Goal: Task Accomplishment & Management: Use online tool/utility

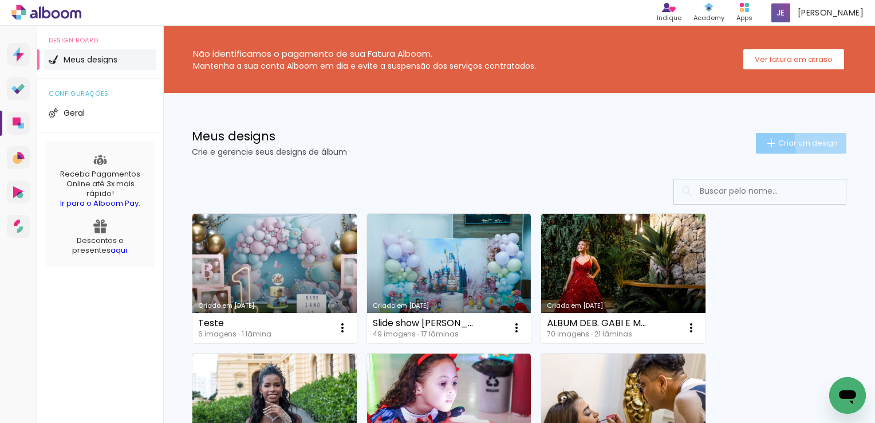
click at [828, 140] on span "Criar um design" at bounding box center [808, 142] width 60 height 7
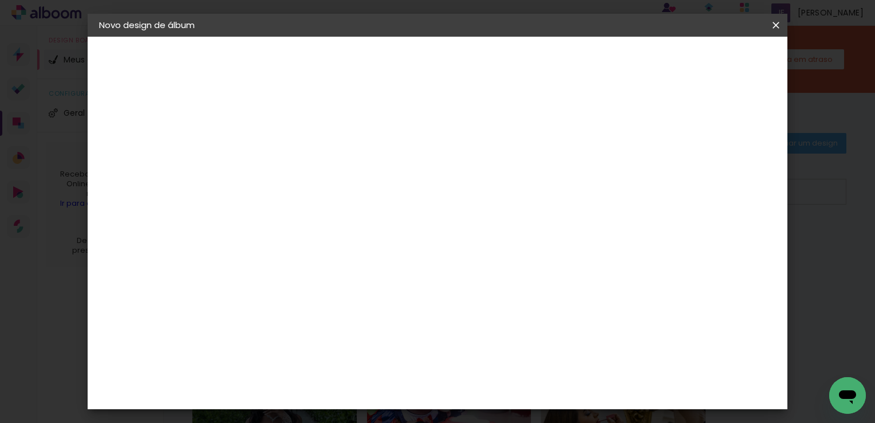
click at [286, 155] on input at bounding box center [286, 154] width 0 height 18
type input "Bea"
type paper-input "Bea"
type input "B"
type input "Debutante"
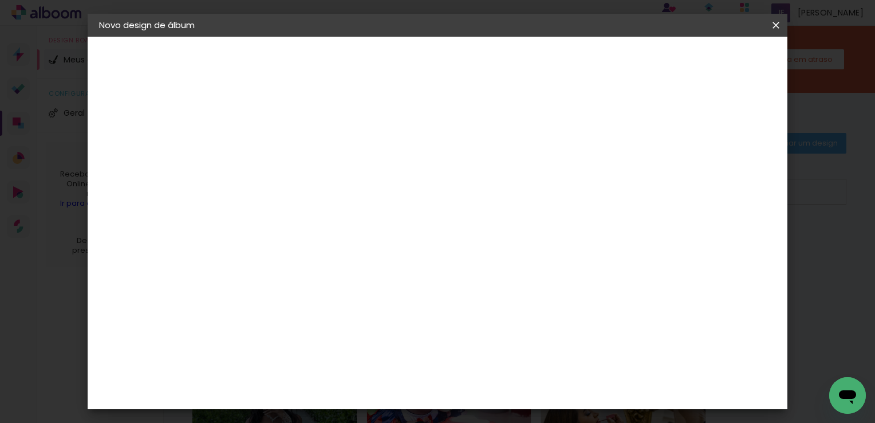
type paper-input "Debutante"
type input "Debutante [PERSON_NAME]"
type paper-input "Debutante [PERSON_NAME]"
click at [174, 120] on div "2. Especificações" at bounding box center [161, 118] width 125 height 14
click at [0, 0] on slot "Avançar" at bounding box center [0, 0] width 0 height 0
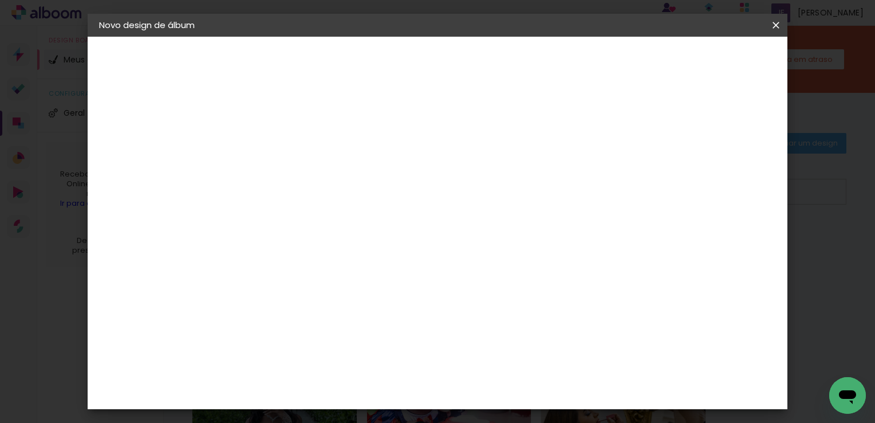
scroll to position [48, 0]
click at [329, 171] on input at bounding box center [316, 170] width 116 height 14
type input "sel"
type paper-input "sel"
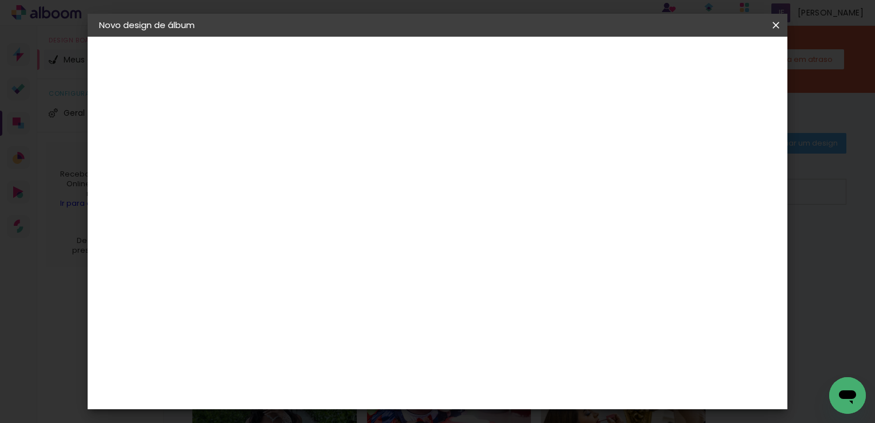
click at [305, 263] on paper-item "SELPABRASIL" at bounding box center [304, 258] width 101 height 25
click at [0, 0] on slot "Avançar" at bounding box center [0, 0] width 0 height 0
click at [168, 137] on div "SELPABRASIL" at bounding box center [146, 141] width 46 height 8
click at [311, 256] on div "SELPABRASIL" at bounding box center [306, 258] width 56 height 9
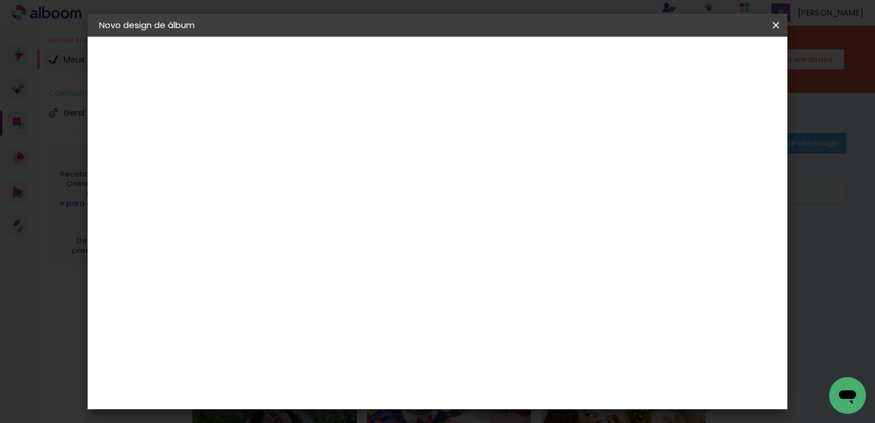
click at [470, 69] on paper-button "Avançar" at bounding box center [441, 60] width 56 height 19
click at [364, 357] on span "30 × 30" at bounding box center [336, 372] width 53 height 30
click at [0, 0] on slot "Avançar" at bounding box center [0, 0] width 0 height 0
click at [542, 119] on div at bounding box center [536, 124] width 10 height 10
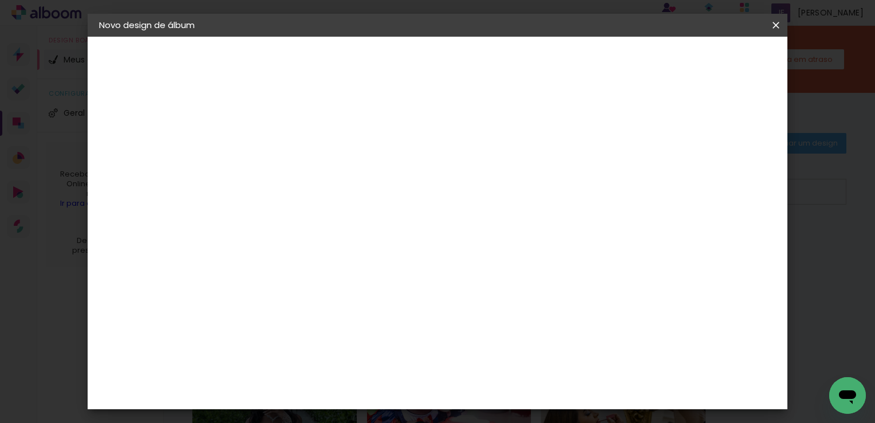
type paper-checkbox "on"
click at [263, 125] on input "2" at bounding box center [278, 123] width 40 height 14
type input "3"
type paper-input "3"
click at [618, 228] on div "30.3 cm Largura da página 30.5 cm Altura 60.6 cm Largura da lâmina (2 páginas) …" at bounding box center [436, 183] width 364 height 92
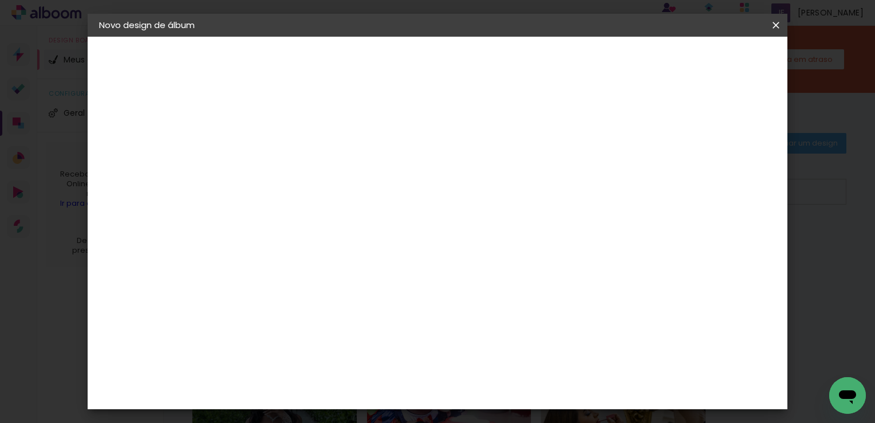
click at [606, 60] on span "Iniciar design" at bounding box center [580, 61] width 52 height 8
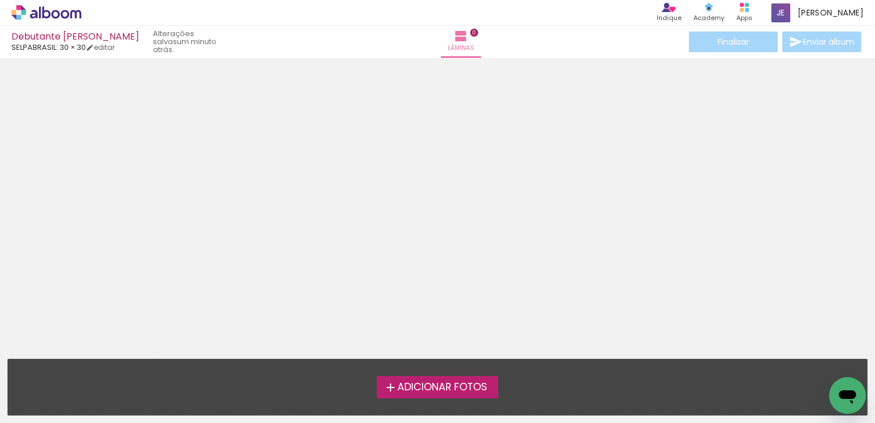
click at [430, 391] on span "Adicionar Fotos" at bounding box center [442, 387] width 90 height 10
click at [0, 0] on input "file" at bounding box center [0, 0] width 0 height 0
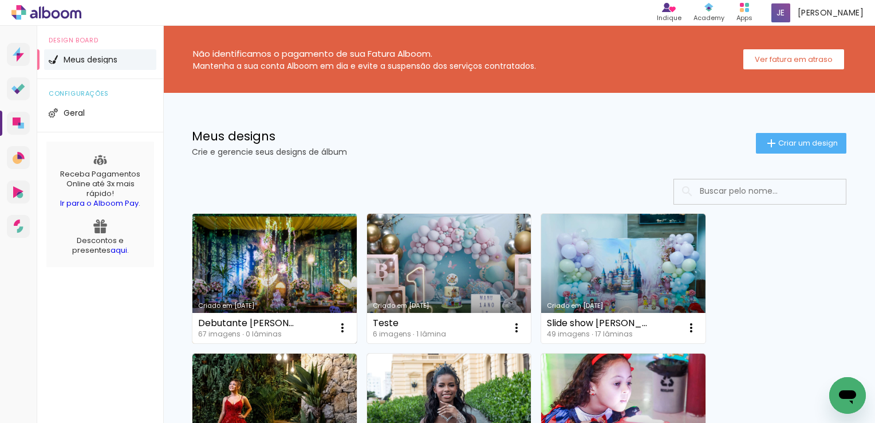
click at [288, 251] on link "Criado em [DATE]" at bounding box center [274, 278] width 164 height 129
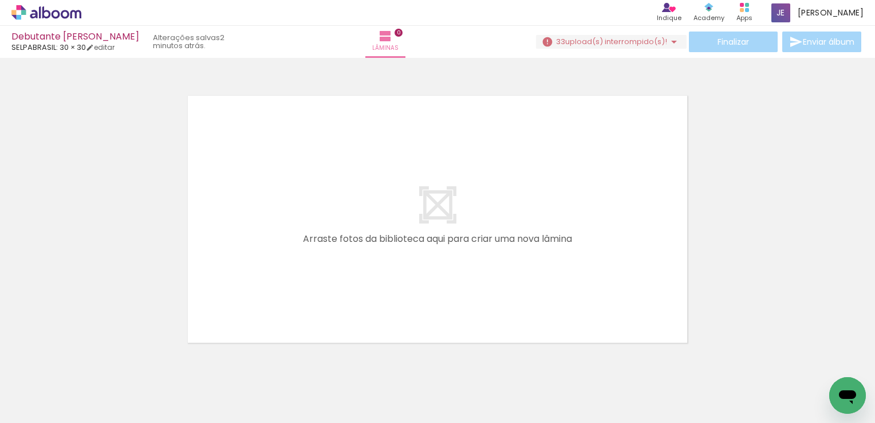
scroll to position [0, 3148]
click at [94, 382] on iron-horizontal-list at bounding box center [82, 387] width 23 height 72
click at [537, 365] on iron-icon at bounding box center [534, 361] width 12 height 12
click at [476, 369] on div at bounding box center [495, 384] width 57 height 57
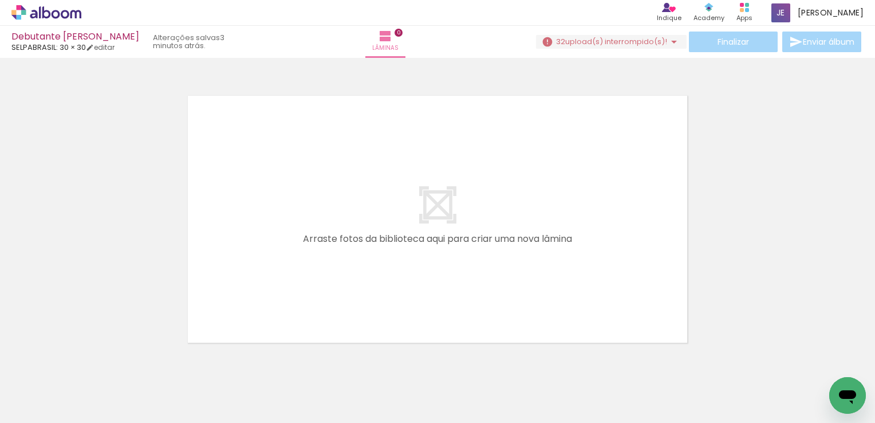
click at [473, 361] on iron-icon at bounding box center [470, 361] width 12 height 12
click at [486, 365] on iron-icon at bounding box center [483, 361] width 12 height 12
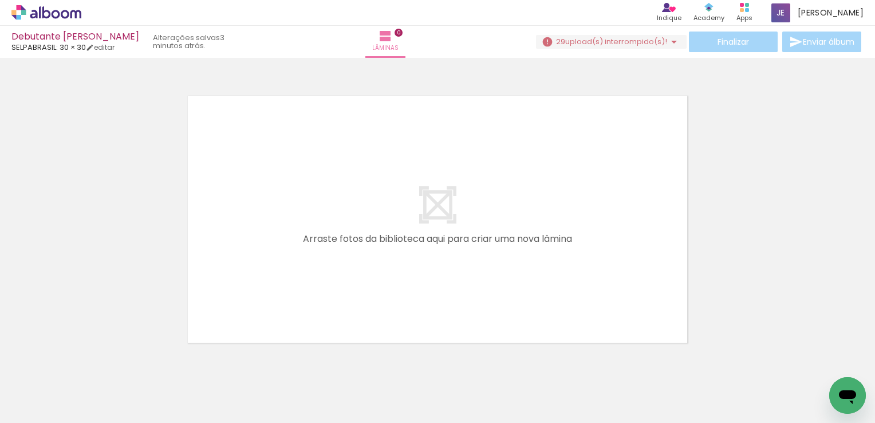
scroll to position [0, 3198]
click at [553, 356] on iron-icon at bounding box center [547, 361] width 12 height 12
click at [641, 36] on span "upload(s) interrompido(s)!" at bounding box center [616, 41] width 102 height 11
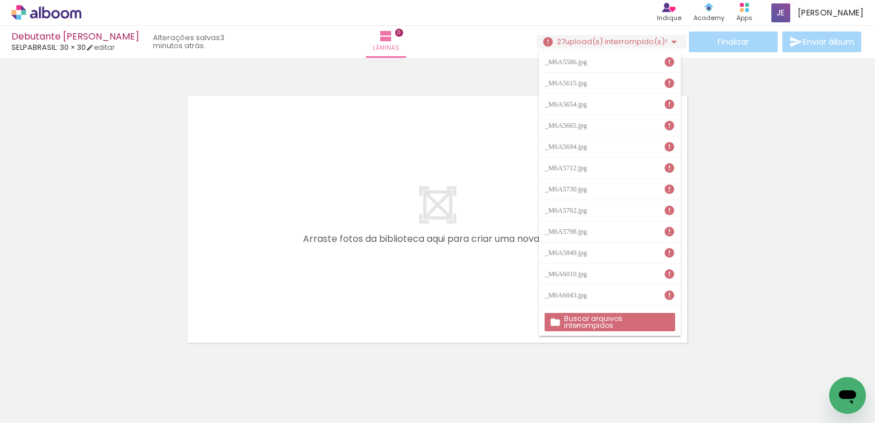
click at [621, 70] on paper-item "_M6A5586.jpg" at bounding box center [609, 62] width 141 height 21
drag, startPoint x: 621, startPoint y: 70, endPoint x: 622, endPoint y: 85, distance: 14.3
click at [622, 85] on div "_M6A5586.jpg _M6A5615.jpg _M6A5654.jpg _M6A5665.jpg _M6A5694.jpg _M6A5712.jpg _…" at bounding box center [609, 180] width 141 height 257
click at [0, 0] on slot "Buscar arquivos interrompidos" at bounding box center [0, 0] width 0 height 0
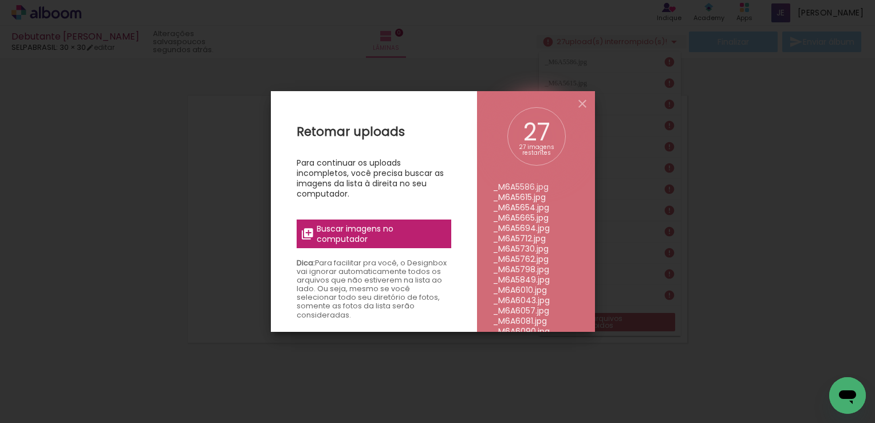
click at [430, 243] on span "Buscar imagens no computador" at bounding box center [381, 233] width 128 height 21
click at [0, 0] on input "file" at bounding box center [0, 0] width 0 height 0
click at [637, 152] on iron-overlay-backdrop at bounding box center [437, 211] width 875 height 423
click at [580, 99] on iron-icon at bounding box center [583, 104] width 14 height 14
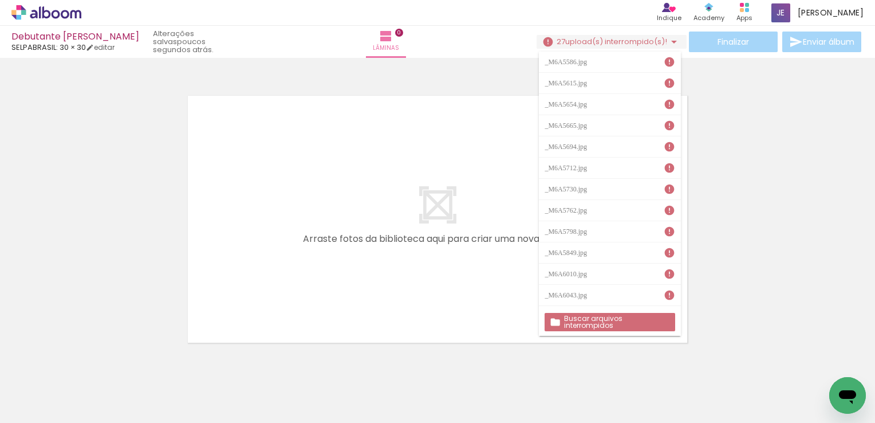
click at [776, 115] on div at bounding box center [437, 204] width 875 height 285
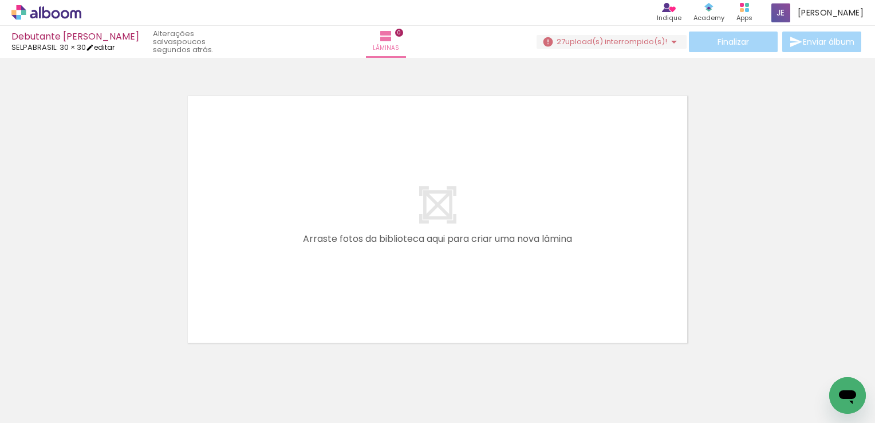
click at [108, 49] on link "editar" at bounding box center [100, 47] width 29 height 10
type input "3"
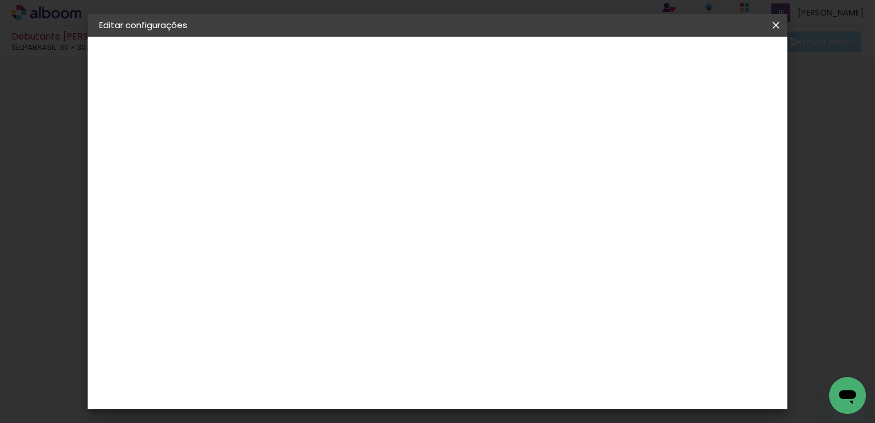
click at [56, 192] on iron-overlay-backdrop at bounding box center [437, 211] width 875 height 423
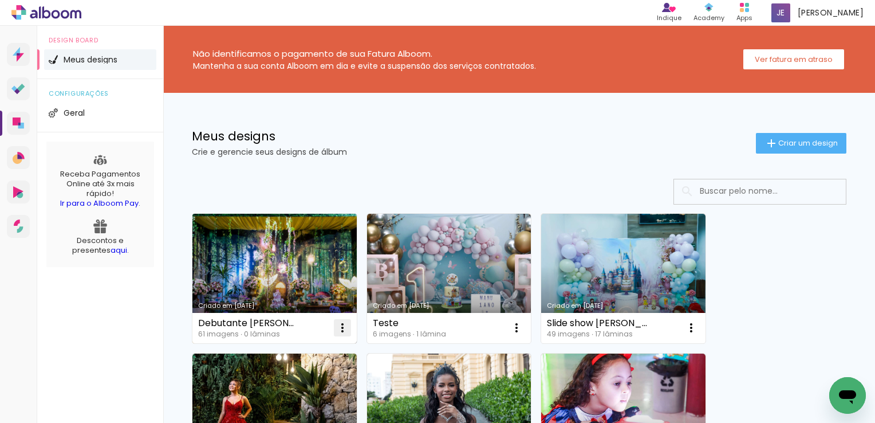
click at [337, 328] on iron-icon at bounding box center [343, 328] width 14 height 14
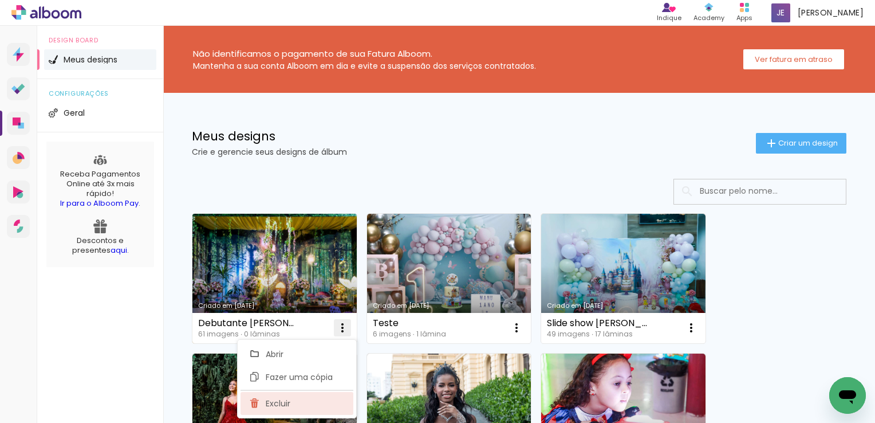
click at [320, 407] on paper-item "Excluir" at bounding box center [297, 403] width 113 height 23
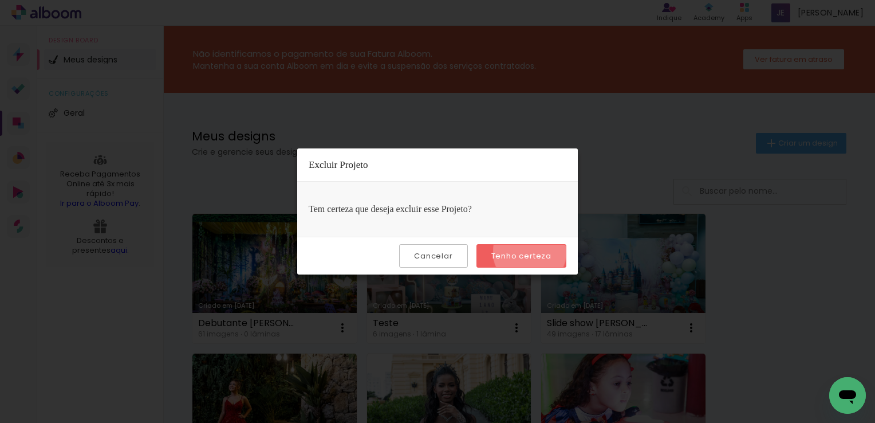
click at [0, 0] on slot "Tenho certeza" at bounding box center [0, 0] width 0 height 0
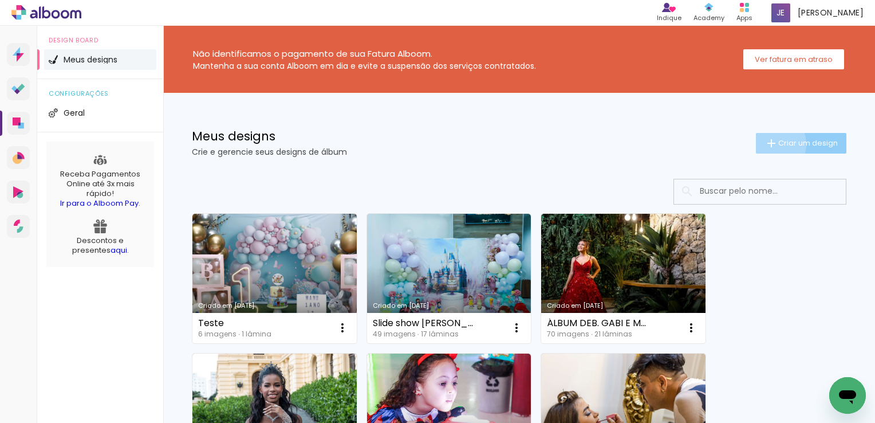
click at [765, 144] on iron-icon at bounding box center [772, 143] width 14 height 14
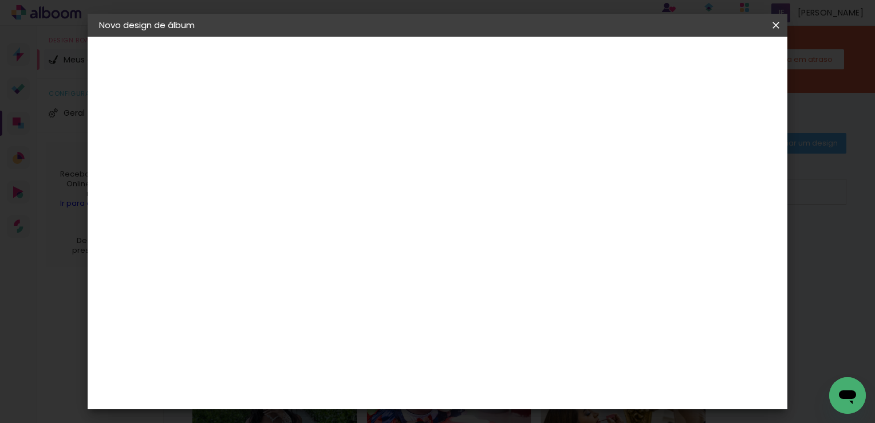
click at [286, 149] on input at bounding box center [286, 154] width 0 height 18
type input "Debutante [PERSON_NAME]"
type paper-input "Debutante [PERSON_NAME]"
click at [0, 0] on slot "Avançar" at bounding box center [0, 0] width 0 height 0
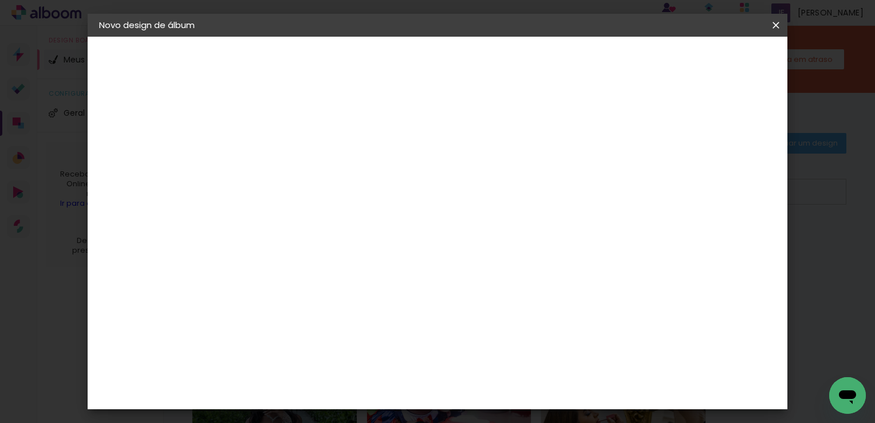
click at [0, 0] on slot "Avançar" at bounding box center [0, 0] width 0 height 0
click at [364, 346] on span "30 × 30" at bounding box center [336, 361] width 53 height 30
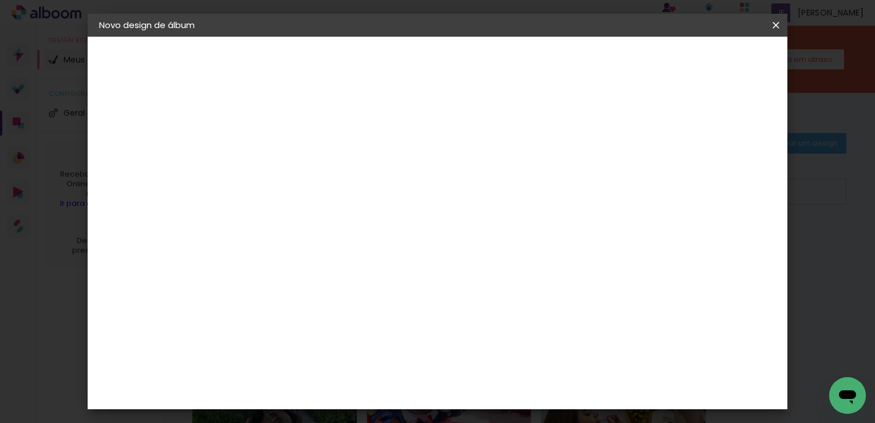
click at [473, 54] on paper-button "Avançar" at bounding box center [445, 60] width 56 height 19
click at [618, 117] on paper-checkbox "Mostrar sangria" at bounding box center [574, 124] width 86 height 14
type paper-checkbox "on"
click at [267, 126] on input "2" at bounding box center [278, 123] width 40 height 14
type input "3"
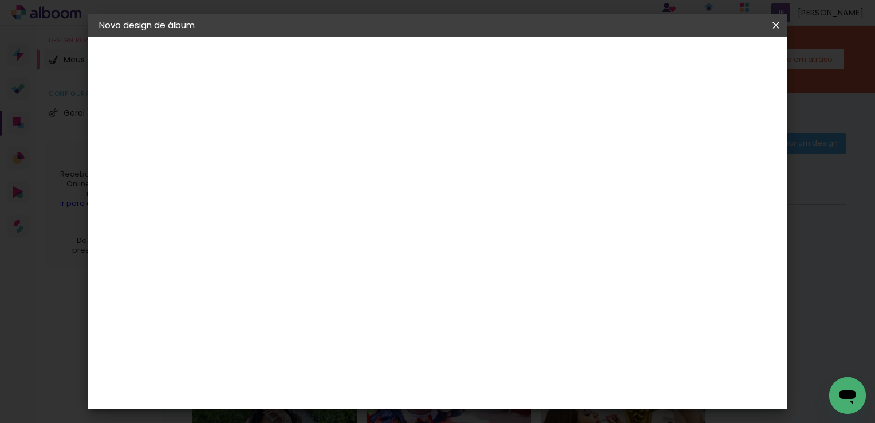
type paper-input "3"
click at [618, 228] on div "30.3 cm Largura da página 30.5 cm Altura 60.6 cm Largura da lâmina (2 páginas) …" at bounding box center [436, 183] width 364 height 92
click at [618, 68] on paper-button "Iniciar design" at bounding box center [580, 60] width 75 height 19
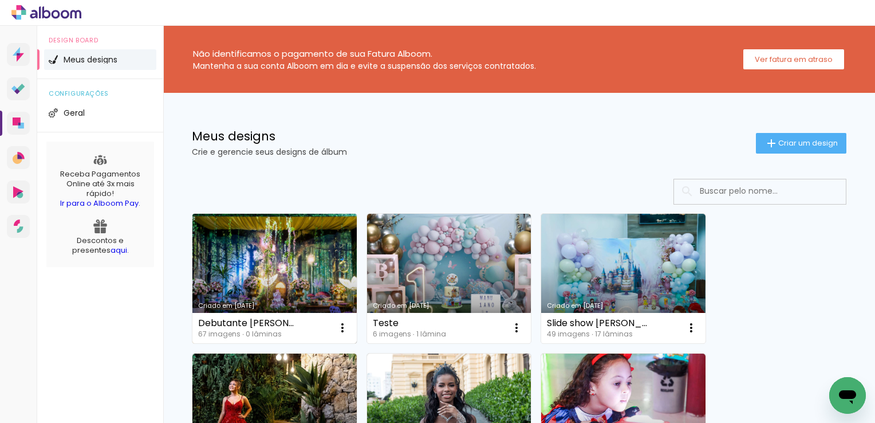
click at [257, 259] on link "Criado em [DATE]" at bounding box center [274, 278] width 164 height 129
click at [318, 225] on link "Criado em [DATE]" at bounding box center [274, 278] width 164 height 129
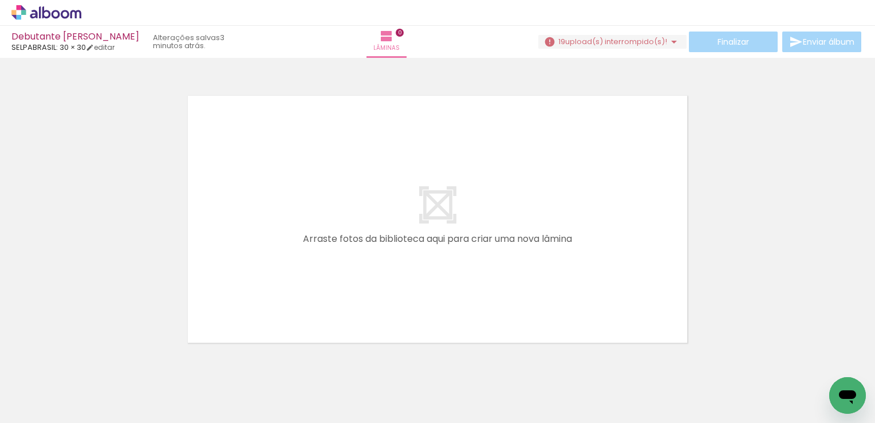
click at [95, 366] on iron-icon at bounding box center [90, 361] width 12 height 12
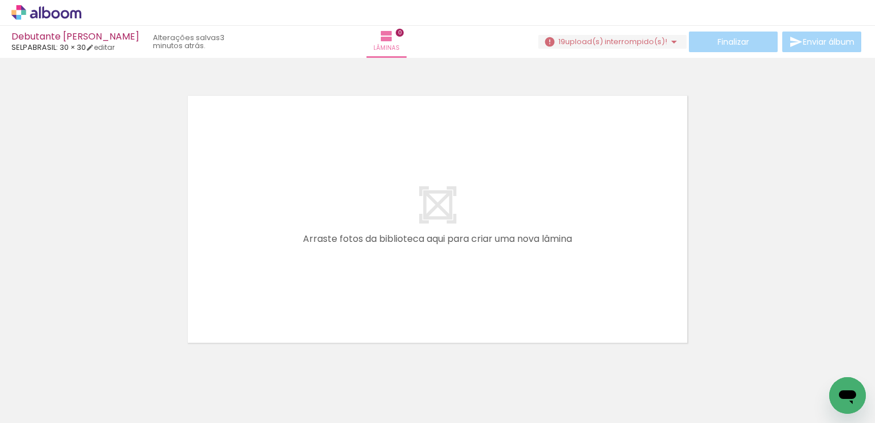
click at [95, 366] on iron-icon at bounding box center [90, 361] width 12 height 12
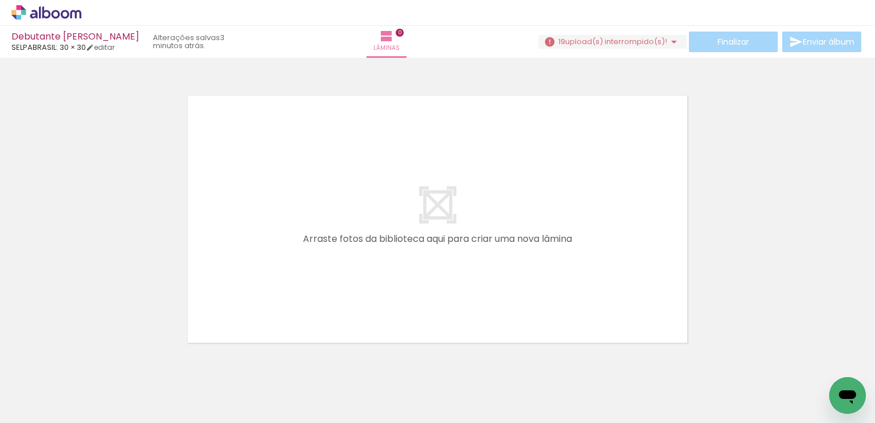
click at [95, 366] on iron-icon at bounding box center [90, 361] width 12 height 12
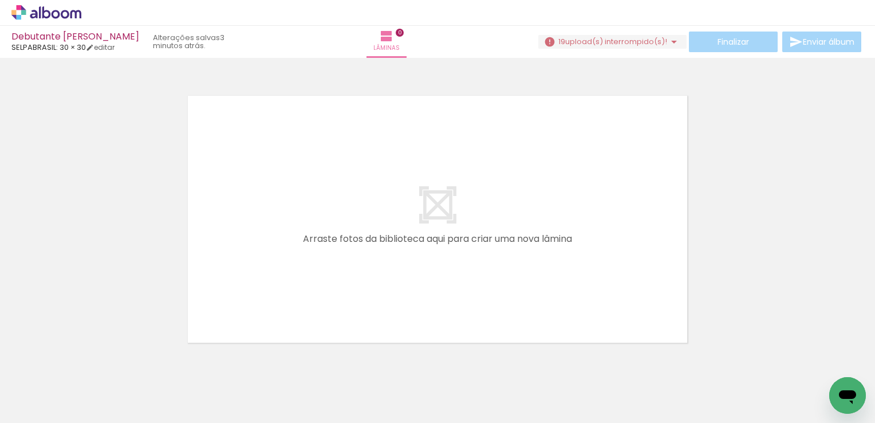
click at [95, 366] on iron-icon at bounding box center [90, 361] width 12 height 12
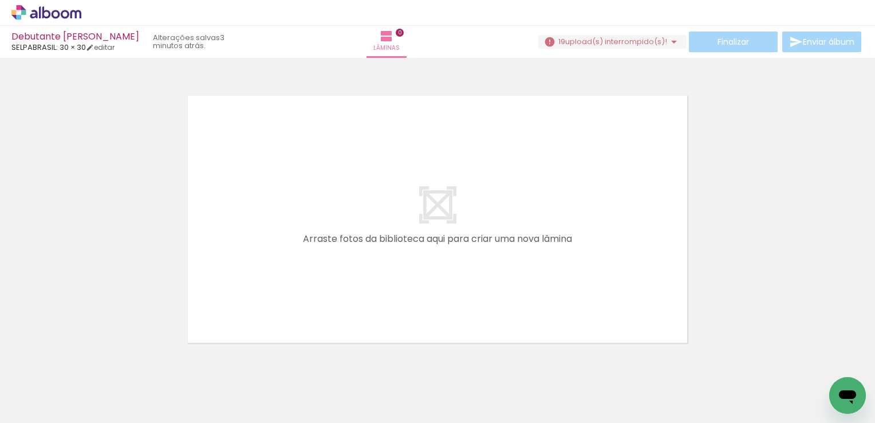
click at [95, 366] on iron-icon at bounding box center [90, 361] width 12 height 12
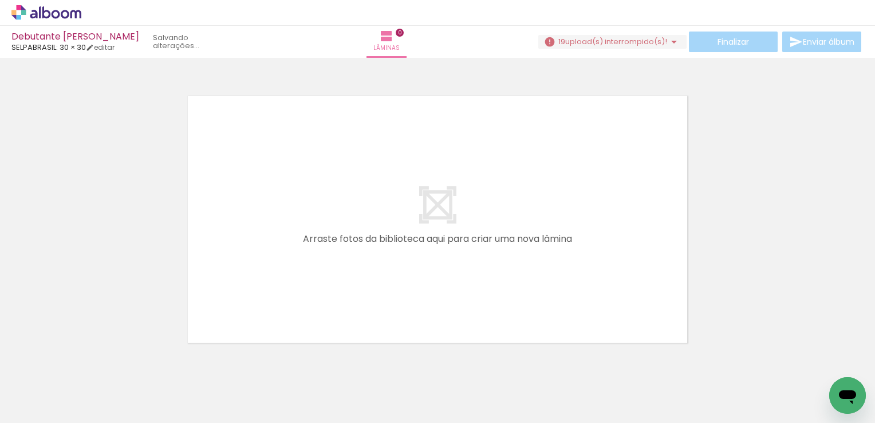
click at [95, 366] on iron-icon at bounding box center [90, 361] width 12 height 12
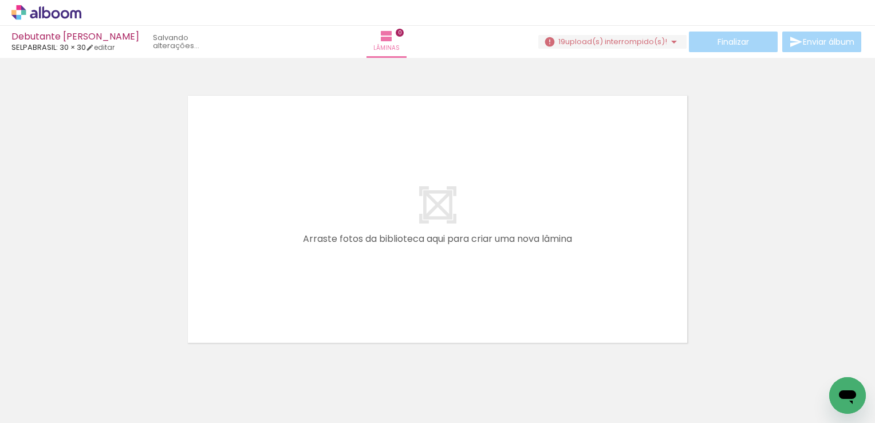
click at [95, 366] on iron-icon at bounding box center [90, 361] width 12 height 12
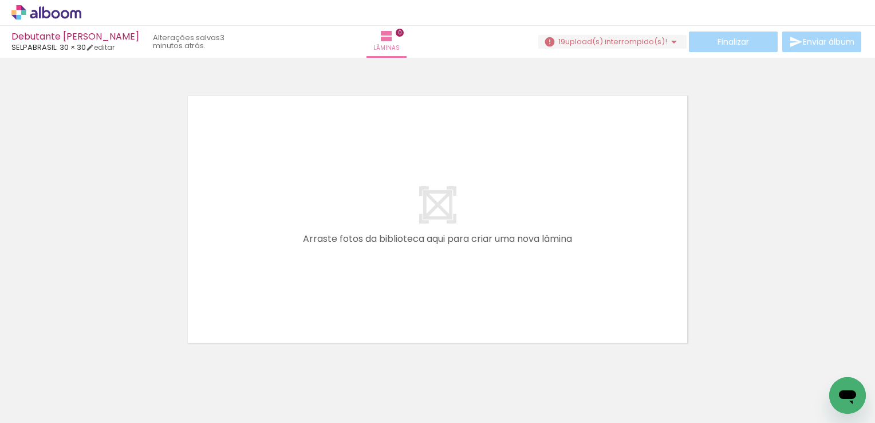
click at [95, 366] on iron-icon at bounding box center [90, 361] width 12 height 12
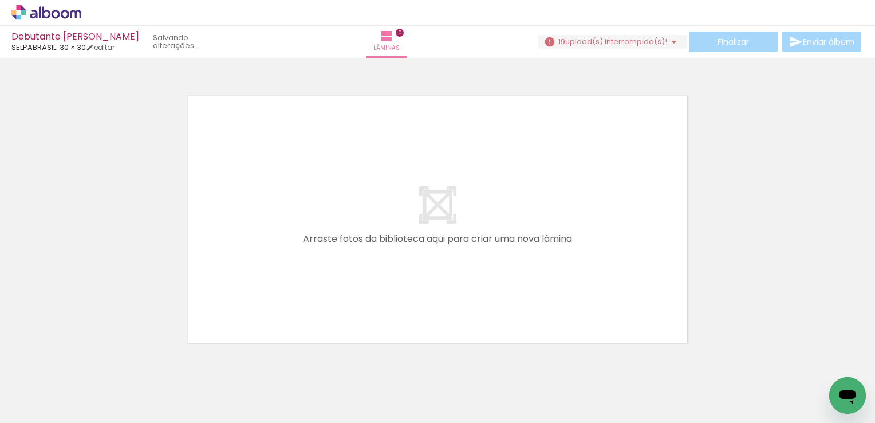
click at [95, 366] on iron-icon at bounding box center [90, 361] width 12 height 12
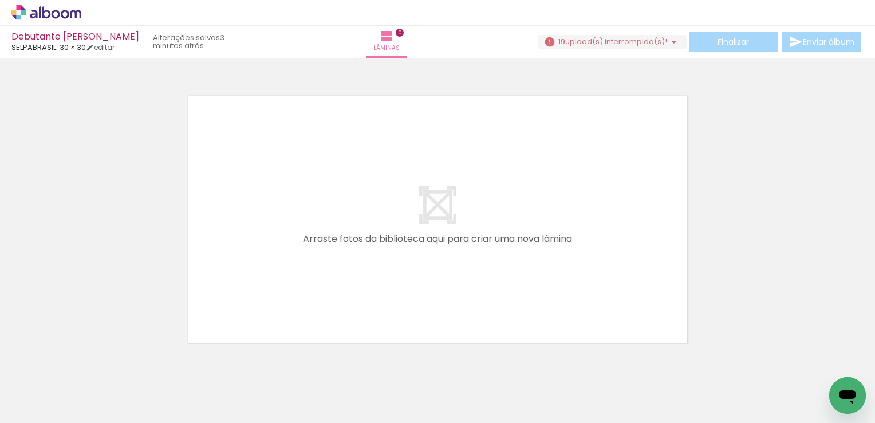
click at [95, 366] on iron-icon at bounding box center [90, 361] width 12 height 12
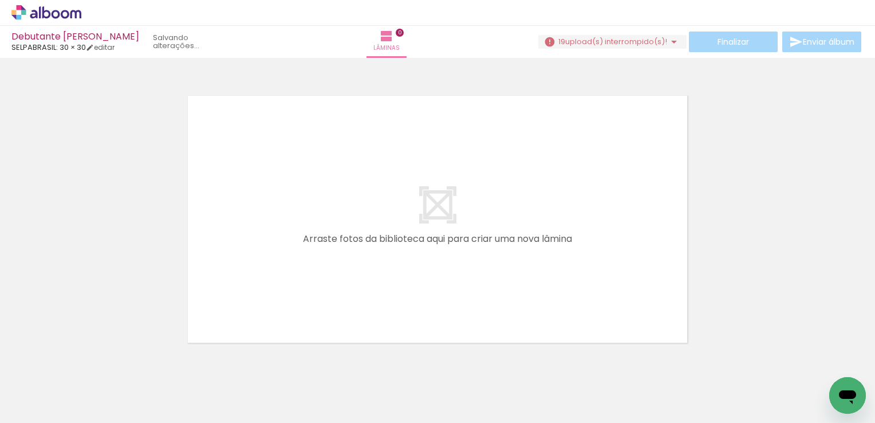
click at [95, 366] on iron-icon at bounding box center [90, 361] width 12 height 12
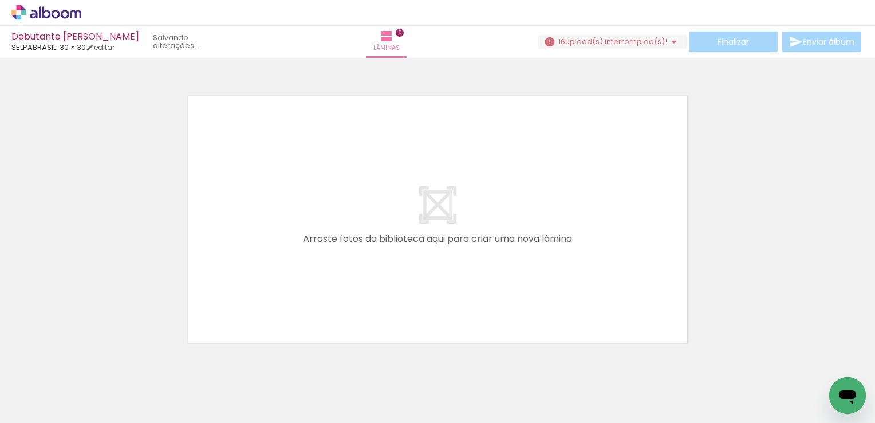
click at [95, 366] on iron-icon at bounding box center [90, 361] width 12 height 12
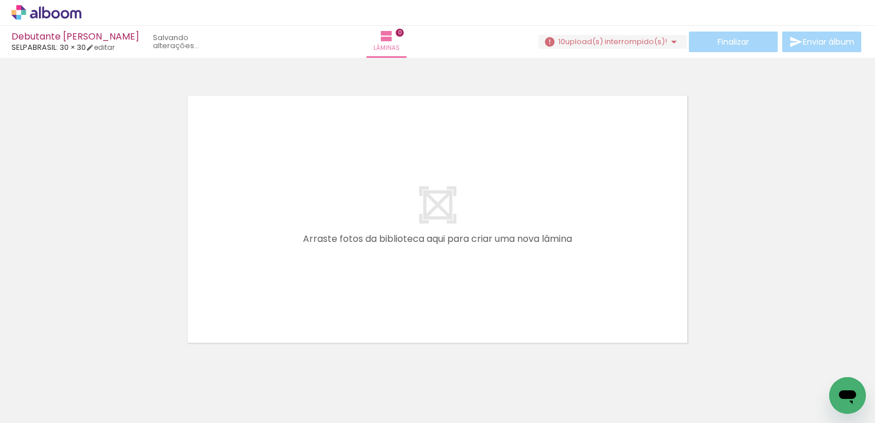
click at [95, 366] on iron-icon at bounding box center [90, 361] width 12 height 12
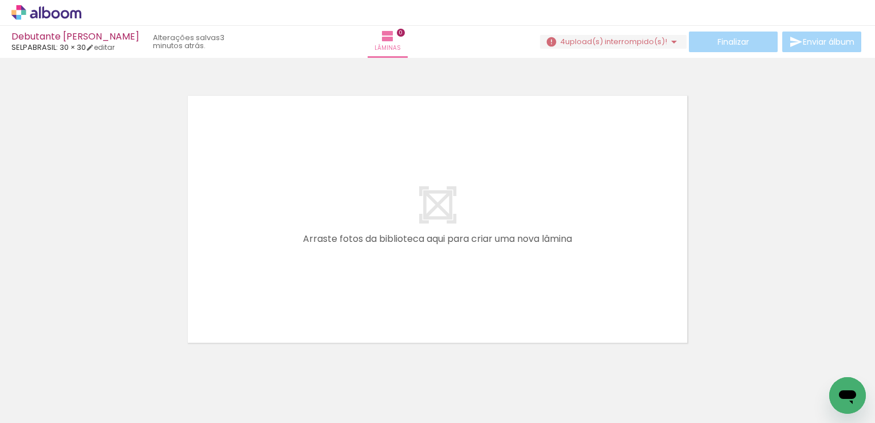
click at [95, 366] on iron-icon at bounding box center [90, 361] width 12 height 12
click at [117, 336] on div at bounding box center [437, 204] width 875 height 285
click at [655, 45] on span "87,30%" at bounding box center [654, 41] width 26 height 11
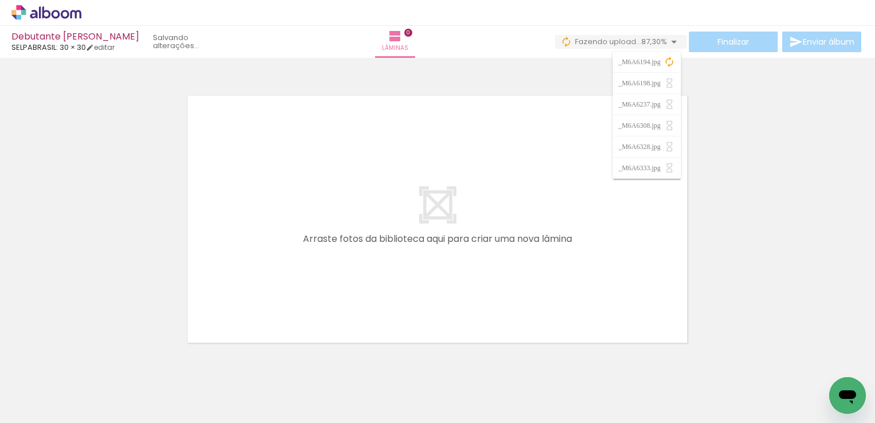
click at [669, 62] on iron-icon at bounding box center [669, 61] width 11 height 11
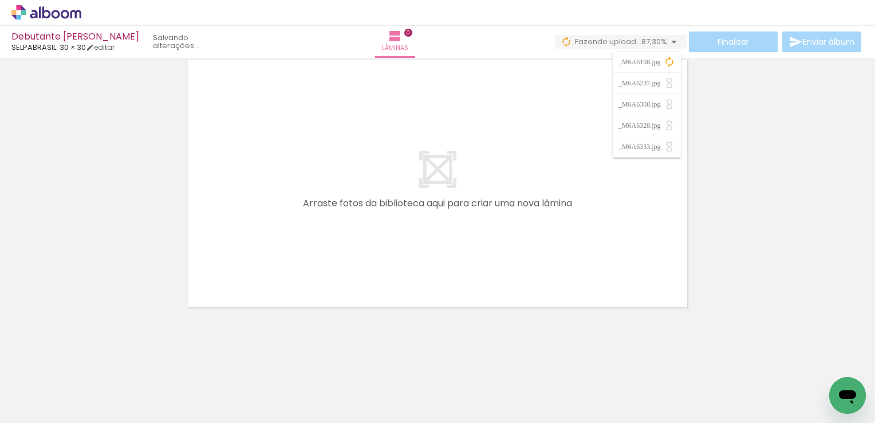
scroll to position [0, 0]
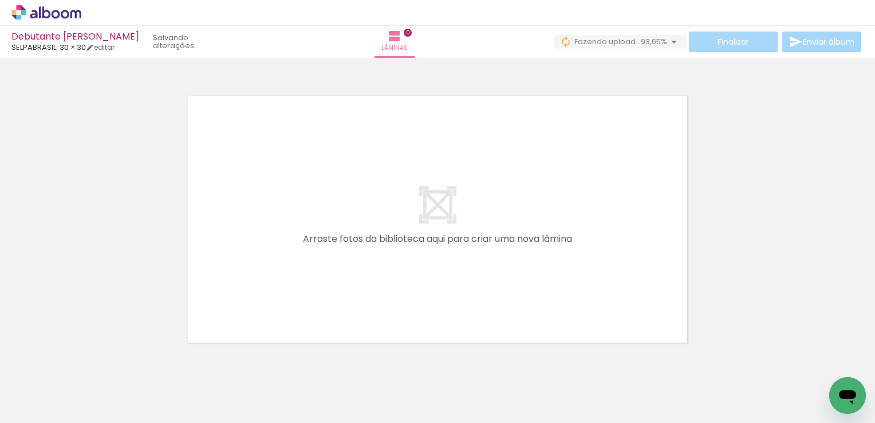
click at [779, 277] on div at bounding box center [437, 204] width 875 height 285
click at [641, 45] on span "93,65%" at bounding box center [654, 41] width 26 height 11
click at [667, 39] on iron-icon at bounding box center [674, 42] width 14 height 14
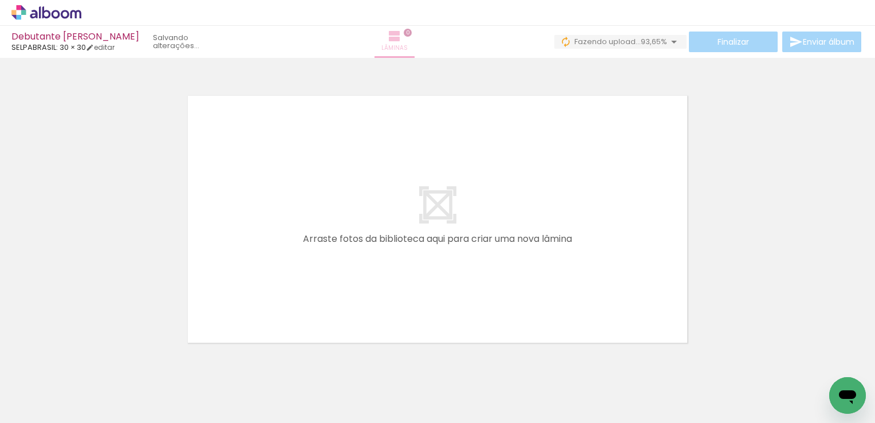
click at [401, 40] on iron-icon at bounding box center [395, 36] width 14 height 14
click at [397, 149] on quentale-layouter at bounding box center [437, 219] width 509 height 256
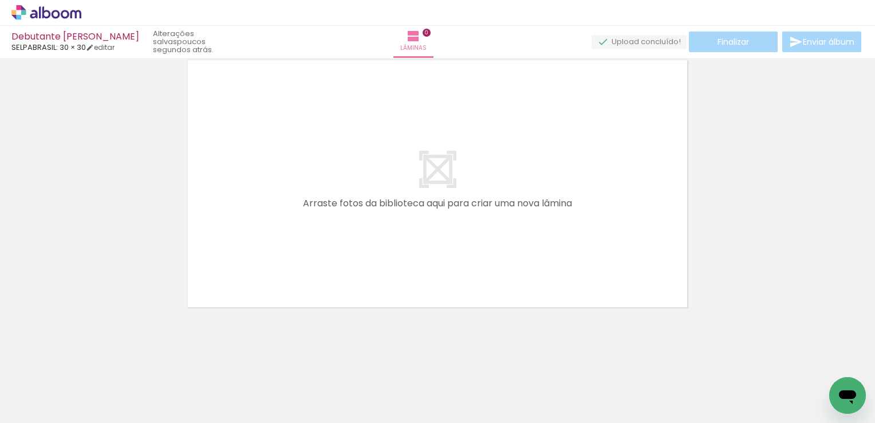
scroll to position [0, 0]
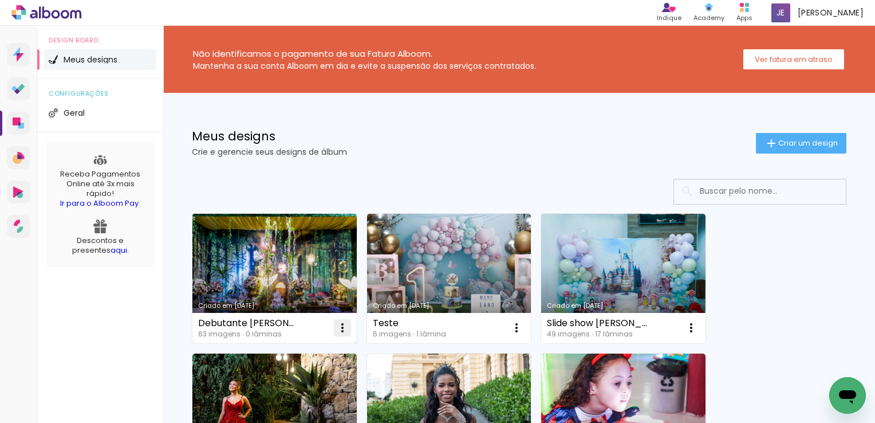
click at [343, 325] on iron-icon at bounding box center [343, 328] width 14 height 14
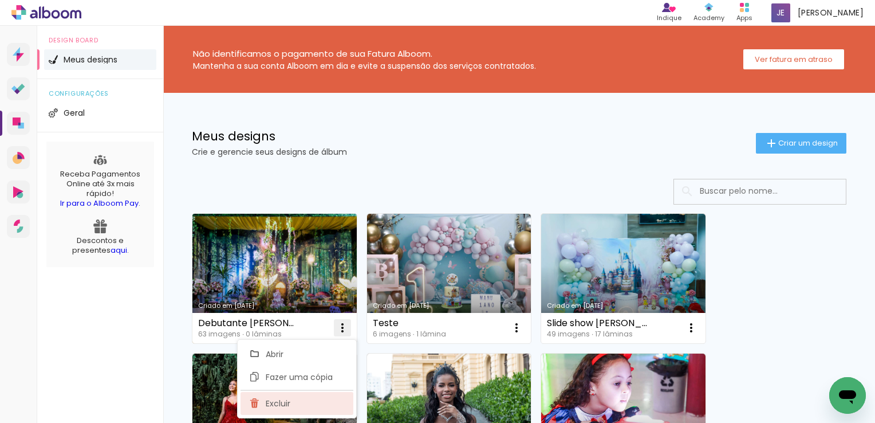
click at [302, 397] on paper-item "Excluir" at bounding box center [297, 403] width 113 height 23
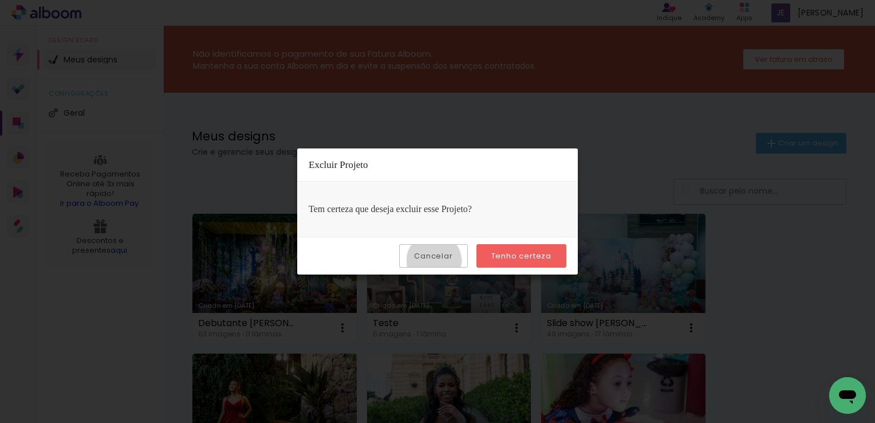
click at [0, 0] on slot "Cancelar" at bounding box center [0, 0] width 0 height 0
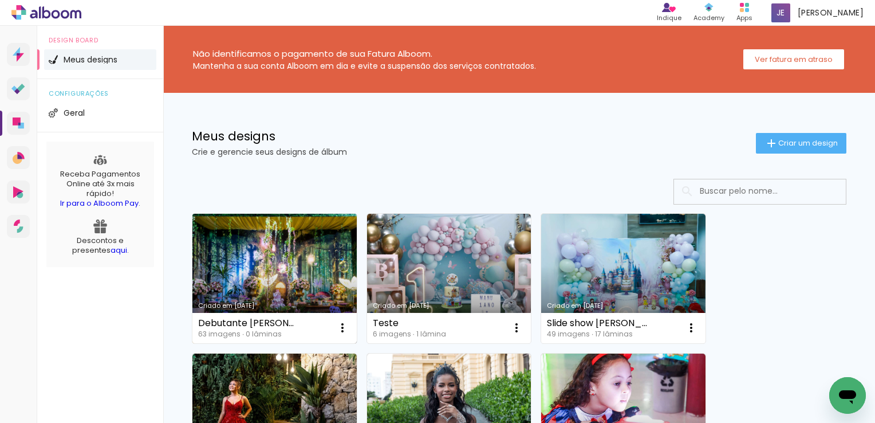
click at [277, 282] on link "Criado em [DATE]" at bounding box center [274, 278] width 164 height 129
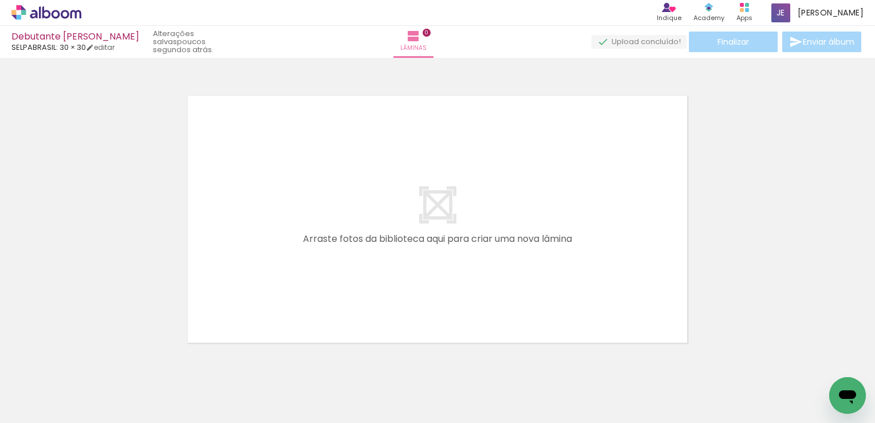
click at [92, 361] on iron-icon at bounding box center [90, 361] width 12 height 12
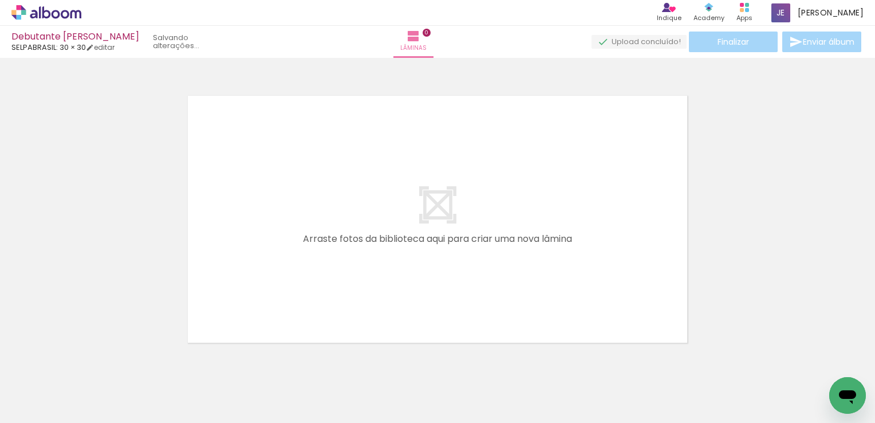
click at [92, 361] on iron-icon at bounding box center [90, 361] width 12 height 12
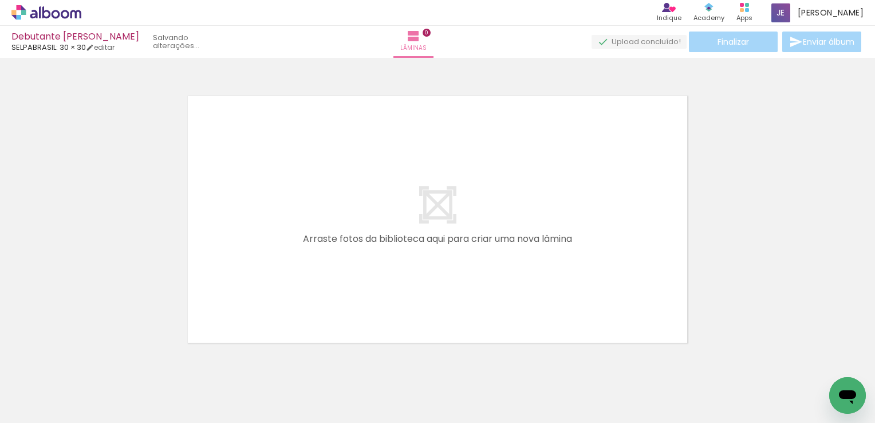
click at [92, 361] on iron-icon at bounding box center [90, 361] width 12 height 12
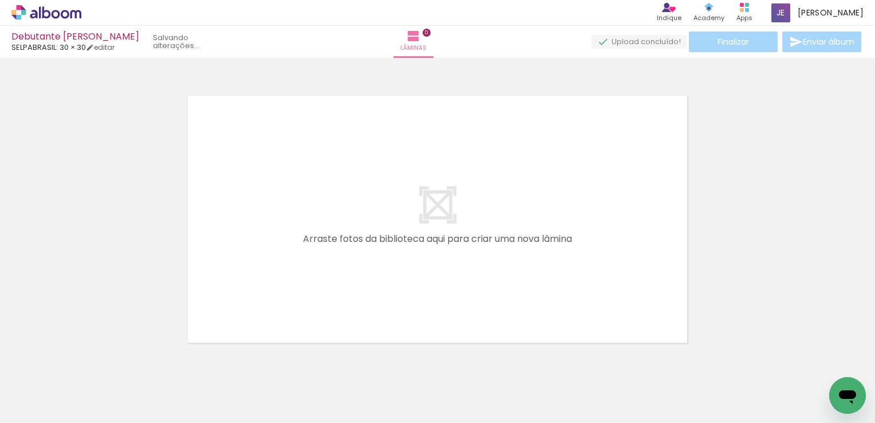
click at [92, 361] on iron-icon at bounding box center [90, 361] width 12 height 12
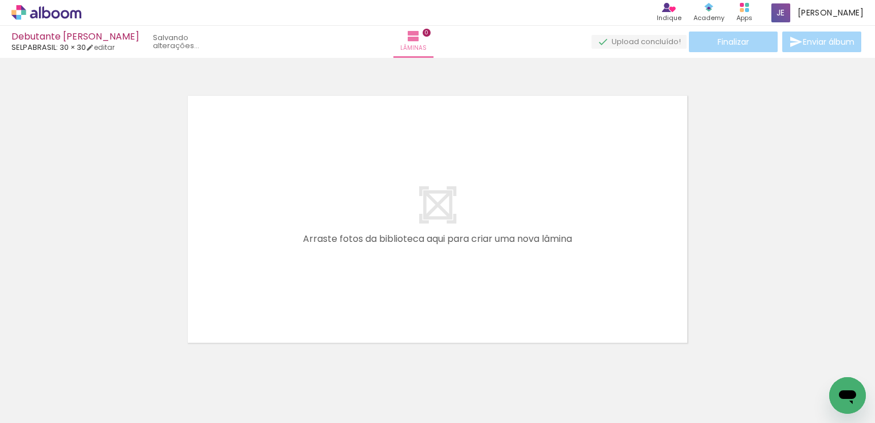
click at [92, 361] on iron-icon at bounding box center [90, 361] width 12 height 12
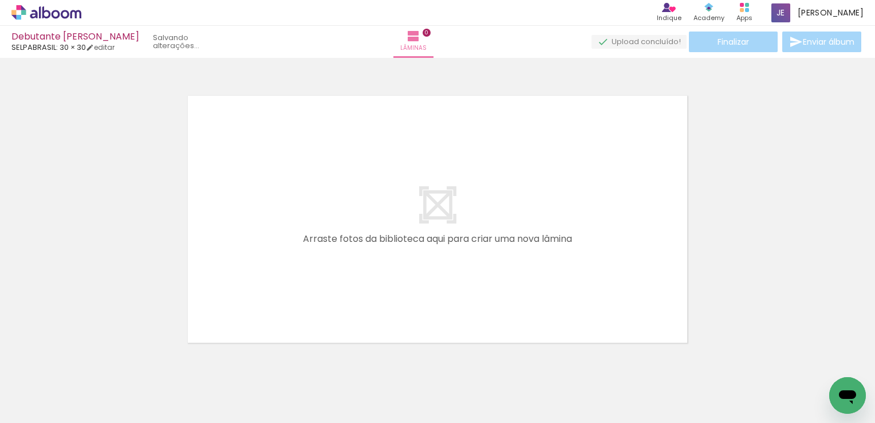
click at [92, 361] on iron-icon at bounding box center [90, 361] width 12 height 12
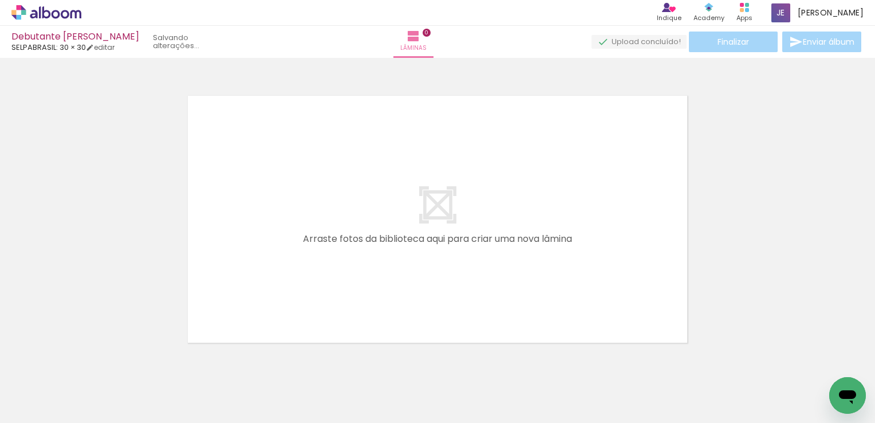
click at [92, 361] on iron-icon at bounding box center [90, 361] width 12 height 12
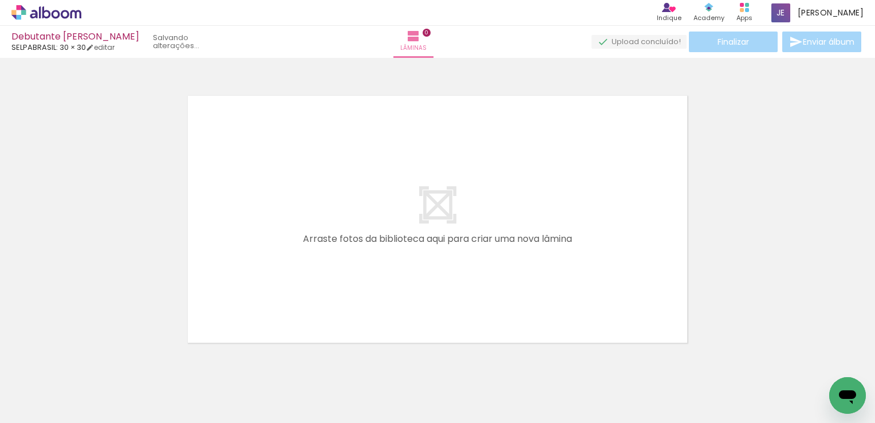
click at [92, 361] on iron-icon at bounding box center [90, 361] width 12 height 12
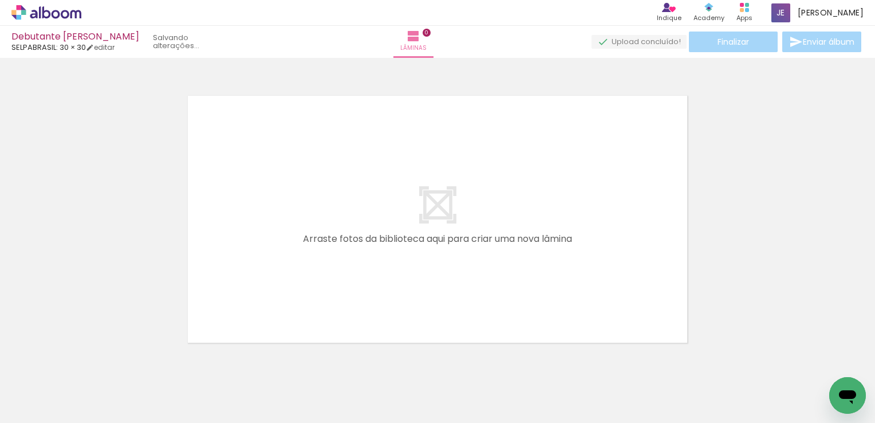
click at [92, 361] on iron-icon at bounding box center [90, 361] width 12 height 12
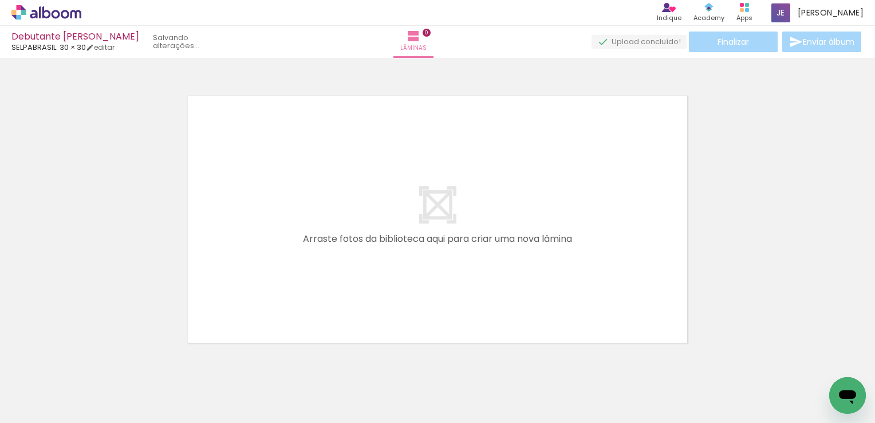
click at [92, 361] on iron-icon at bounding box center [90, 361] width 12 height 12
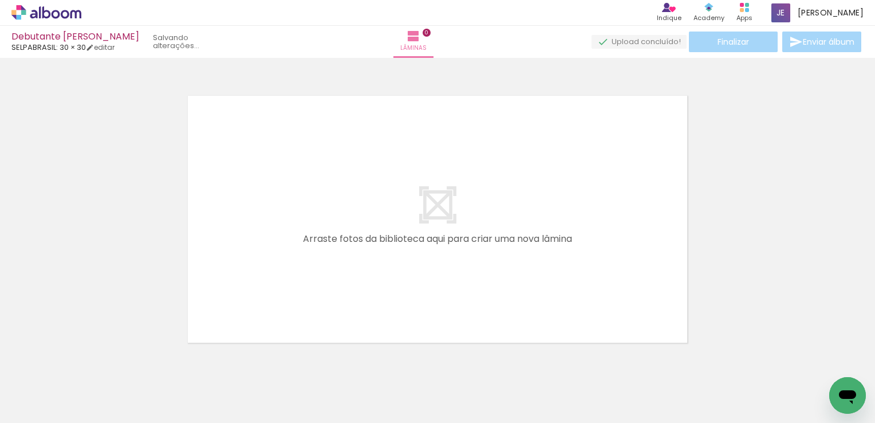
click at [92, 361] on iron-icon at bounding box center [90, 361] width 12 height 12
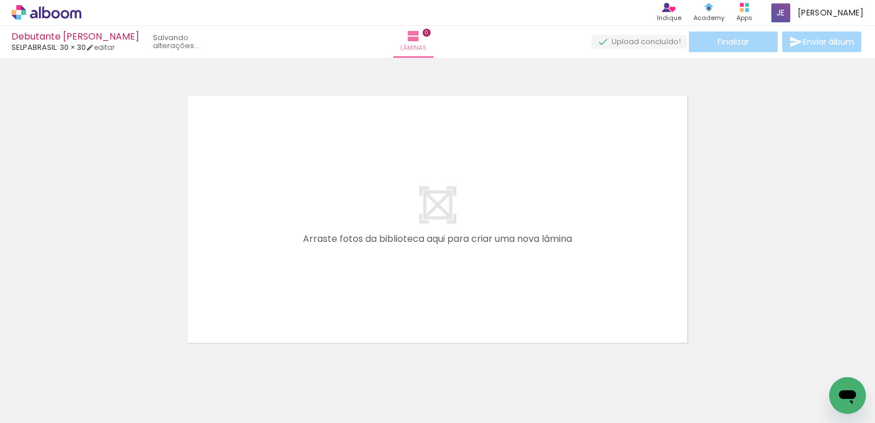
click at [92, 361] on iron-icon at bounding box center [90, 361] width 12 height 12
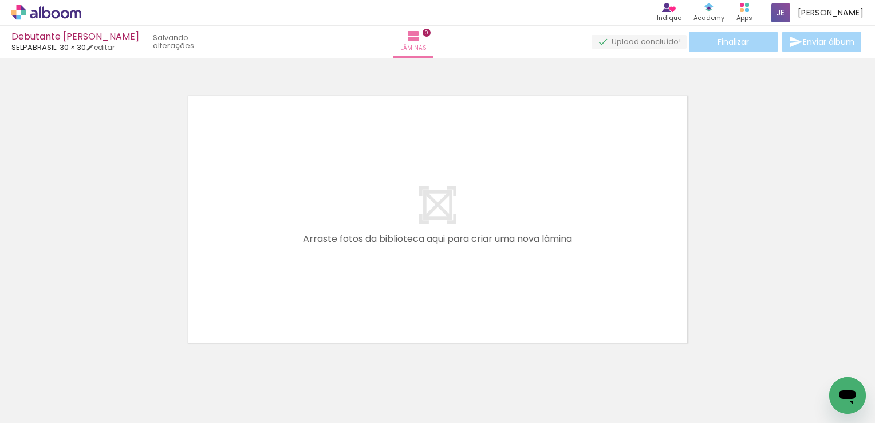
click at [92, 361] on iron-icon at bounding box center [90, 361] width 12 height 12
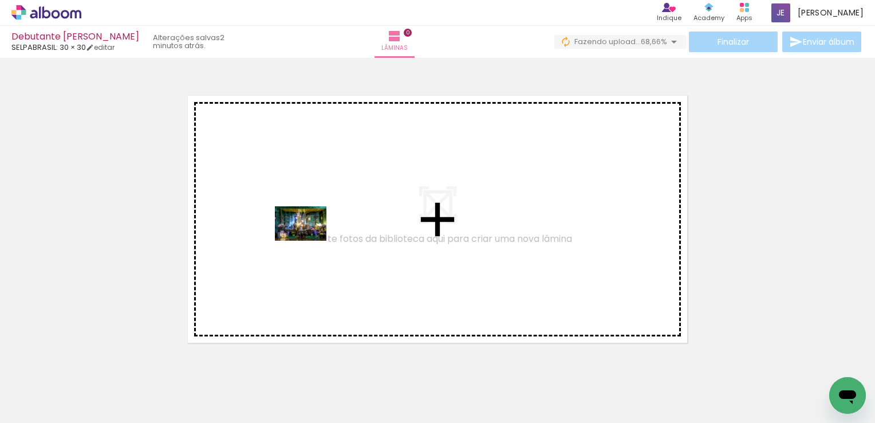
drag, startPoint x: 125, startPoint y: 383, endPoint x: 309, endPoint y: 241, distance: 232.8
click at [309, 241] on quentale-workspace at bounding box center [437, 211] width 875 height 423
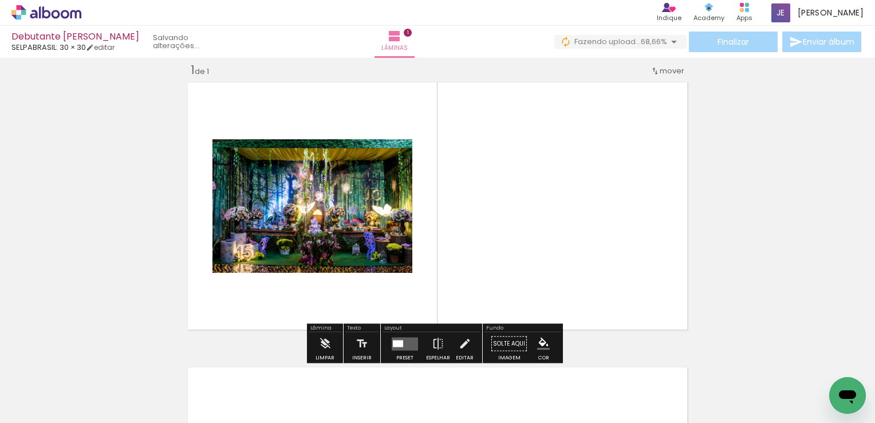
scroll to position [14, 0]
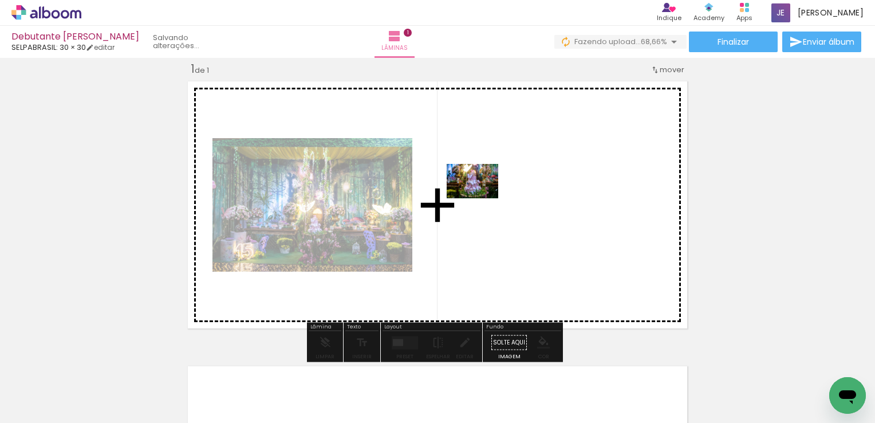
drag, startPoint x: 196, startPoint y: 385, endPoint x: 489, endPoint y: 198, distance: 347.9
click at [489, 198] on quentale-workspace at bounding box center [437, 211] width 875 height 423
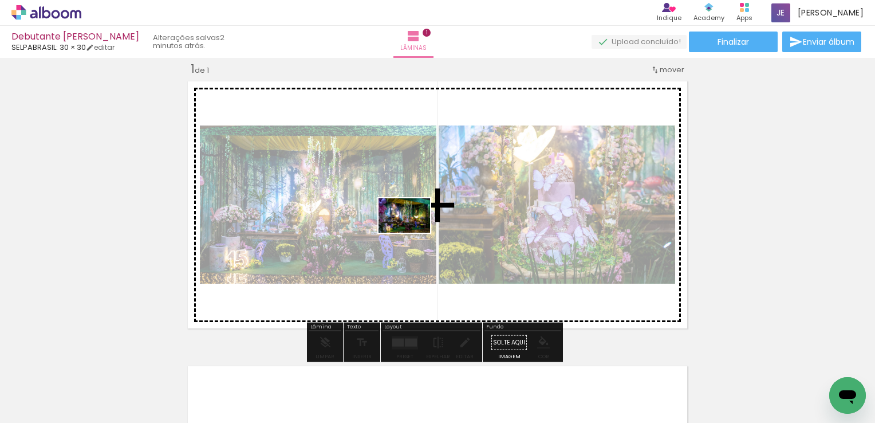
drag, startPoint x: 291, startPoint y: 402, endPoint x: 415, endPoint y: 231, distance: 211.2
click at [415, 231] on quentale-workspace at bounding box center [437, 211] width 875 height 423
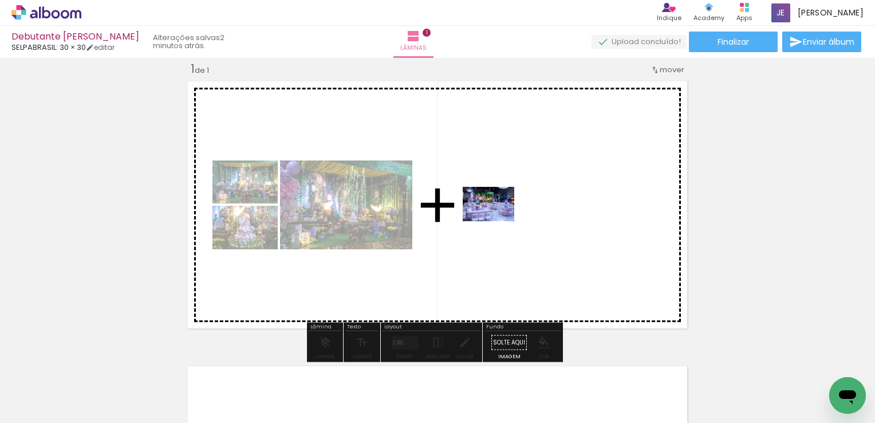
drag, startPoint x: 243, startPoint y: 384, endPoint x: 497, endPoint y: 221, distance: 301.8
click at [497, 221] on quentale-workspace at bounding box center [437, 211] width 875 height 423
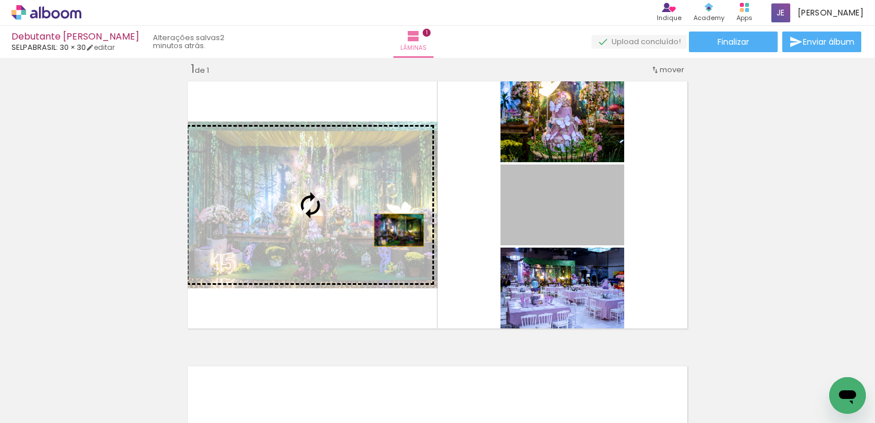
drag, startPoint x: 568, startPoint y: 223, endPoint x: 365, endPoint y: 237, distance: 202.6
click at [0, 0] on slot at bounding box center [0, 0] width 0 height 0
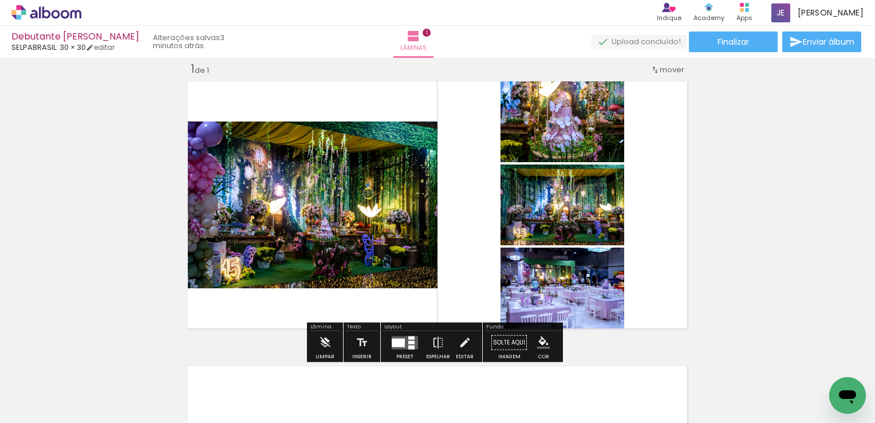
click at [408, 345] on div at bounding box center [411, 347] width 6 height 4
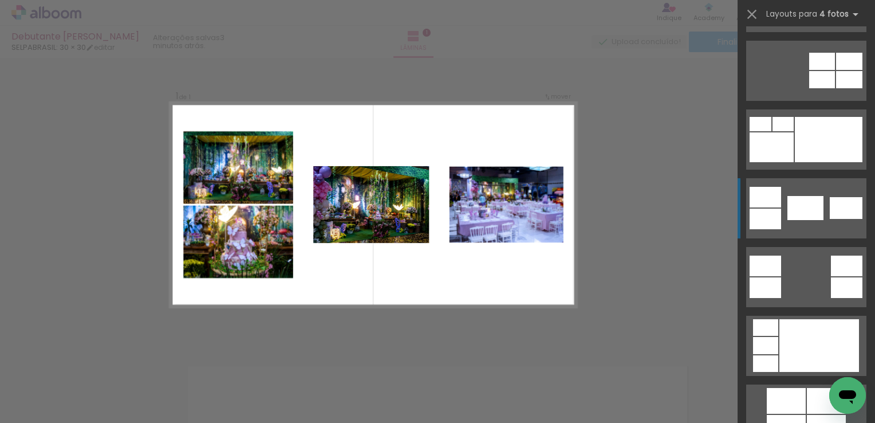
scroll to position [270, 0]
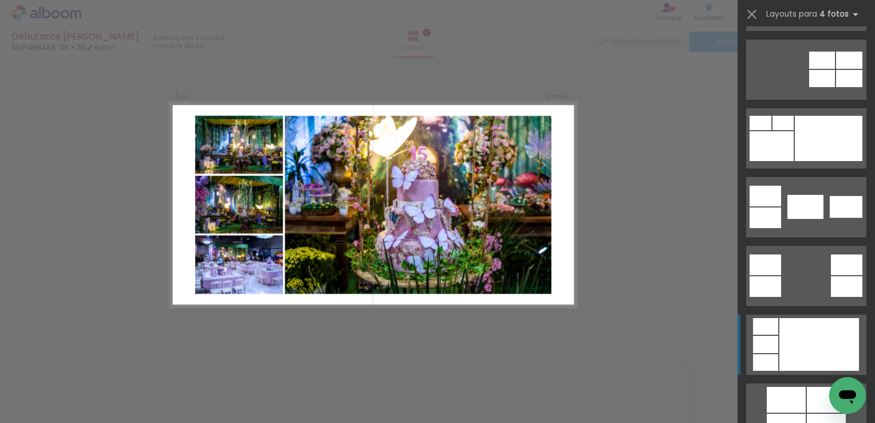
click at [806, 328] on div at bounding box center [819, 344] width 80 height 53
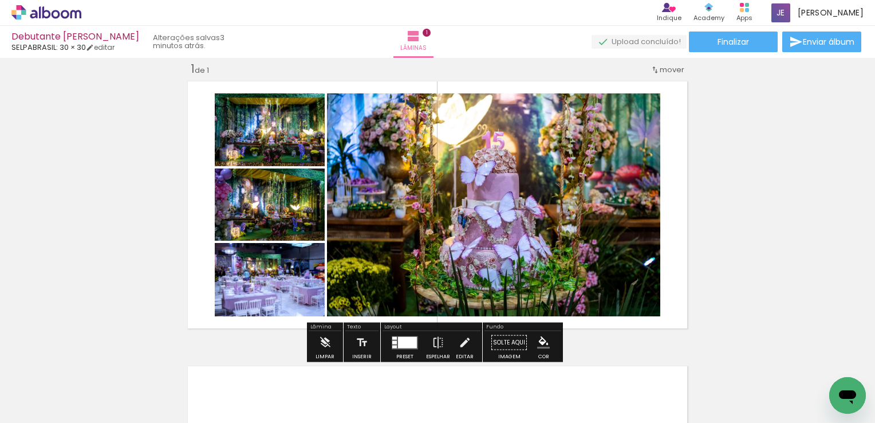
scroll to position [12, 0]
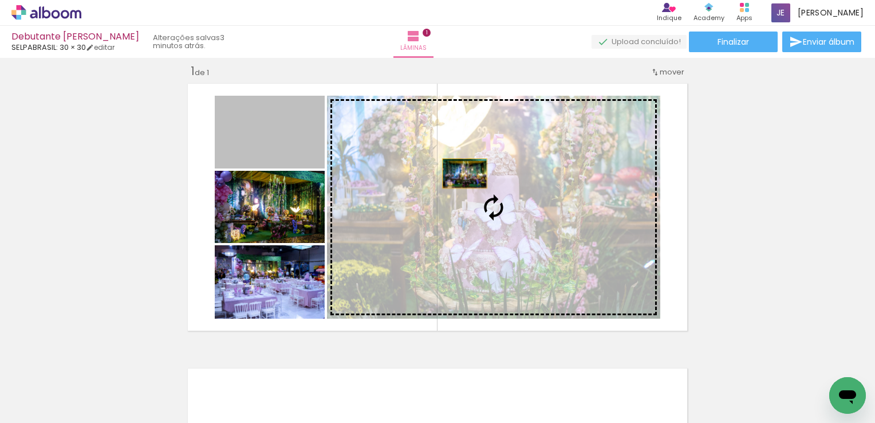
drag, startPoint x: 294, startPoint y: 133, endPoint x: 465, endPoint y: 173, distance: 175.7
click at [0, 0] on slot at bounding box center [0, 0] width 0 height 0
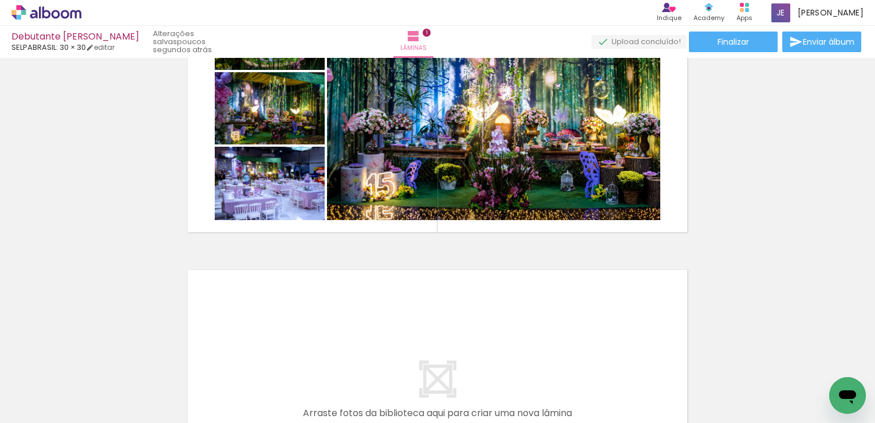
scroll to position [110, 0]
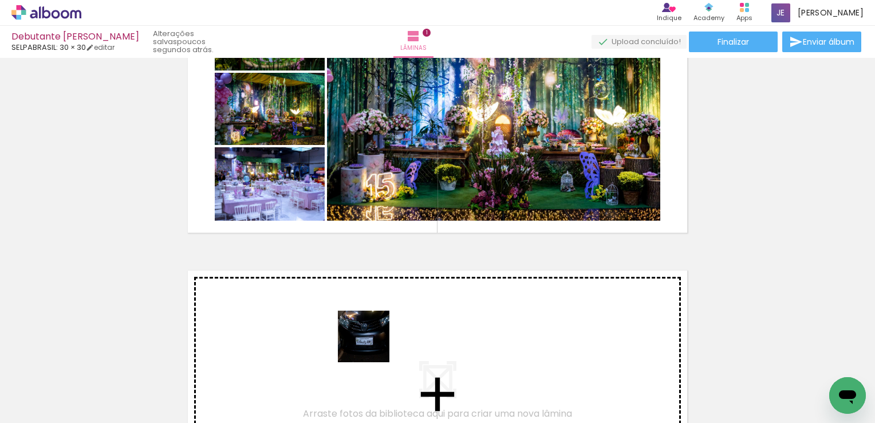
drag, startPoint x: 380, startPoint y: 379, endPoint x: 383, endPoint y: 252, distance: 126.6
click at [383, 252] on quentale-workspace at bounding box center [437, 211] width 875 height 423
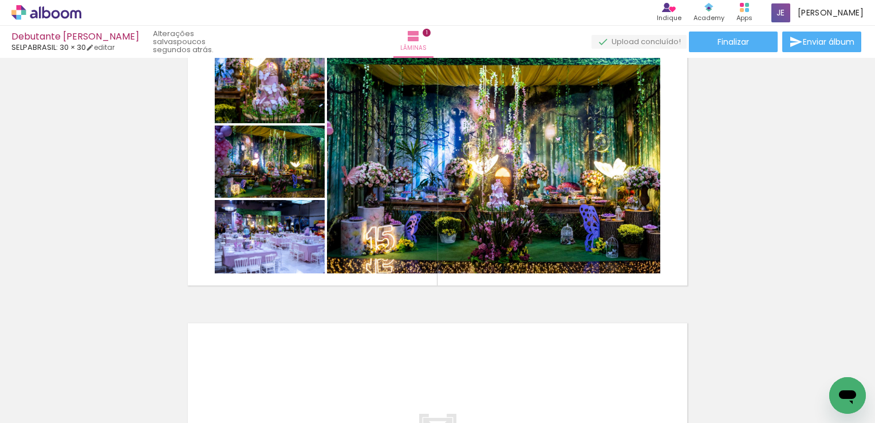
scroll to position [40, 0]
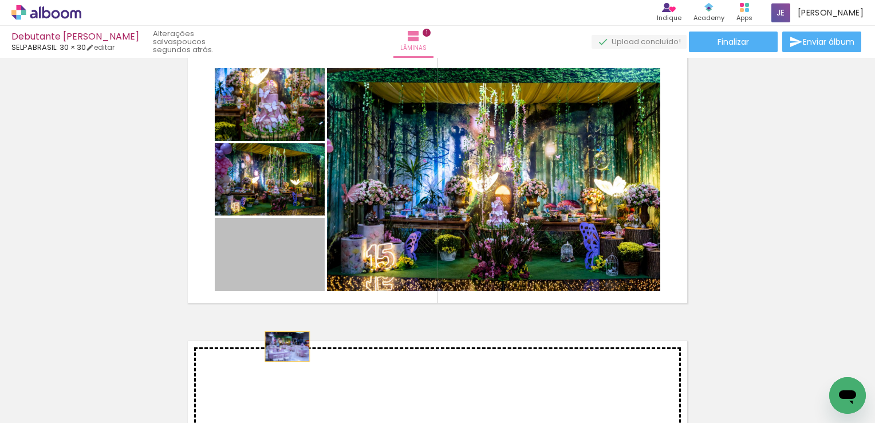
drag, startPoint x: 279, startPoint y: 251, endPoint x: 283, endPoint y: 346, distance: 95.1
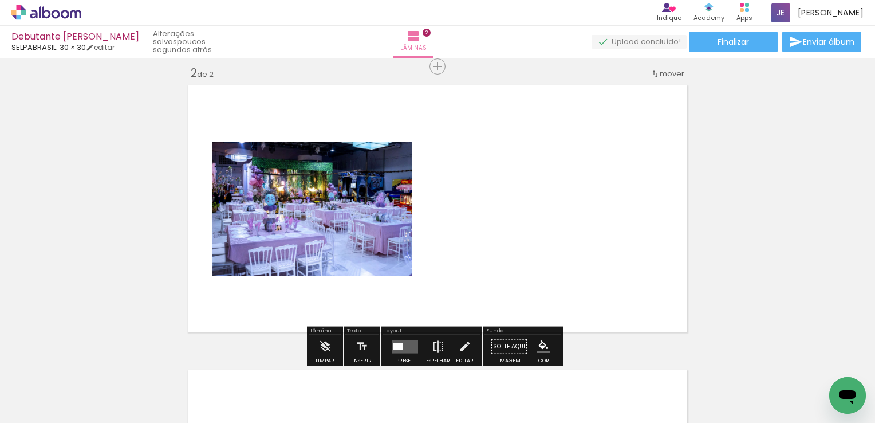
scroll to position [299, 0]
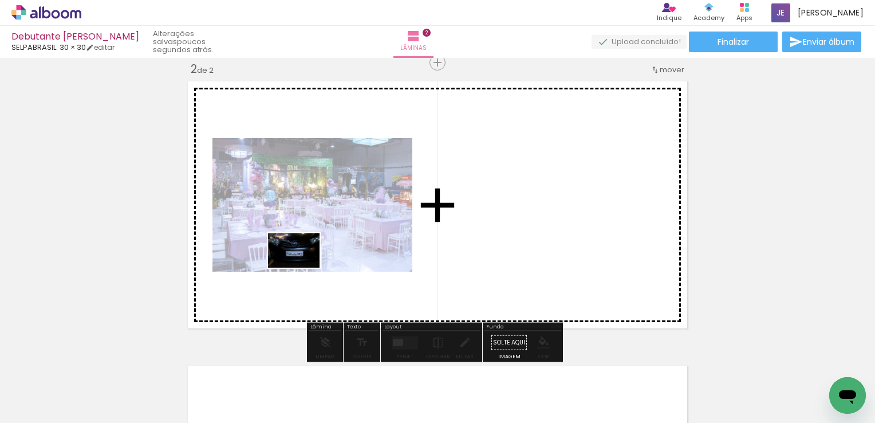
drag, startPoint x: 365, startPoint y: 392, endPoint x: 302, endPoint y: 267, distance: 139.1
click at [302, 267] on quentale-workspace at bounding box center [437, 211] width 875 height 423
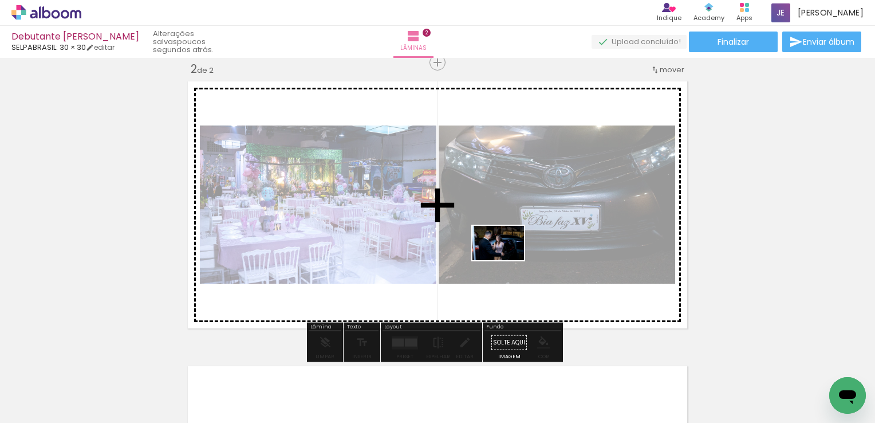
drag, startPoint x: 447, startPoint y: 388, endPoint x: 507, endPoint y: 260, distance: 141.2
click at [507, 260] on quentale-workspace at bounding box center [437, 211] width 875 height 423
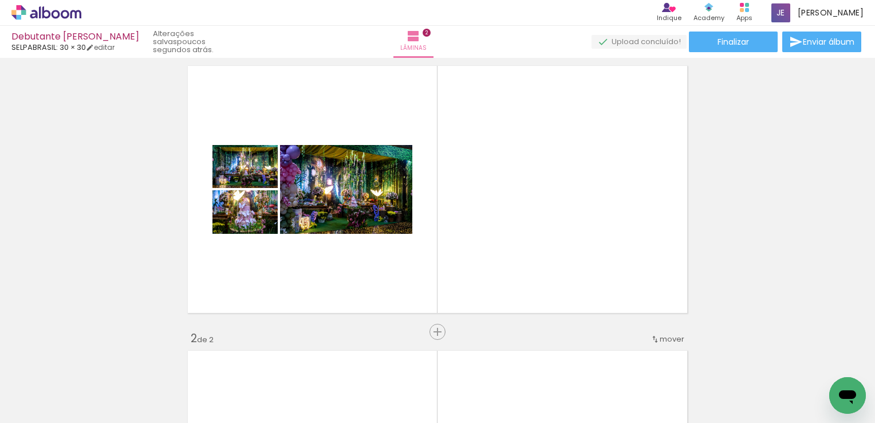
scroll to position [0, 0]
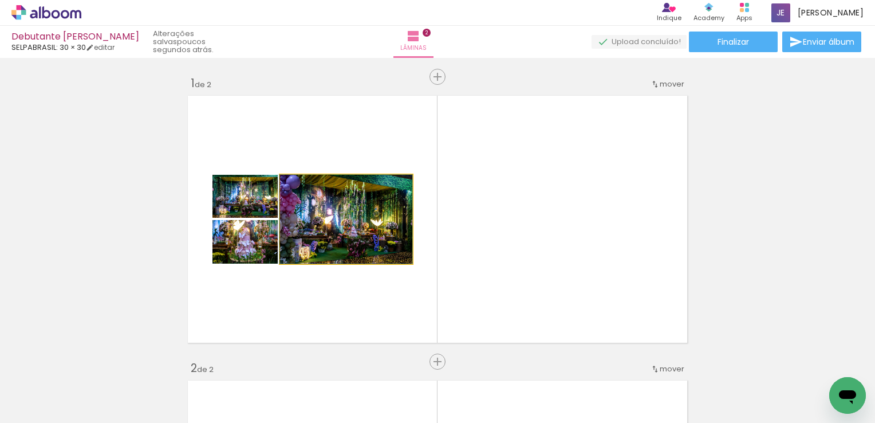
click at [393, 256] on quentale-photo at bounding box center [346, 219] width 132 height 89
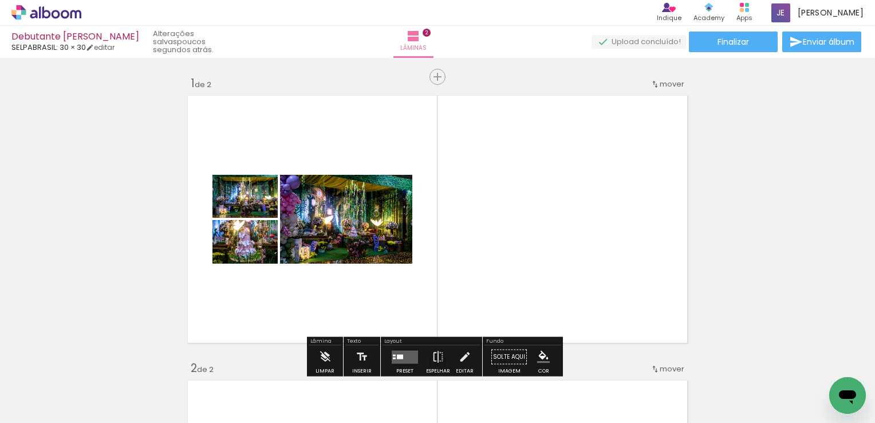
scroll to position [32, 0]
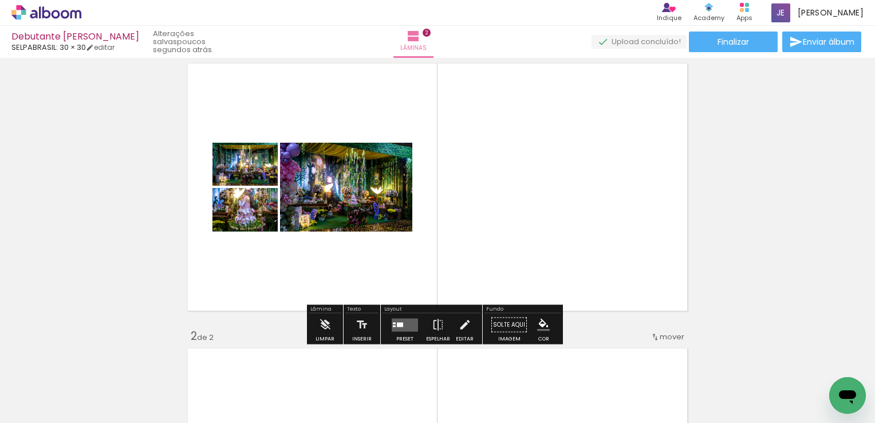
click at [393, 322] on div at bounding box center [394, 323] width 3 height 2
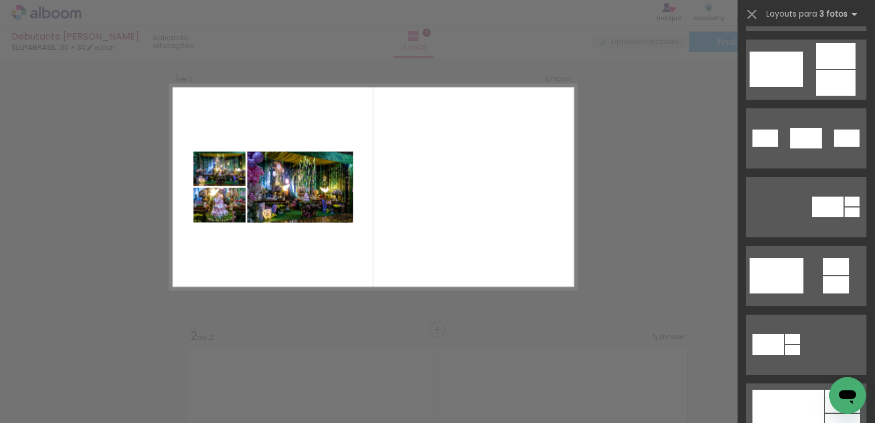
scroll to position [0, 0]
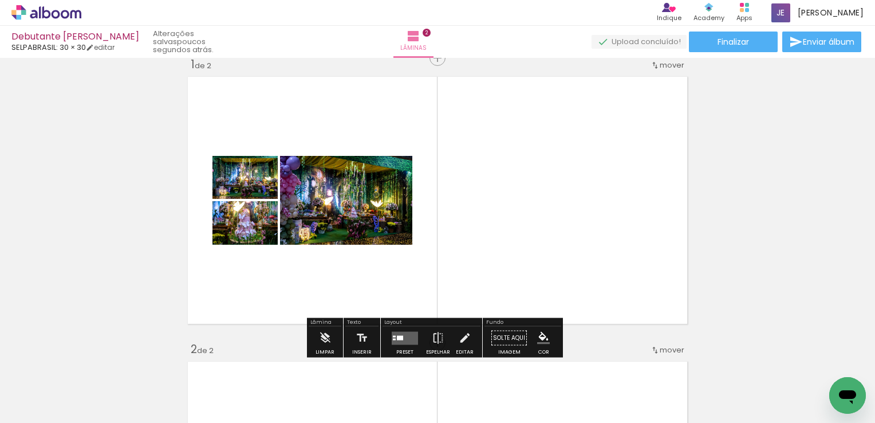
scroll to position [14, 0]
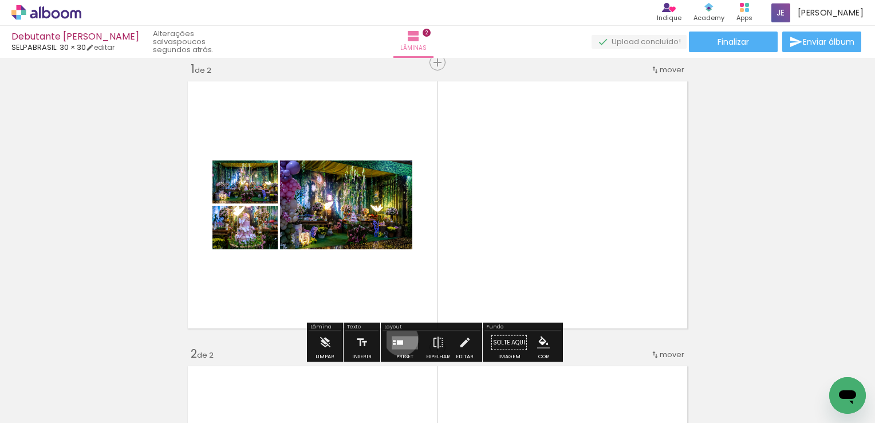
click at [399, 338] on quentale-layouter at bounding box center [405, 342] width 26 height 13
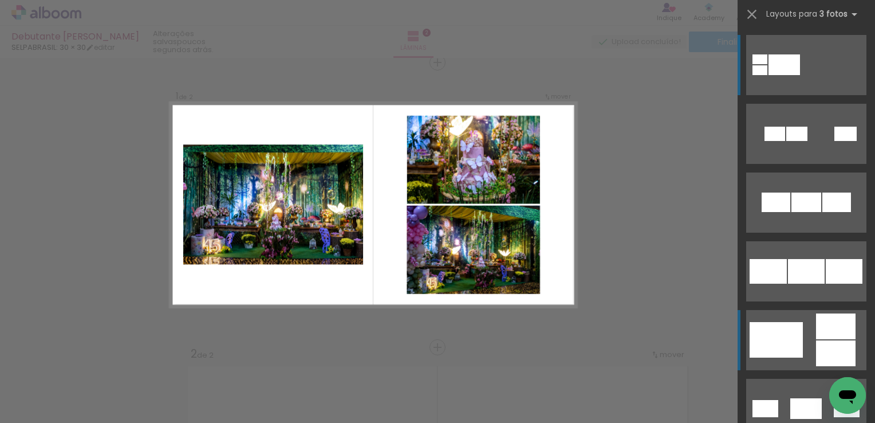
click at [809, 366] on quentale-layouter at bounding box center [806, 340] width 120 height 60
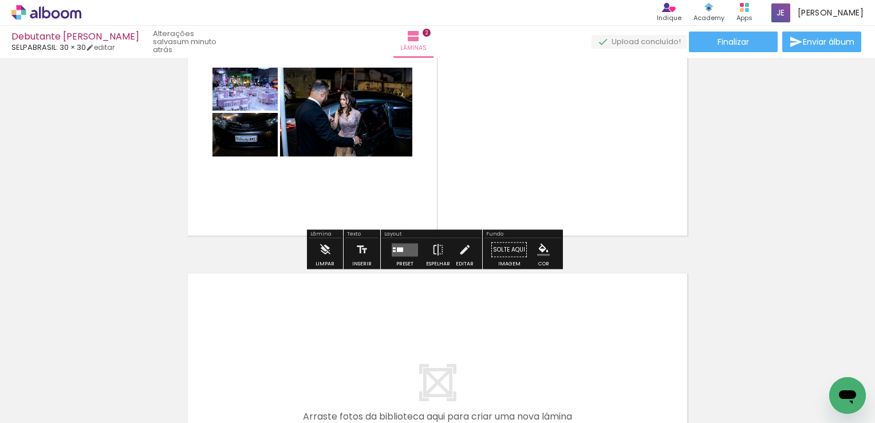
scroll to position [413, 0]
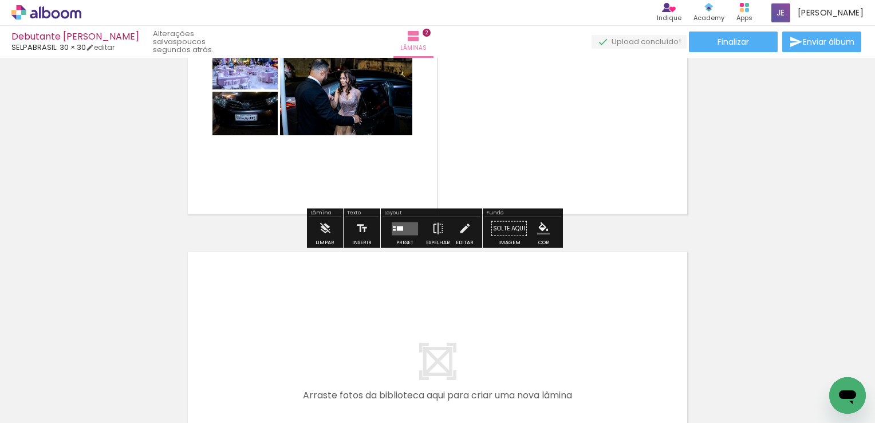
click at [404, 220] on div at bounding box center [404, 228] width 31 height 23
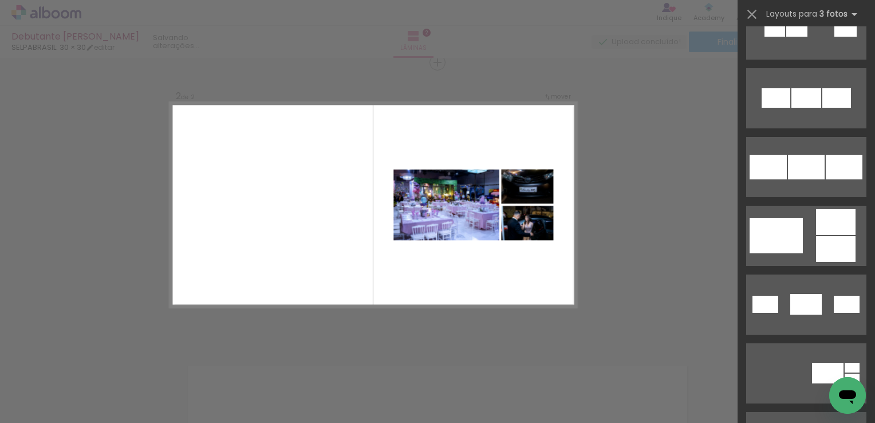
scroll to position [0, 0]
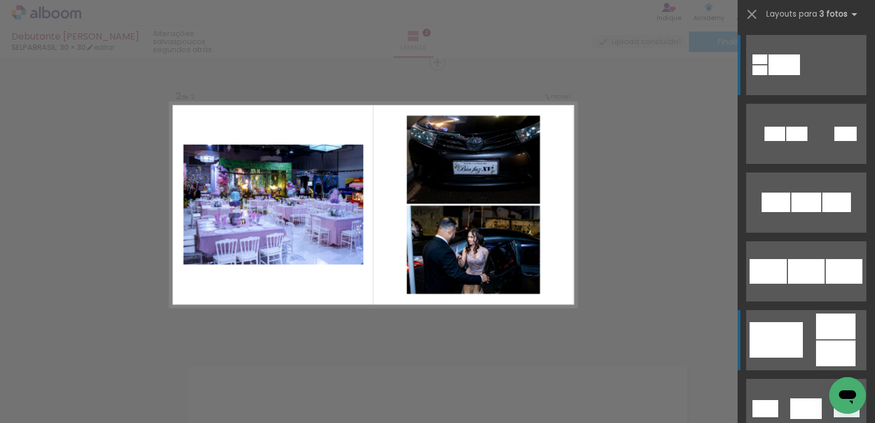
click at [806, 349] on quentale-layouter at bounding box center [806, 340] width 120 height 60
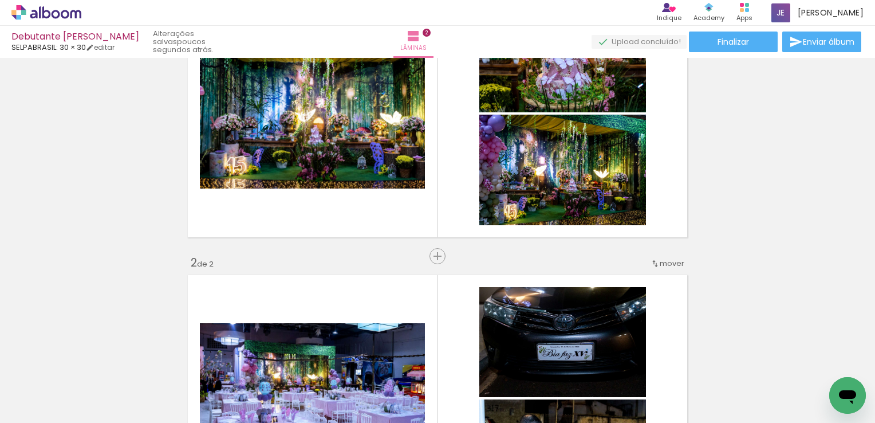
scroll to position [104, 0]
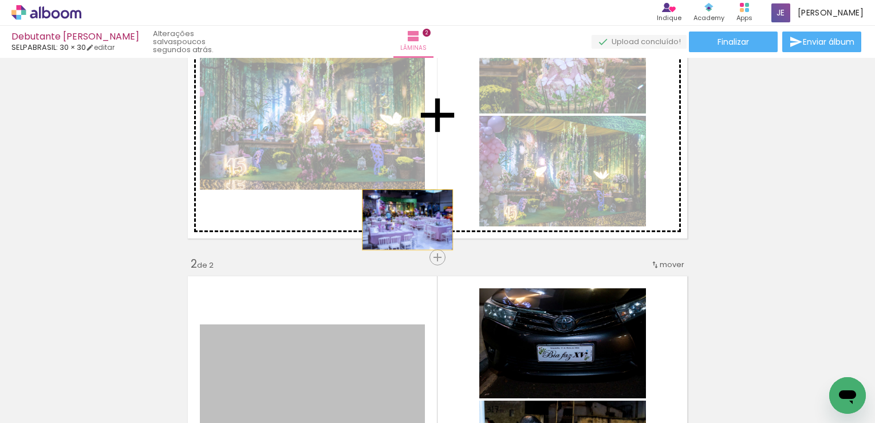
drag, startPoint x: 341, startPoint y: 341, endPoint x: 391, endPoint y: 196, distance: 153.2
click at [391, 196] on div "Inserir lâmina 1 de 2 Inserir lâmina 2 de 2" at bounding box center [437, 385] width 875 height 854
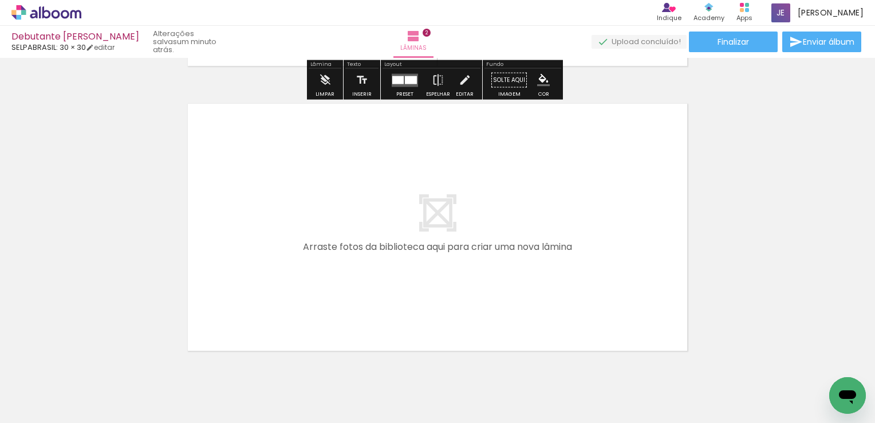
scroll to position [577, 0]
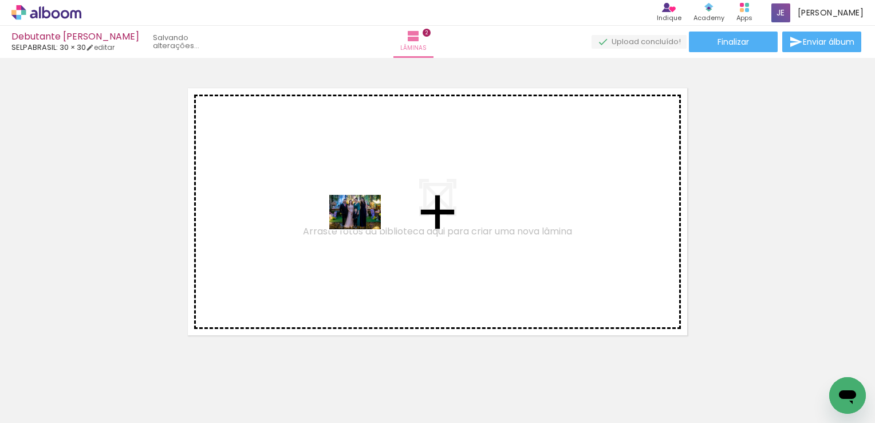
drag, startPoint x: 480, startPoint y: 381, endPoint x: 346, endPoint y: 214, distance: 214.3
click at [346, 214] on quentale-workspace at bounding box center [437, 211] width 875 height 423
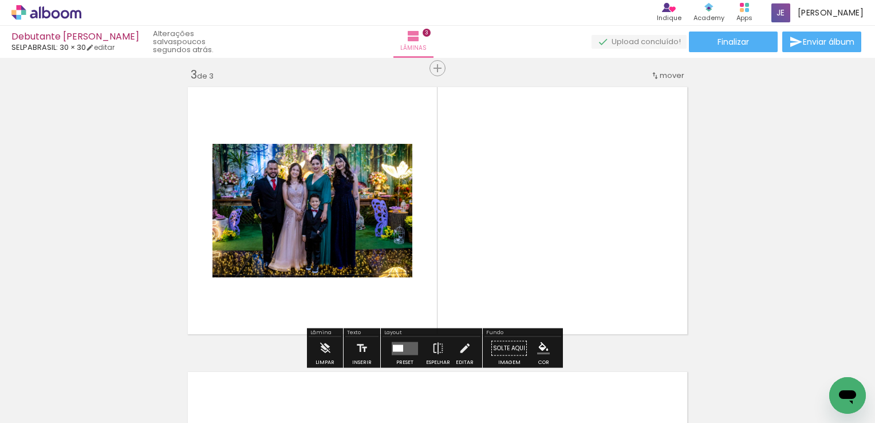
scroll to position [584, 0]
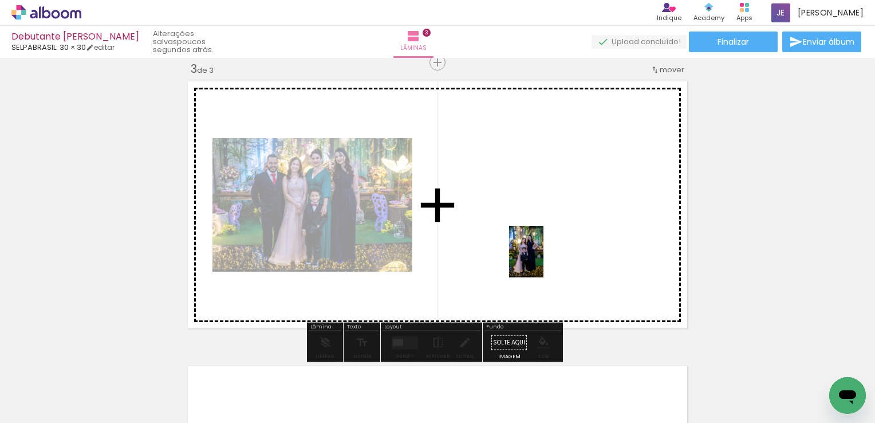
drag, startPoint x: 544, startPoint y: 400, endPoint x: 544, endPoint y: 260, distance: 140.3
click at [544, 260] on quentale-workspace at bounding box center [437, 211] width 875 height 423
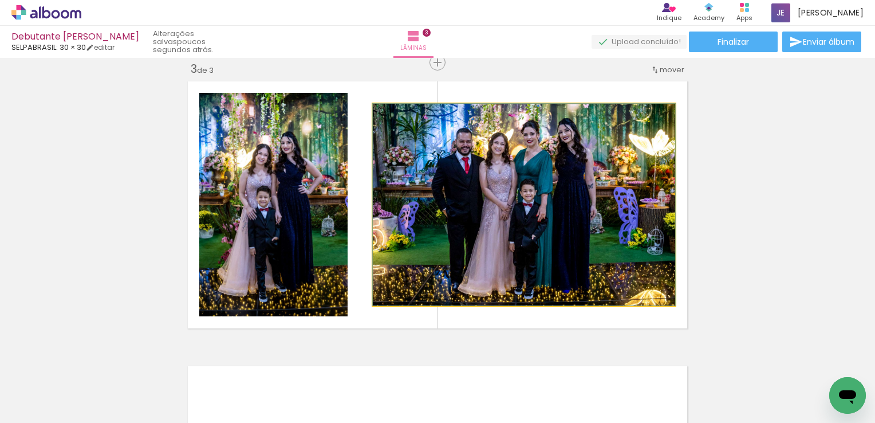
drag, startPoint x: 544, startPoint y: 260, endPoint x: 464, endPoint y: 224, distance: 87.4
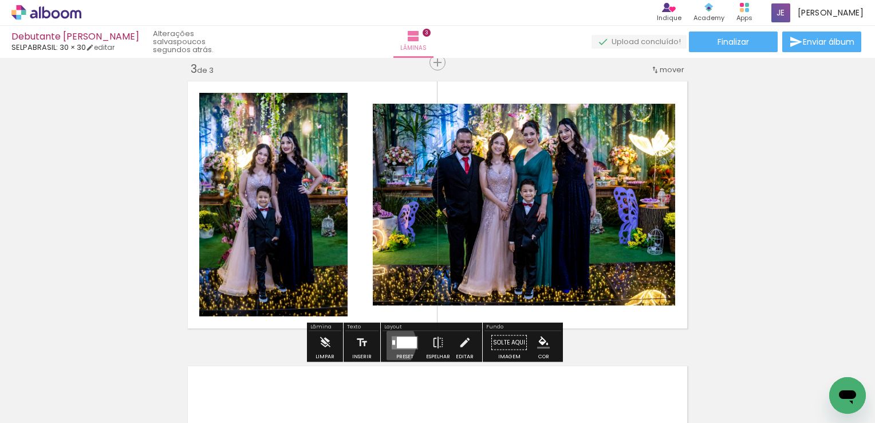
click at [387, 342] on paper-button "Preset" at bounding box center [405, 345] width 37 height 29
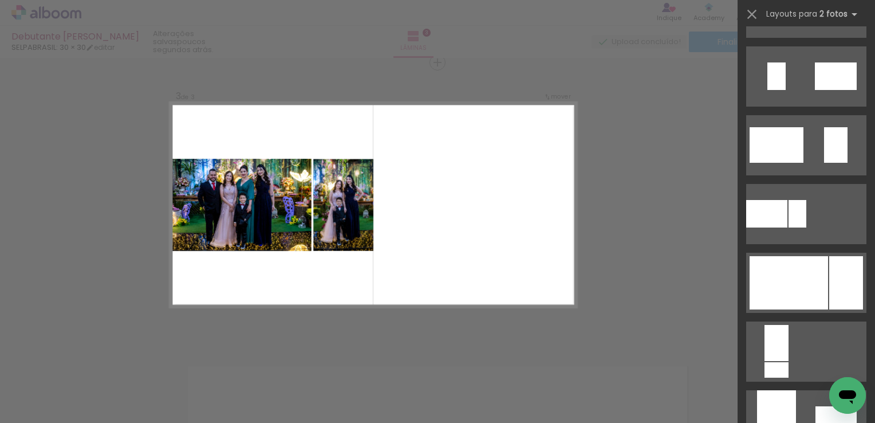
scroll to position [332, 0]
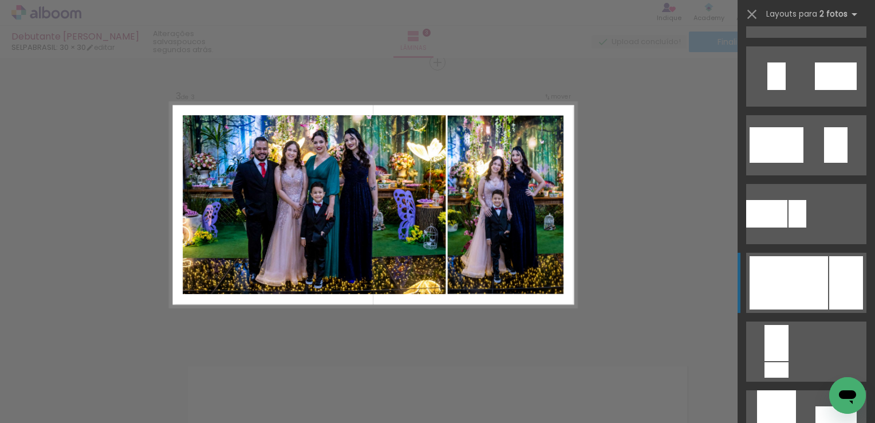
click at [784, 281] on div at bounding box center [789, 282] width 78 height 53
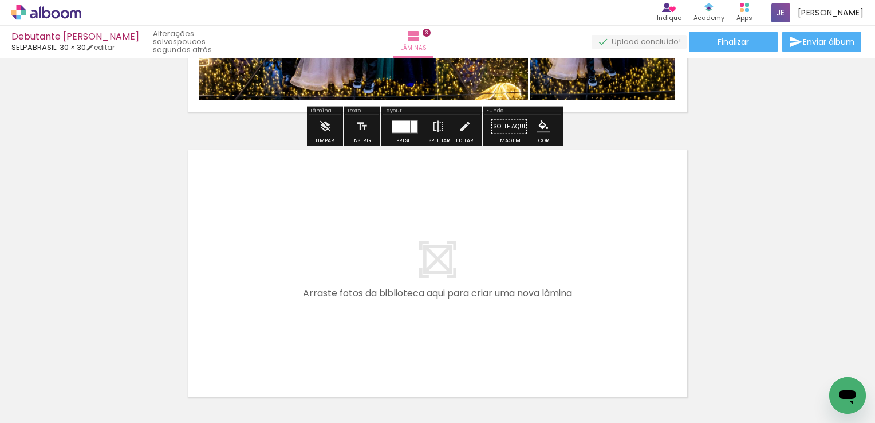
scroll to position [806, 0]
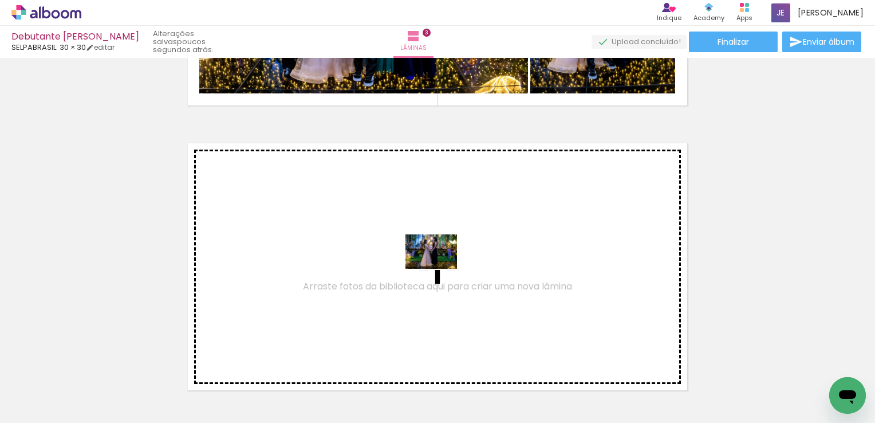
drag, startPoint x: 613, startPoint y: 392, endPoint x: 440, endPoint y: 269, distance: 213.1
click at [440, 269] on quentale-workspace at bounding box center [437, 211] width 875 height 423
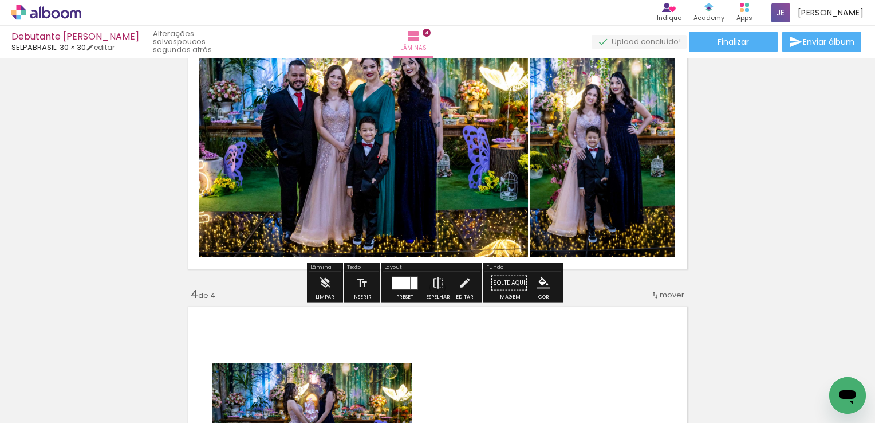
scroll to position [644, 0]
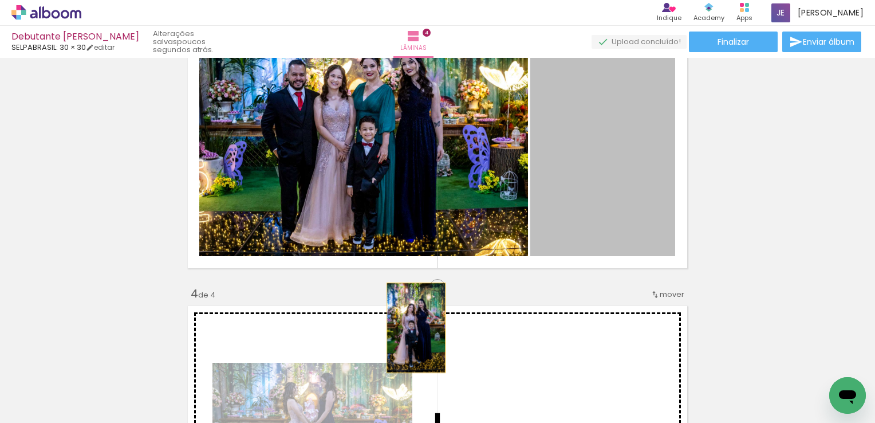
drag, startPoint x: 603, startPoint y: 164, endPoint x: 406, endPoint y: 331, distance: 258.0
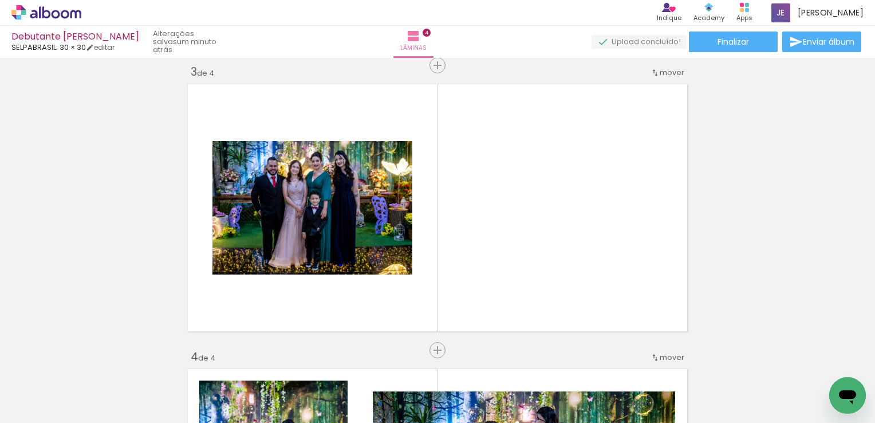
scroll to position [0, 160]
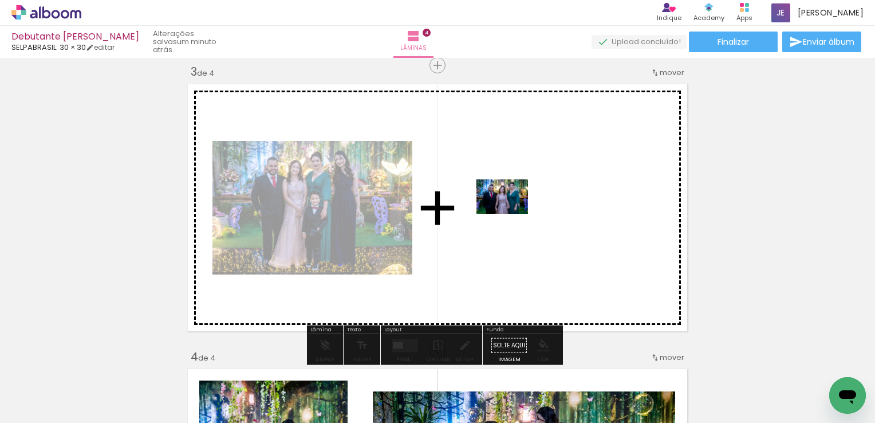
drag, startPoint x: 712, startPoint y: 381, endPoint x: 510, endPoint y: 210, distance: 265.3
click at [510, 210] on quentale-workspace at bounding box center [437, 211] width 875 height 423
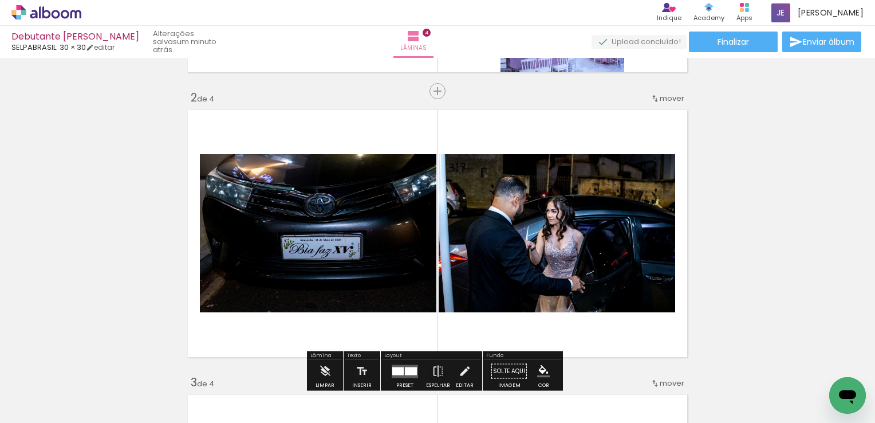
scroll to position [0, 0]
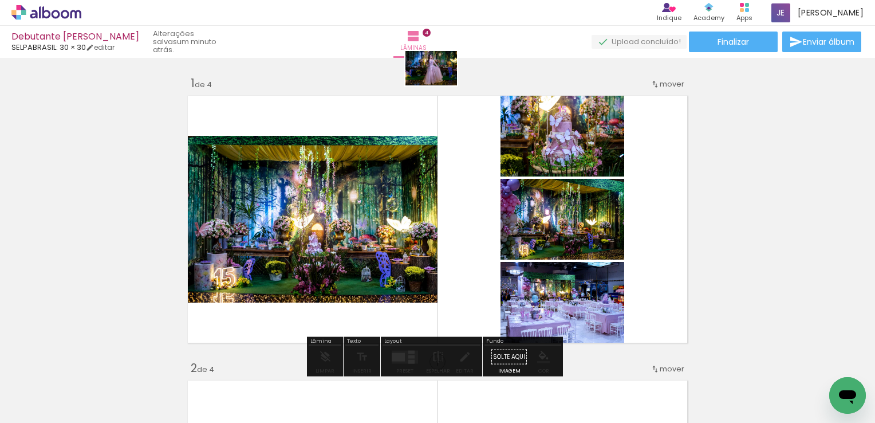
drag, startPoint x: 797, startPoint y: 391, endPoint x: 440, endPoint y: 85, distance: 469.5
click at [440, 85] on quentale-workspace at bounding box center [437, 211] width 875 height 423
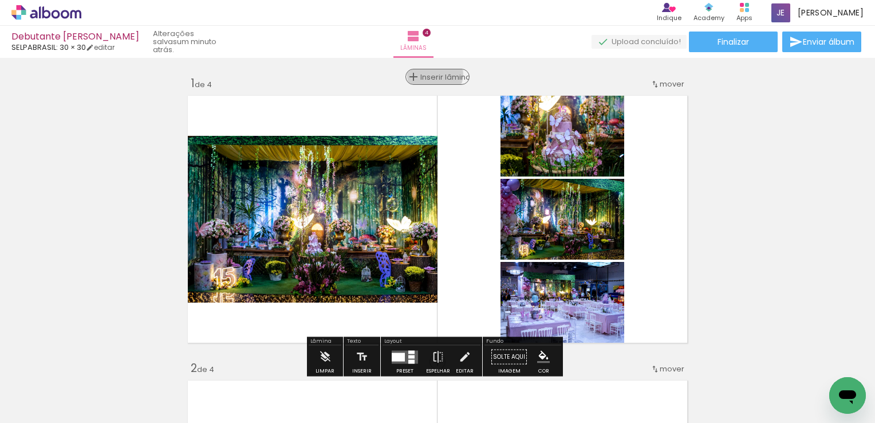
click at [431, 74] on span "Inserir lâmina" at bounding box center [442, 76] width 45 height 7
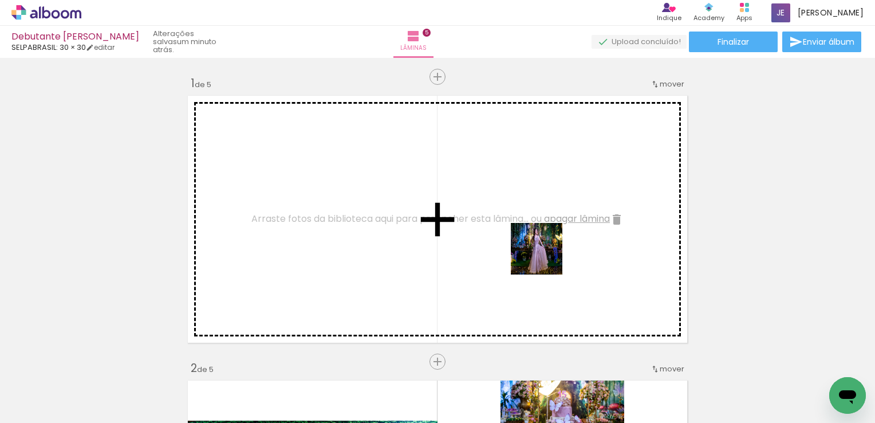
drag, startPoint x: 795, startPoint y: 386, endPoint x: 447, endPoint y: 211, distance: 389.8
click at [447, 211] on quentale-workspace at bounding box center [437, 211] width 875 height 423
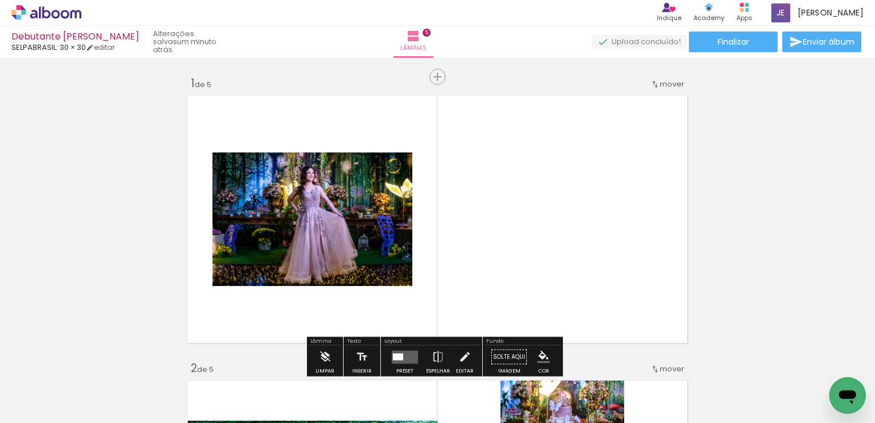
scroll to position [53, 0]
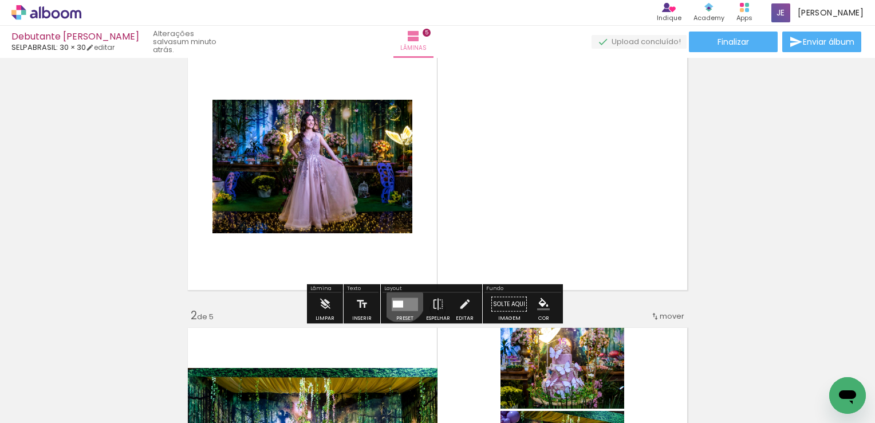
click at [400, 299] on quentale-layouter at bounding box center [405, 303] width 26 height 13
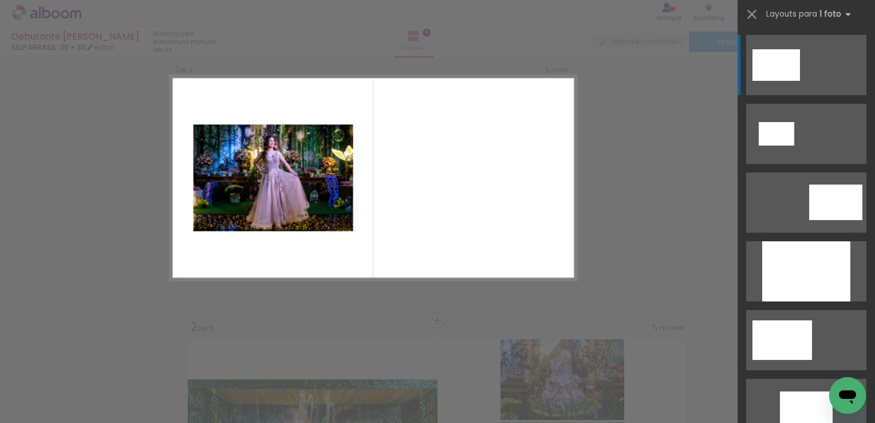
scroll to position [14, 0]
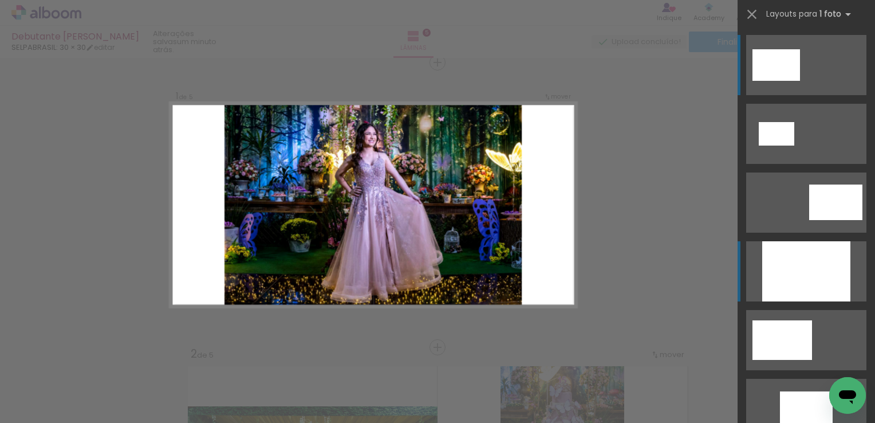
click at [817, 274] on div at bounding box center [806, 271] width 88 height 60
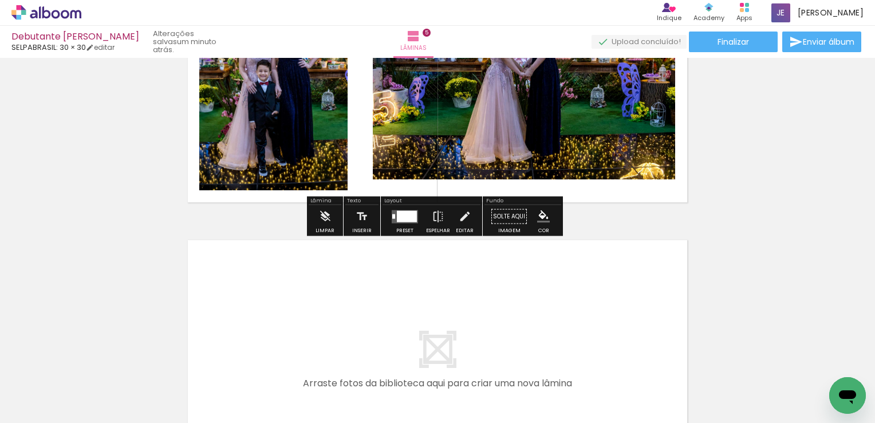
scroll to position [1280, 0]
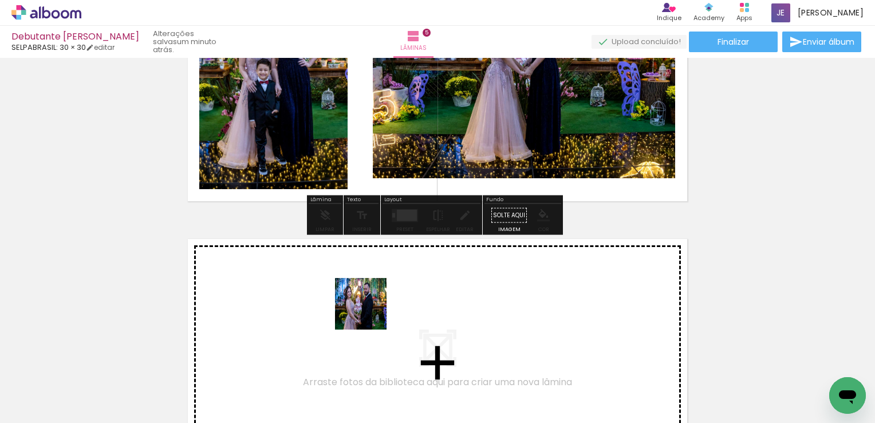
drag, startPoint x: 541, startPoint y: 381, endPoint x: 337, endPoint y: 290, distance: 222.8
click at [337, 290] on quentale-workspace at bounding box center [437, 211] width 875 height 423
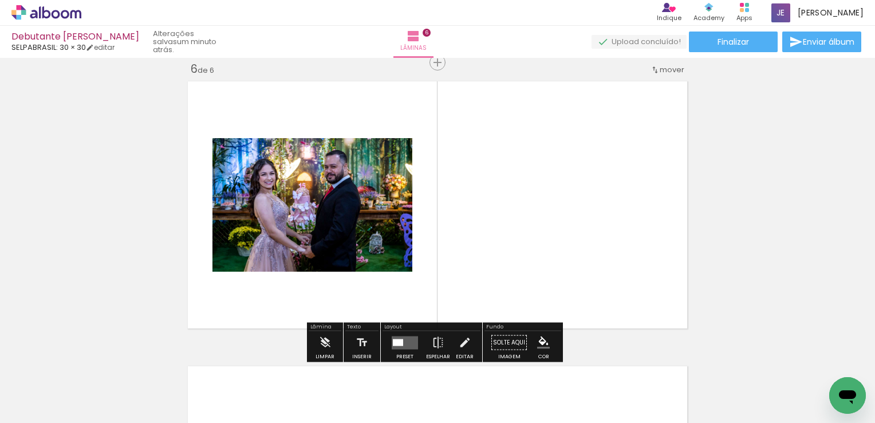
scroll to position [1498, 0]
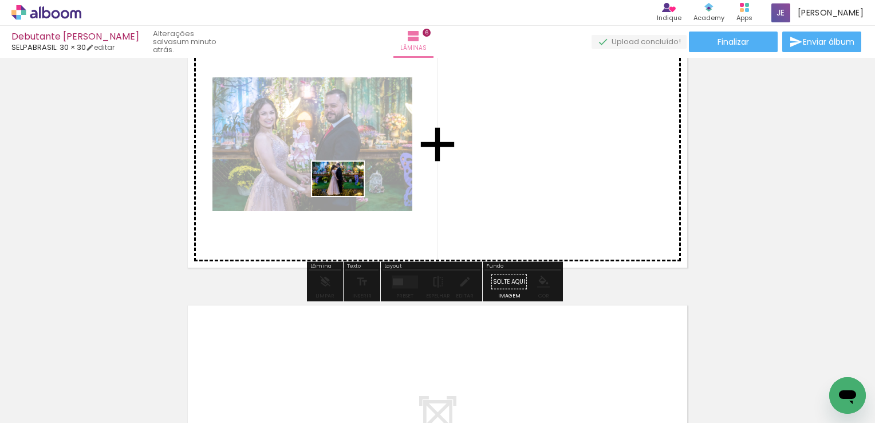
drag, startPoint x: 607, startPoint y: 376, endPoint x: 346, endPoint y: 196, distance: 316.9
click at [346, 196] on quentale-workspace at bounding box center [437, 211] width 875 height 423
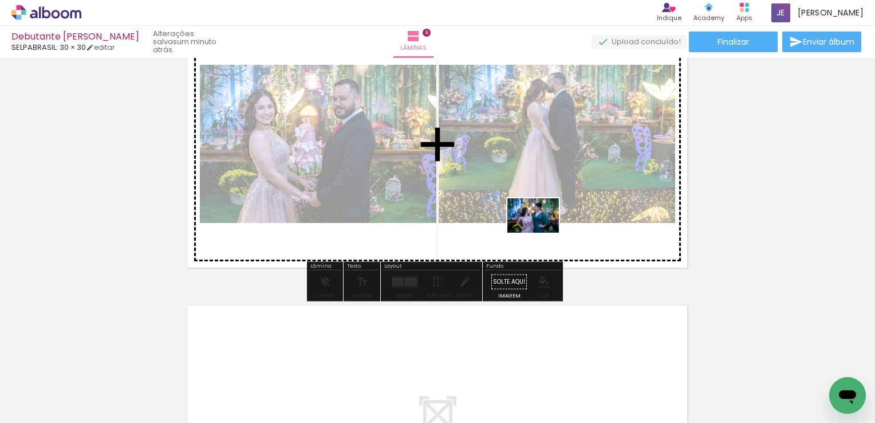
drag, startPoint x: 656, startPoint y: 397, endPoint x: 541, endPoint y: 233, distance: 200.8
click at [541, 233] on quentale-workspace at bounding box center [437, 211] width 875 height 423
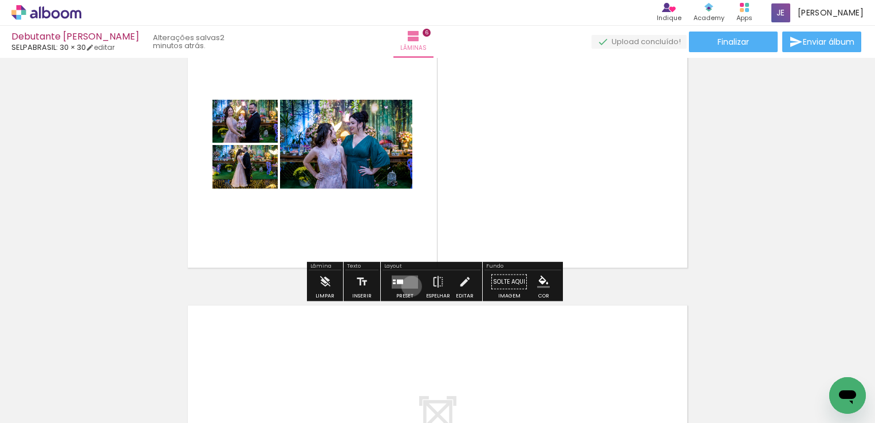
click at [409, 285] on quentale-layouter at bounding box center [405, 281] width 26 height 13
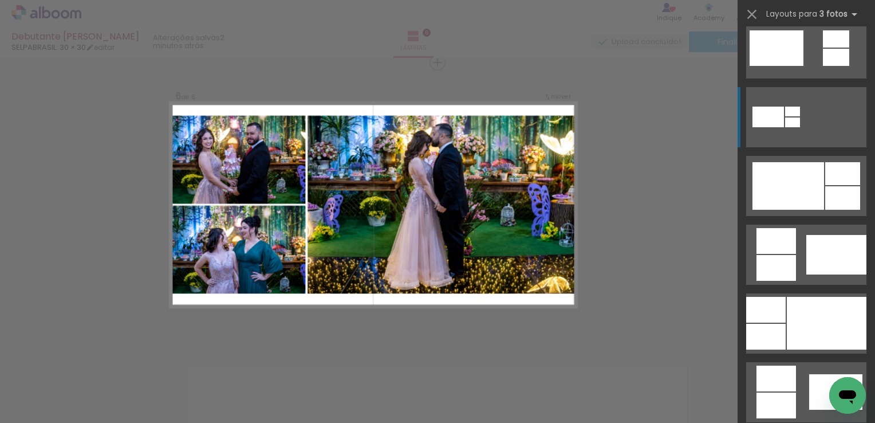
scroll to position [555, 0]
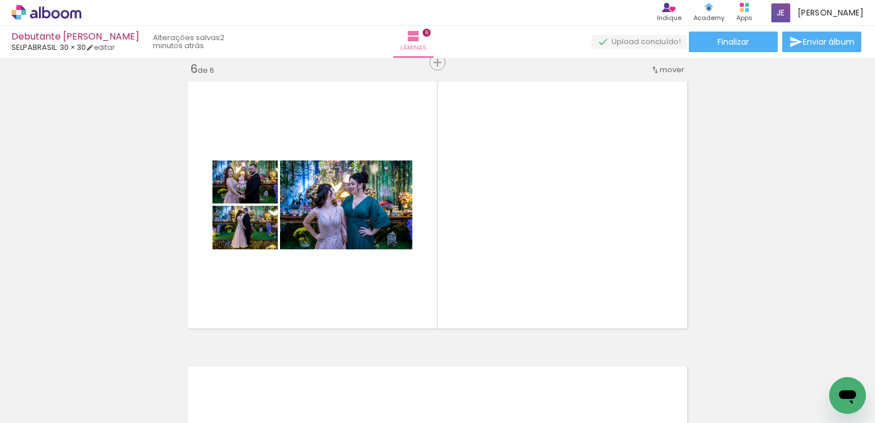
scroll to position [0, 836]
click at [330, 244] on quentale-photo at bounding box center [346, 204] width 132 height 89
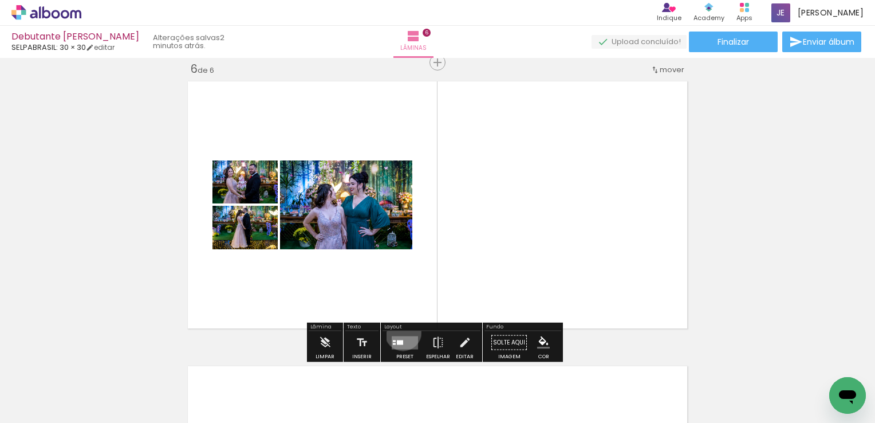
click at [400, 332] on div at bounding box center [404, 342] width 31 height 23
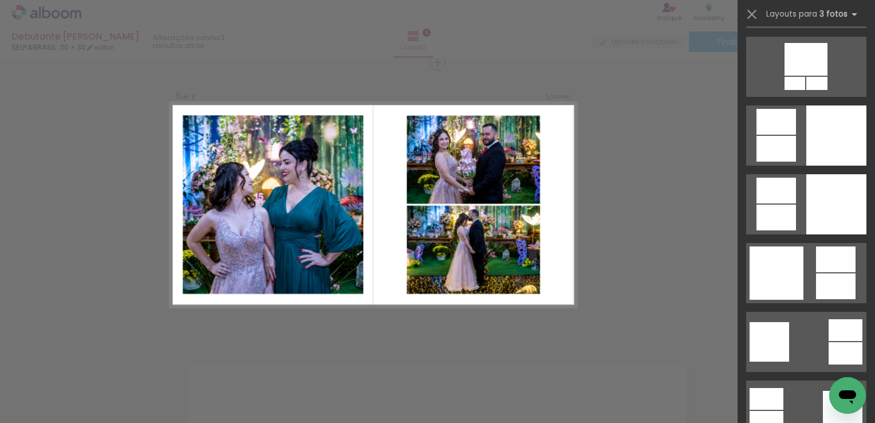
scroll to position [2829, 0]
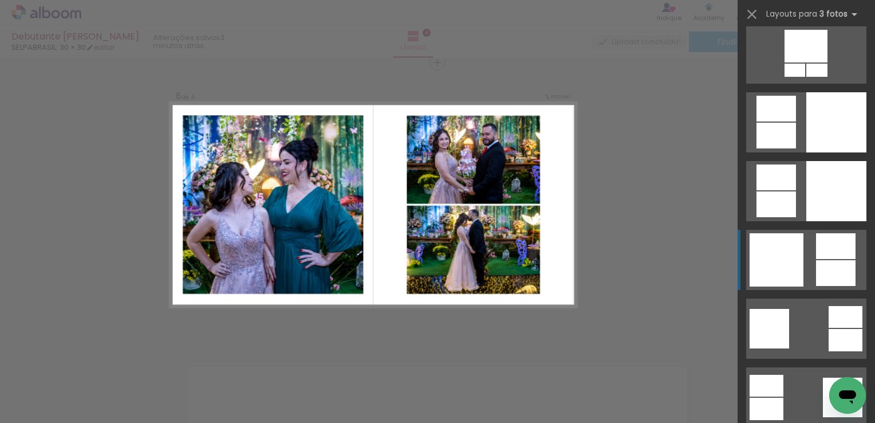
click at [802, 253] on quentale-layouter at bounding box center [806, 260] width 120 height 60
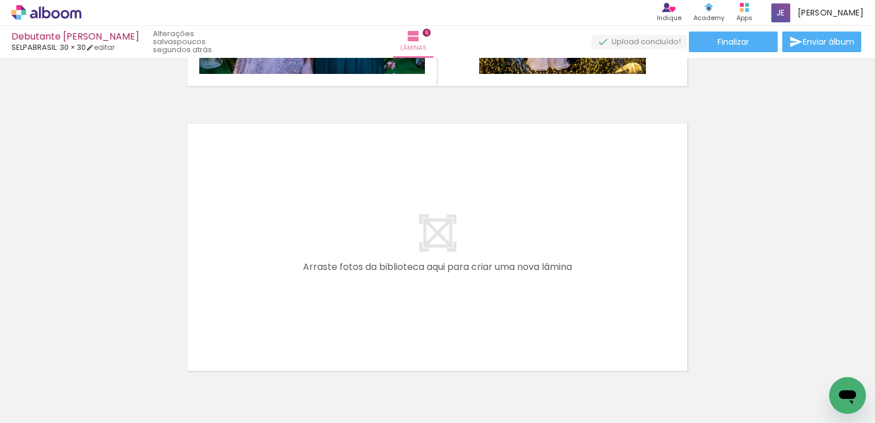
scroll to position [0, 740]
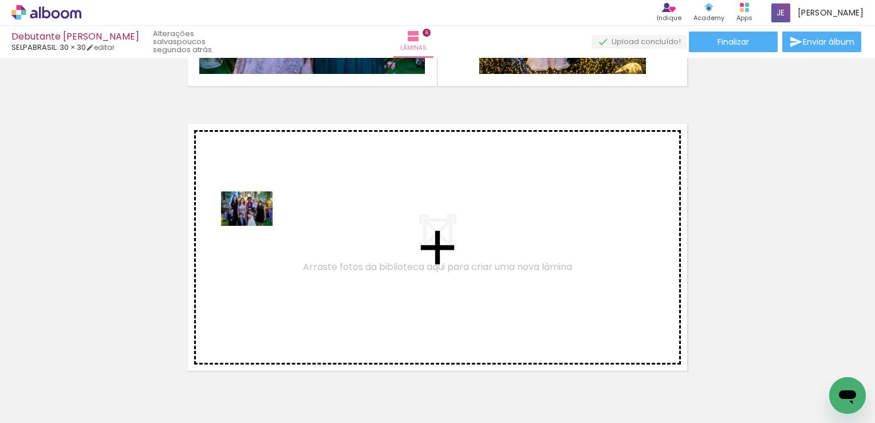
drag, startPoint x: 261, startPoint y: 379, endPoint x: 255, endPoint y: 226, distance: 153.6
click at [255, 226] on quentale-workspace at bounding box center [437, 211] width 875 height 423
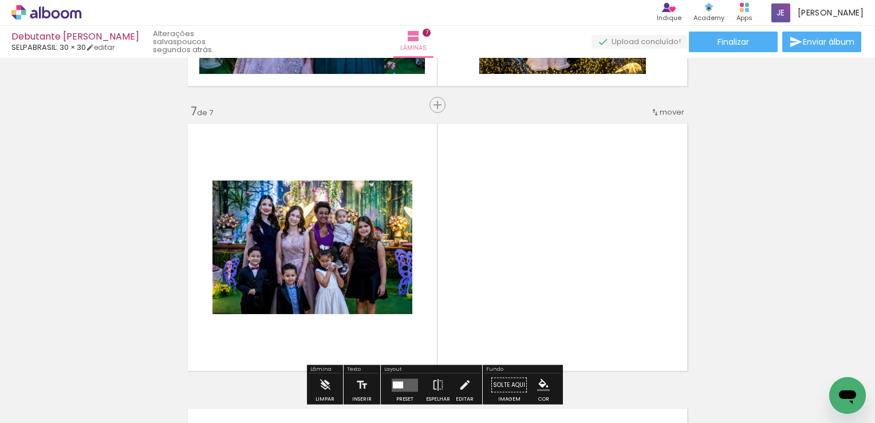
scroll to position [1722, 0]
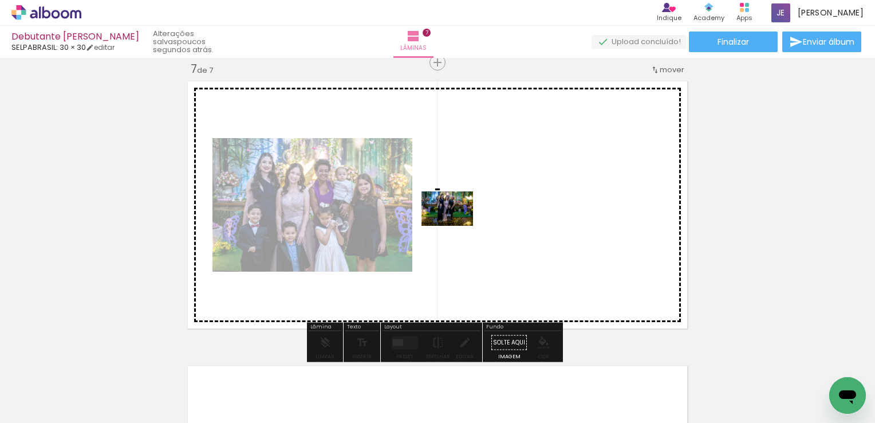
drag, startPoint x: 346, startPoint y: 393, endPoint x: 472, endPoint y: 196, distance: 233.1
click at [472, 196] on quentale-workspace at bounding box center [437, 211] width 875 height 423
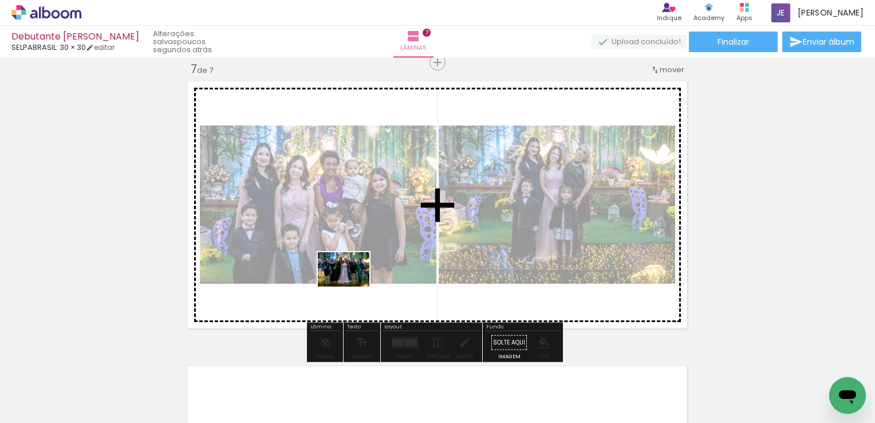
drag, startPoint x: 410, startPoint y: 396, endPoint x: 352, endPoint y: 286, distance: 124.2
click at [352, 286] on quentale-workspace at bounding box center [437, 211] width 875 height 423
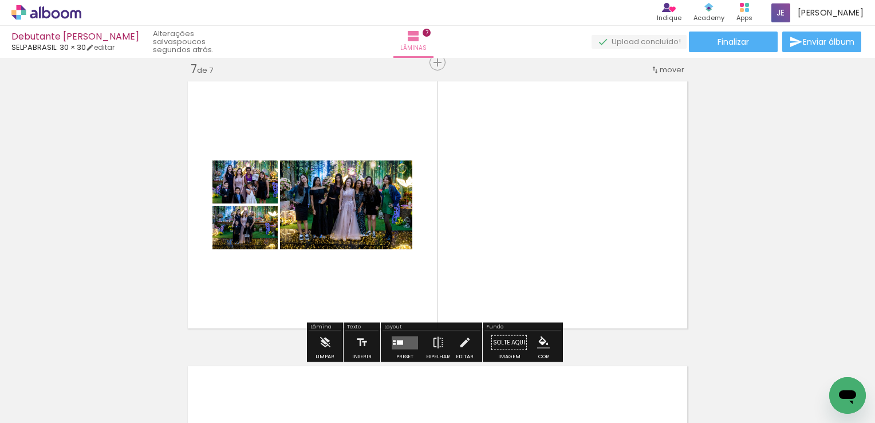
click at [487, 403] on iron-image at bounding box center [464, 384] width 59 height 40
type paper-slider "198"
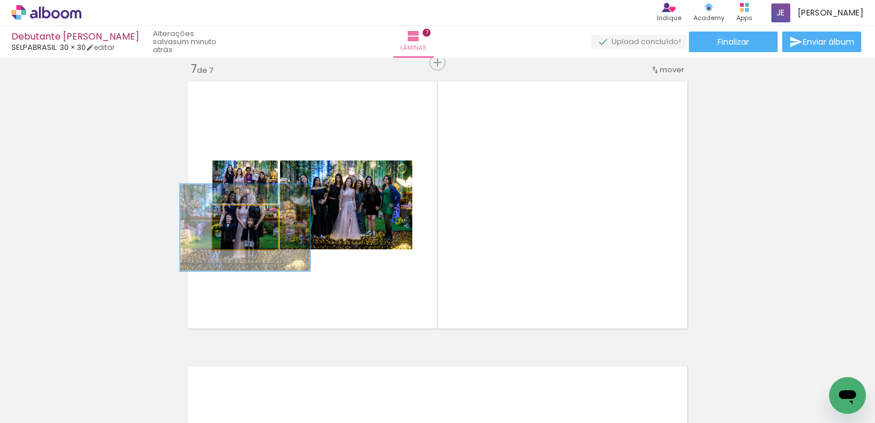
click at [259, 214] on div at bounding box center [250, 217] width 27 height 18
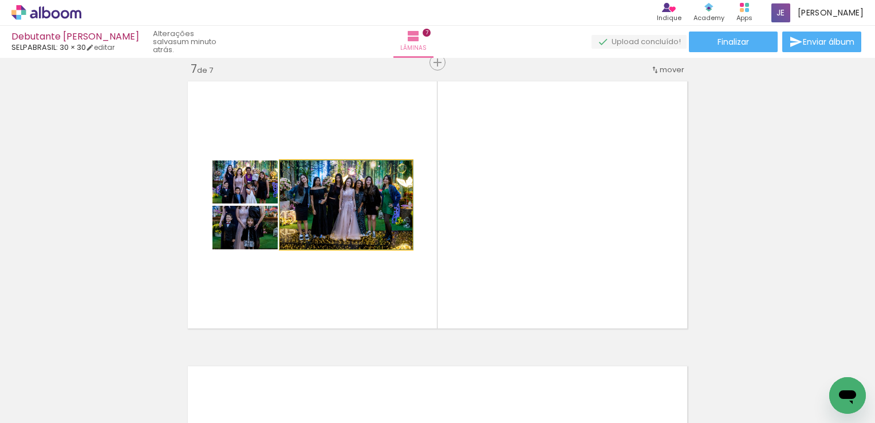
click at [321, 233] on quentale-photo at bounding box center [346, 204] width 132 height 89
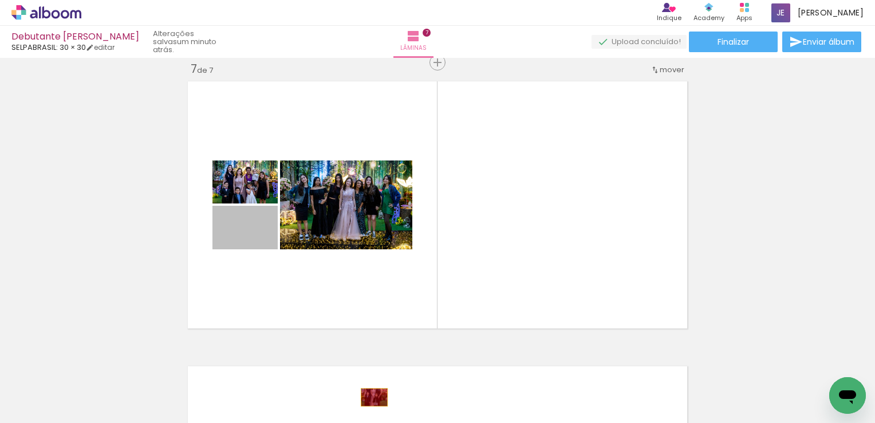
drag, startPoint x: 266, startPoint y: 240, endPoint x: 370, endPoint y: 397, distance: 188.4
click at [370, 397] on quentale-workspace at bounding box center [437, 211] width 875 height 423
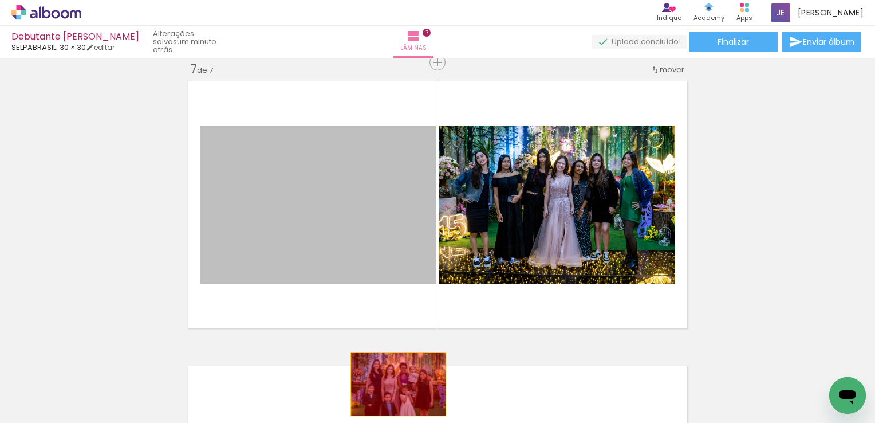
drag, startPoint x: 331, startPoint y: 224, endPoint x: 403, endPoint y: 395, distance: 184.8
click at [403, 395] on quentale-workspace at bounding box center [437, 211] width 875 height 423
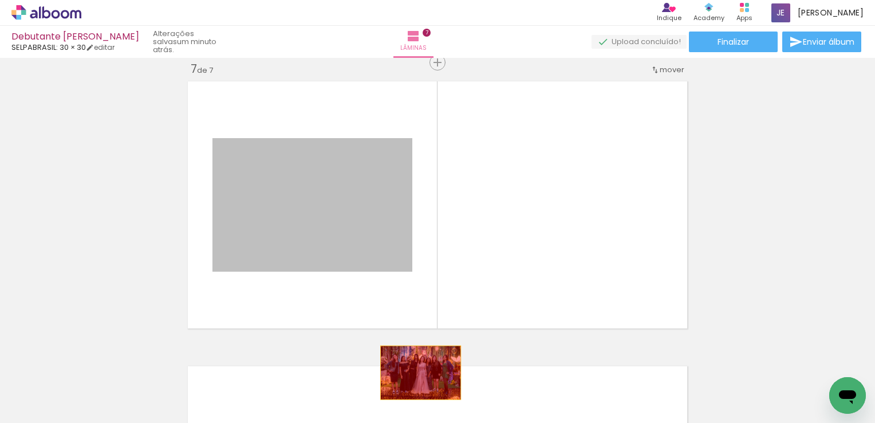
drag, startPoint x: 352, startPoint y: 192, endPoint x: 422, endPoint y: 384, distance: 204.4
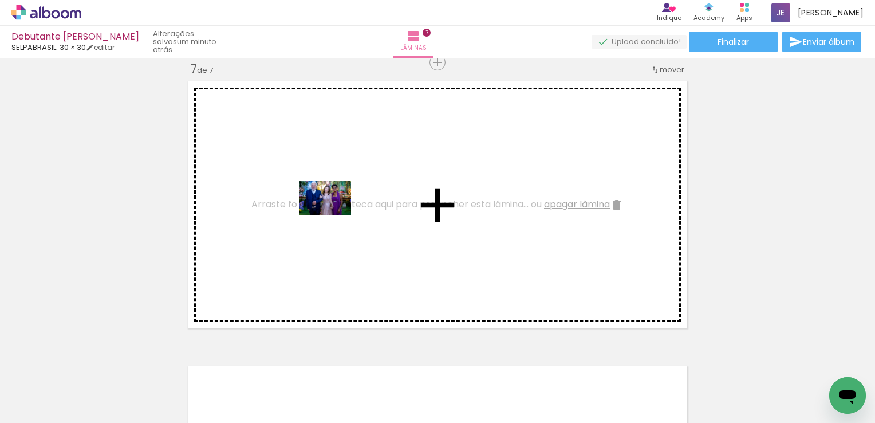
drag, startPoint x: 536, startPoint y: 385, endPoint x: 334, endPoint y: 214, distance: 265.3
click at [334, 214] on quentale-workspace at bounding box center [437, 211] width 875 height 423
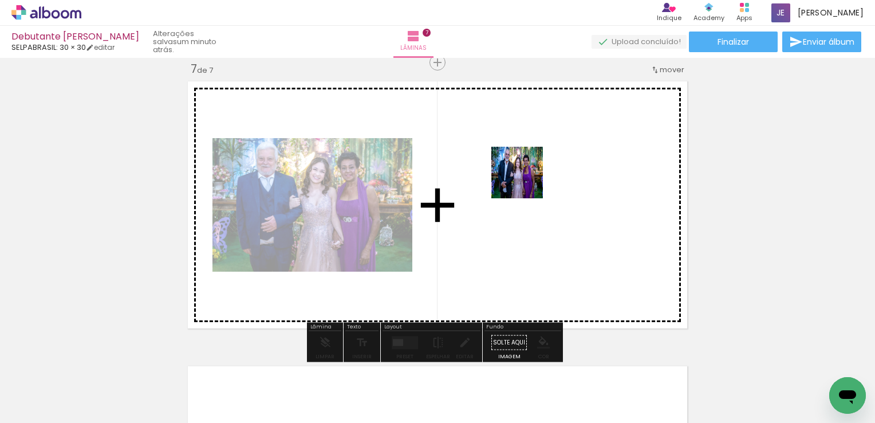
drag, startPoint x: 623, startPoint y: 384, endPoint x: 525, endPoint y: 180, distance: 225.7
click at [525, 180] on quentale-workspace at bounding box center [437, 211] width 875 height 423
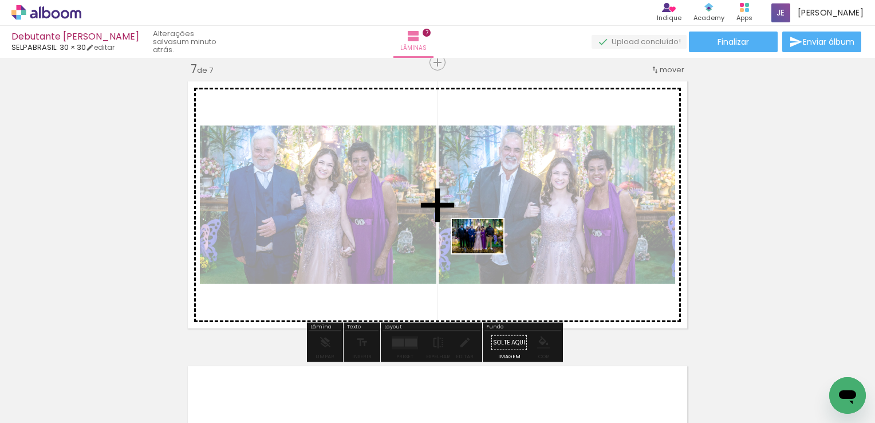
drag, startPoint x: 463, startPoint y: 387, endPoint x: 486, endPoint y: 253, distance: 136.0
click at [486, 253] on quentale-workspace at bounding box center [437, 211] width 875 height 423
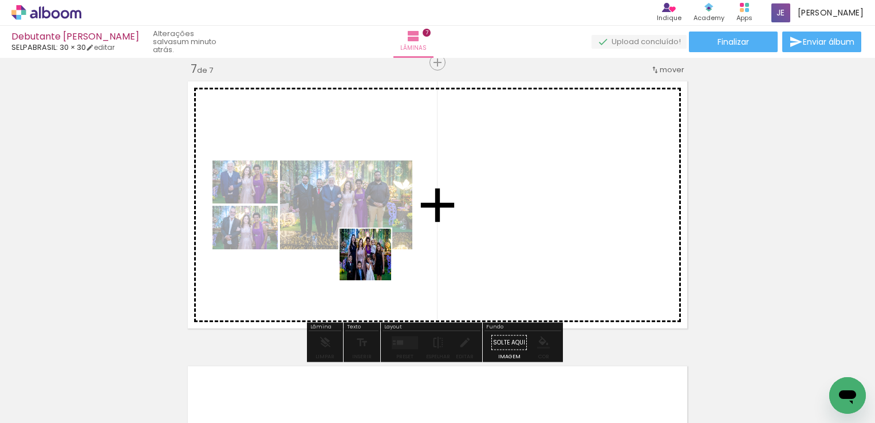
drag, startPoint x: 272, startPoint y: 392, endPoint x: 380, endPoint y: 258, distance: 172.3
click at [380, 258] on quentale-workspace at bounding box center [437, 211] width 875 height 423
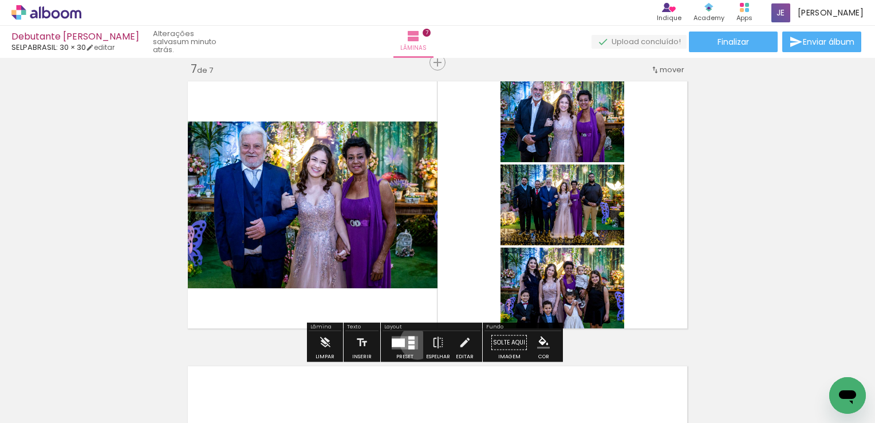
click at [415, 341] on quentale-layouter at bounding box center [405, 342] width 26 height 13
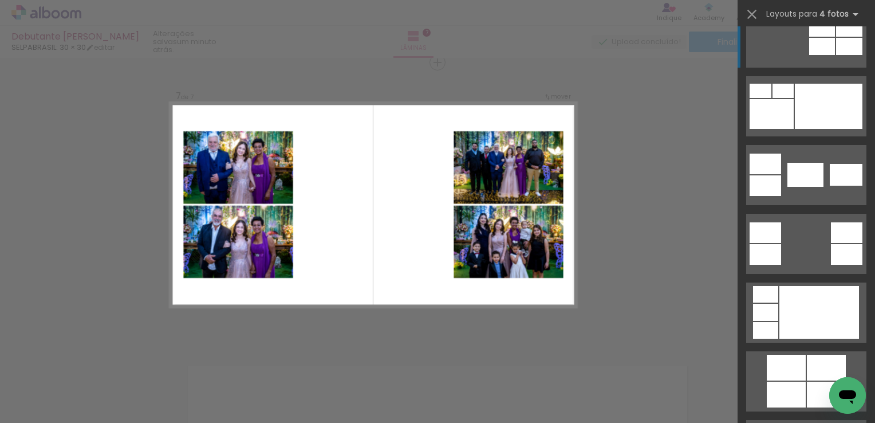
scroll to position [367, 0]
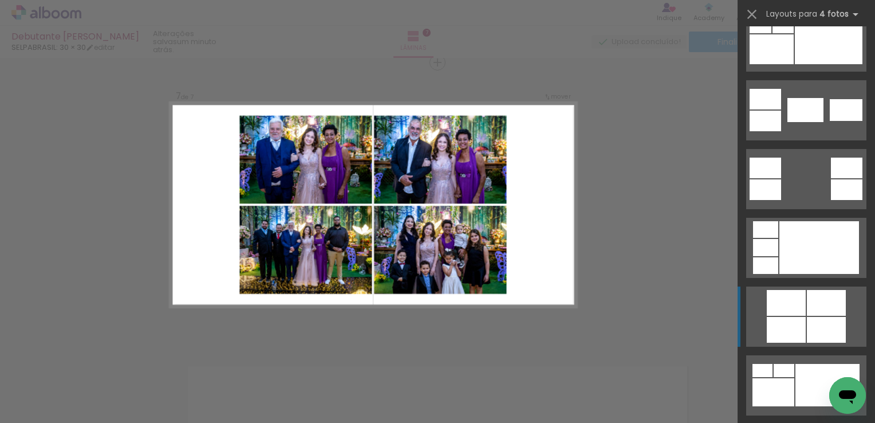
click at [791, 304] on div at bounding box center [786, 303] width 39 height 26
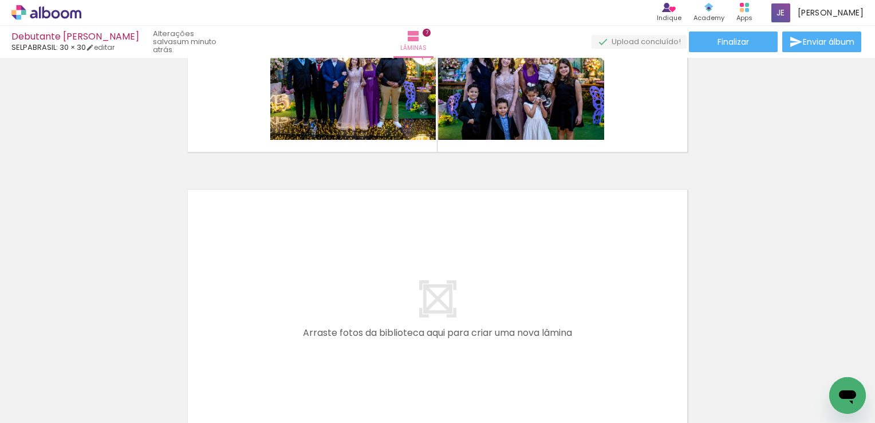
scroll to position [1901, 0]
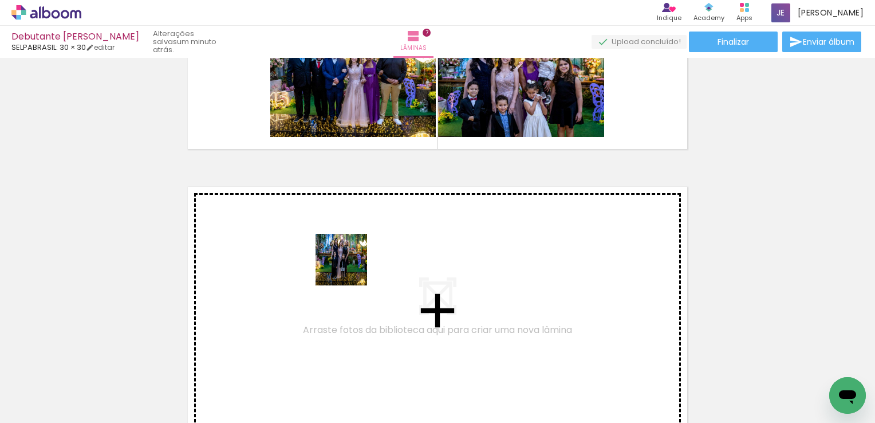
drag, startPoint x: 355, startPoint y: 391, endPoint x: 350, endPoint y: 268, distance: 122.7
click at [350, 268] on quentale-workspace at bounding box center [437, 211] width 875 height 423
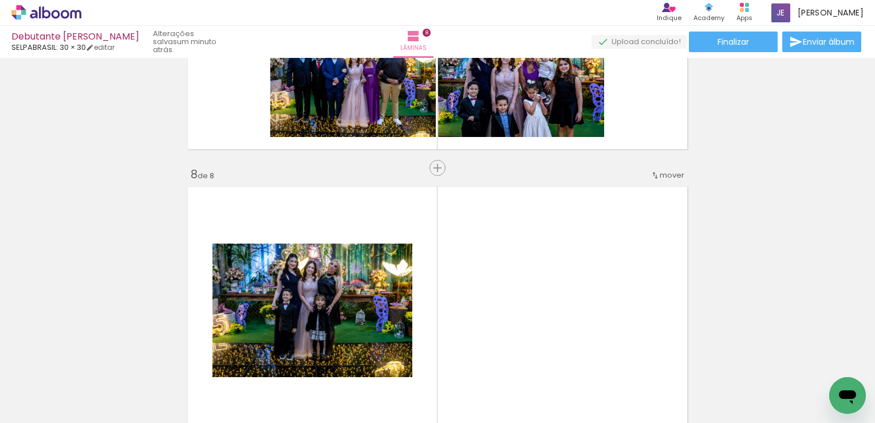
scroll to position [2007, 0]
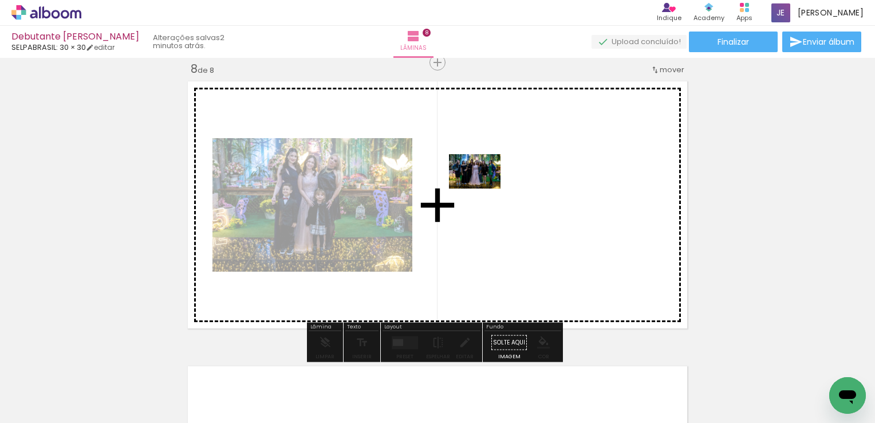
drag, startPoint x: 399, startPoint y: 393, endPoint x: 486, endPoint y: 187, distance: 223.6
click at [486, 187] on quentale-workspace at bounding box center [437, 211] width 875 height 423
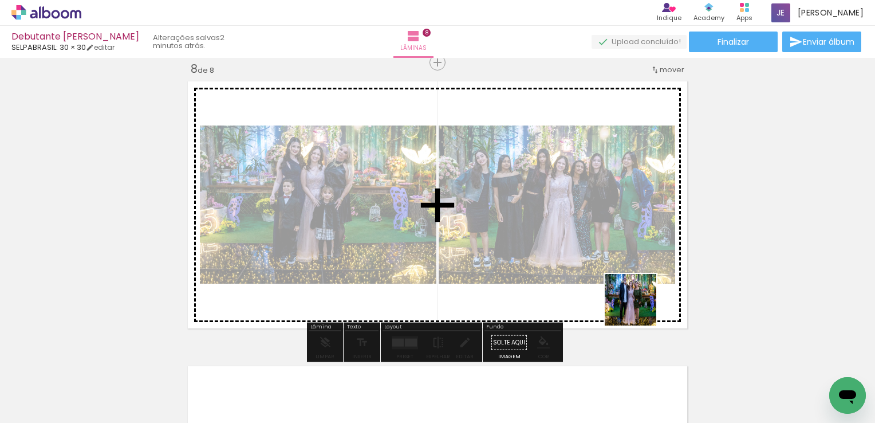
drag, startPoint x: 671, startPoint y: 378, endPoint x: 632, endPoint y: 273, distance: 111.8
click at [632, 273] on quentale-workspace at bounding box center [437, 211] width 875 height 423
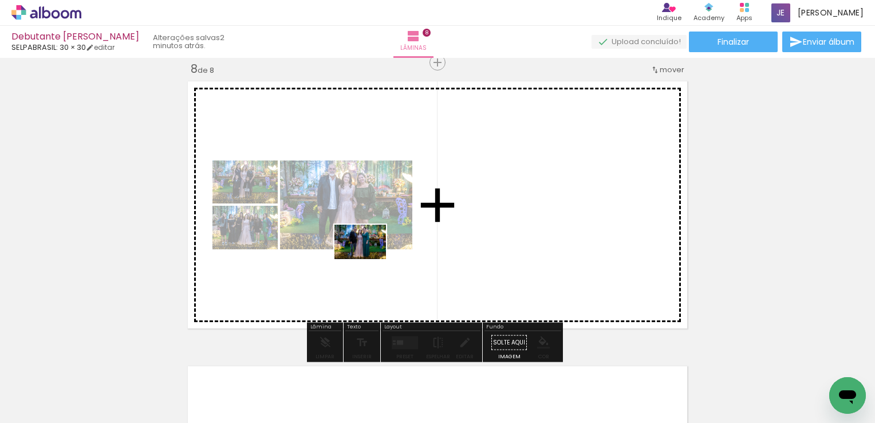
drag, startPoint x: 812, startPoint y: 391, endPoint x: 334, endPoint y: 239, distance: 501.1
click at [334, 239] on quentale-workspace at bounding box center [437, 211] width 875 height 423
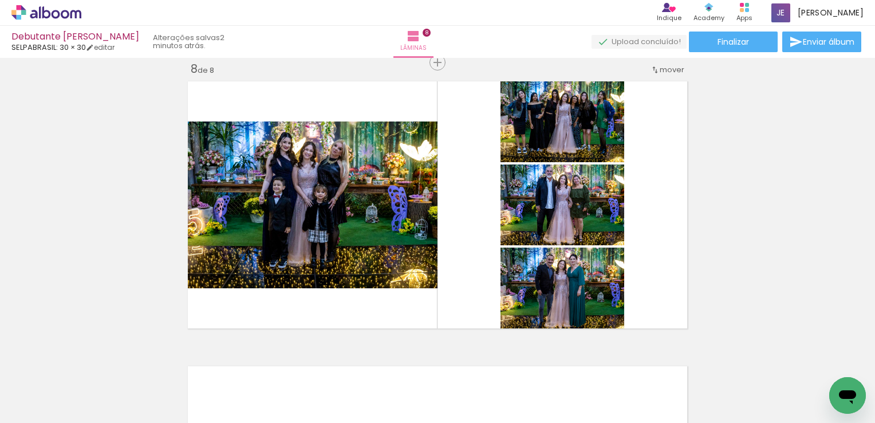
scroll to position [0, 1022]
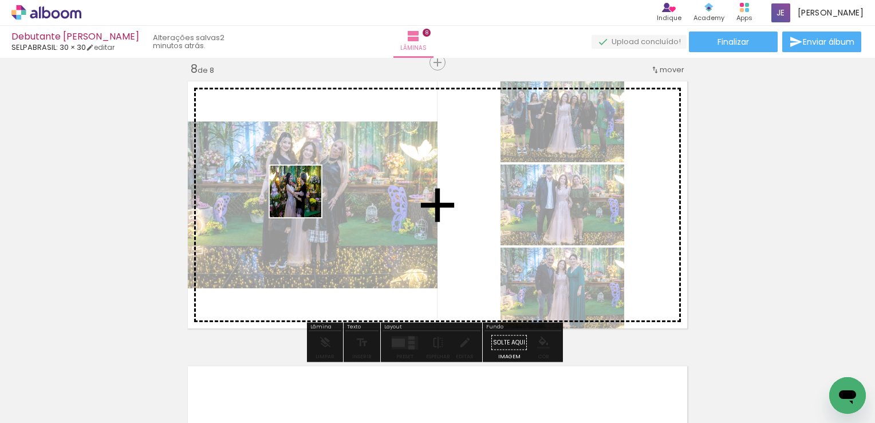
drag, startPoint x: 448, startPoint y: 392, endPoint x: 286, endPoint y: 175, distance: 270.4
click at [286, 175] on quentale-workspace at bounding box center [437, 211] width 875 height 423
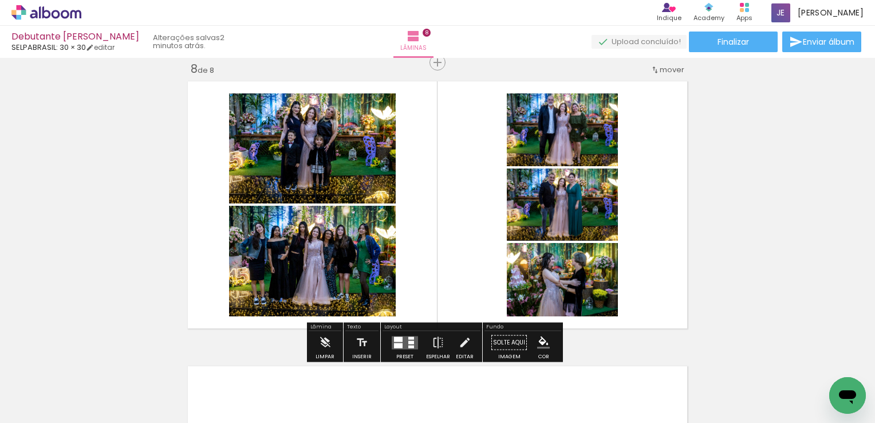
scroll to position [0, 1022]
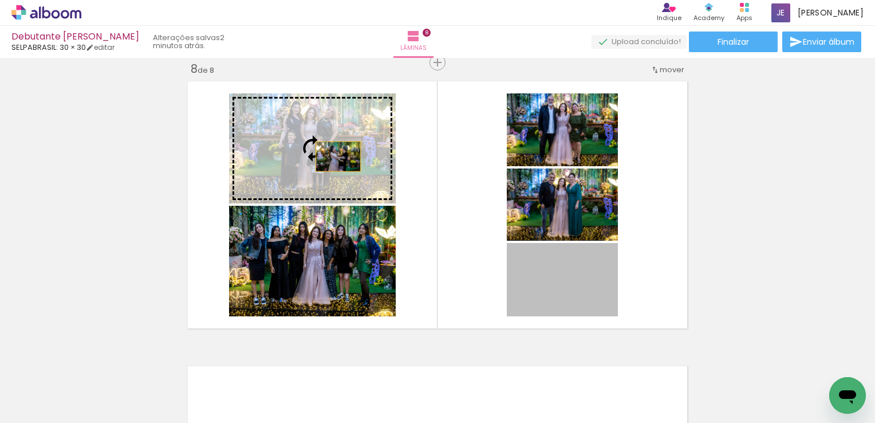
drag, startPoint x: 592, startPoint y: 294, endPoint x: 332, endPoint y: 156, distance: 294.1
click at [0, 0] on slot at bounding box center [0, 0] width 0 height 0
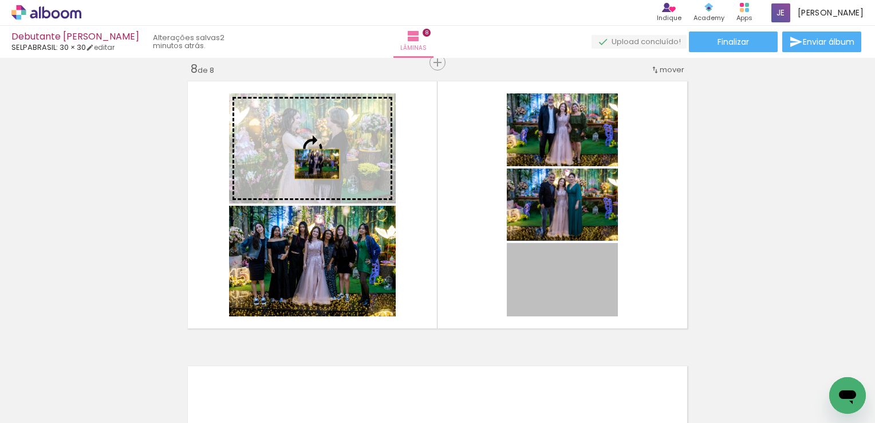
drag, startPoint x: 596, startPoint y: 299, endPoint x: 296, endPoint y: 158, distance: 331.5
click at [0, 0] on slot at bounding box center [0, 0] width 0 height 0
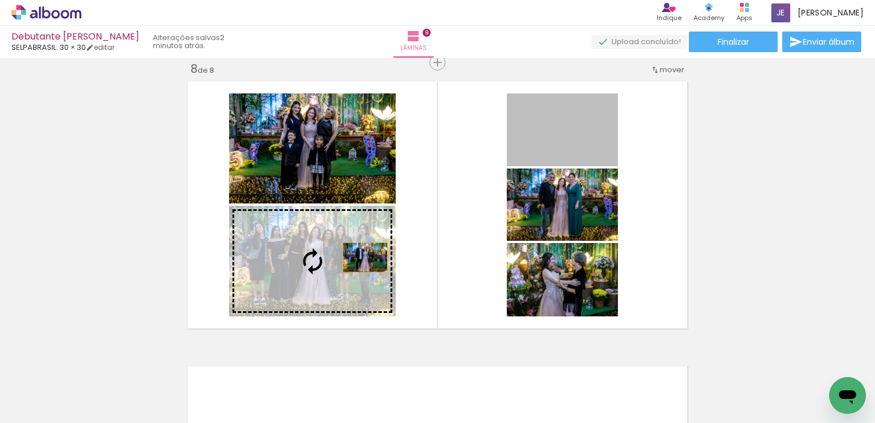
drag, startPoint x: 589, startPoint y: 135, endPoint x: 340, endPoint y: 264, distance: 280.0
click at [0, 0] on slot at bounding box center [0, 0] width 0 height 0
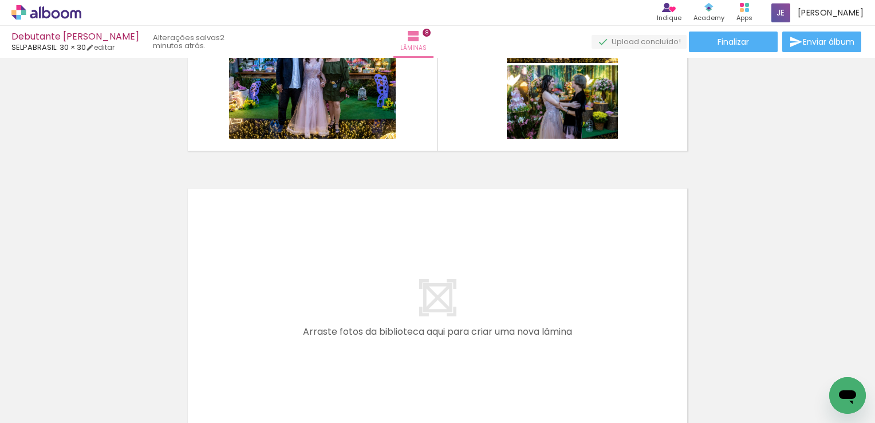
scroll to position [2312, 0]
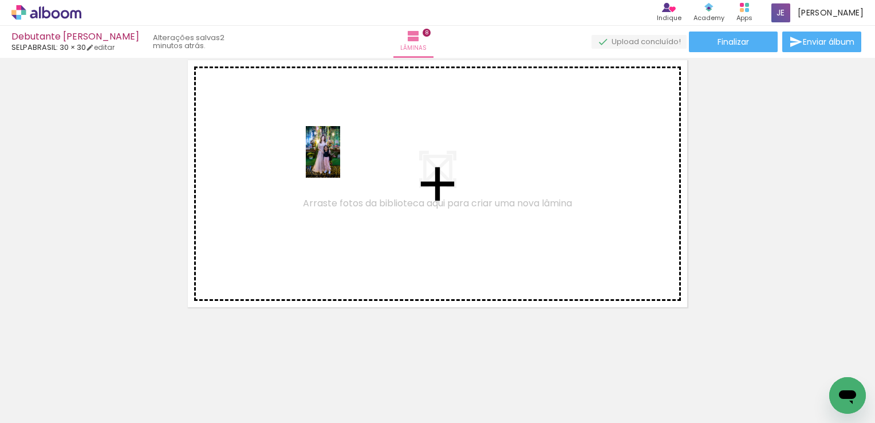
drag, startPoint x: 569, startPoint y: 382, endPoint x: 340, endPoint y: 160, distance: 318.3
click at [340, 160] on quentale-workspace at bounding box center [437, 211] width 875 height 423
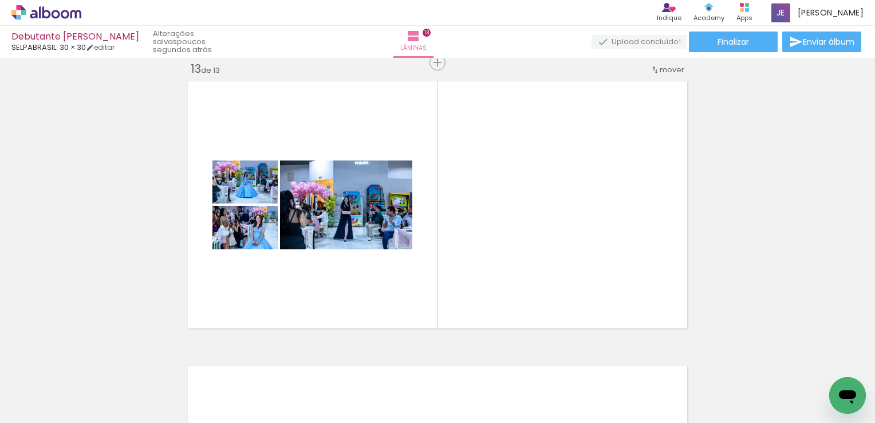
scroll to position [0, 3519]
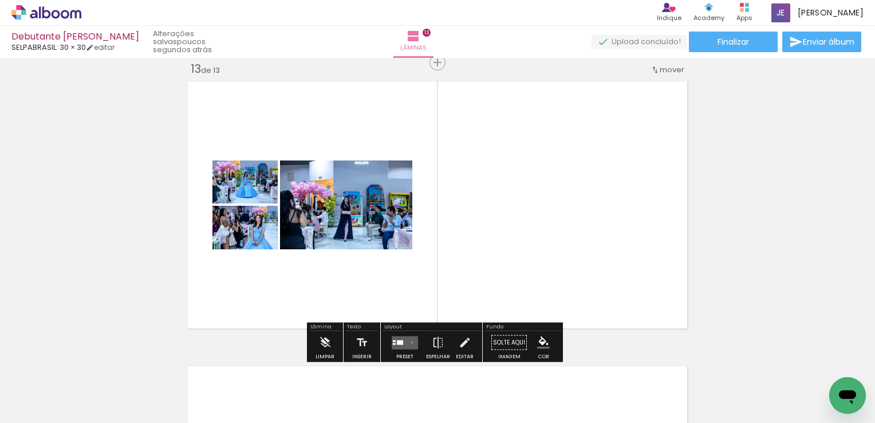
click at [409, 341] on quentale-layouter at bounding box center [405, 342] width 26 height 13
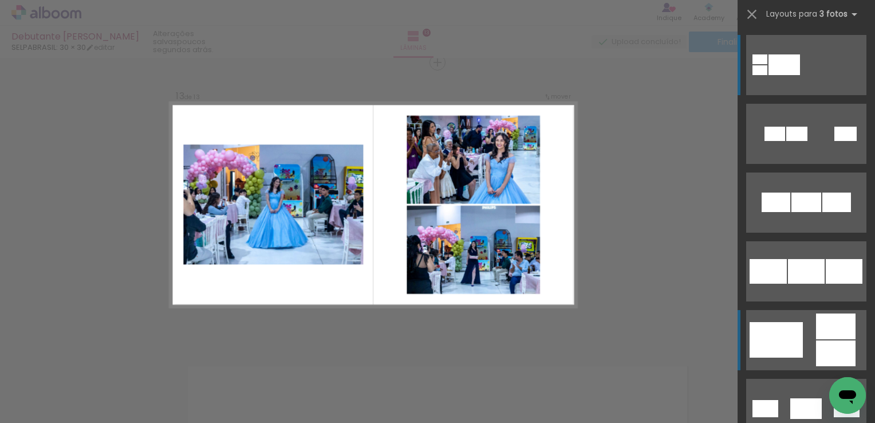
click at [799, 338] on quentale-layouter at bounding box center [806, 340] width 120 height 60
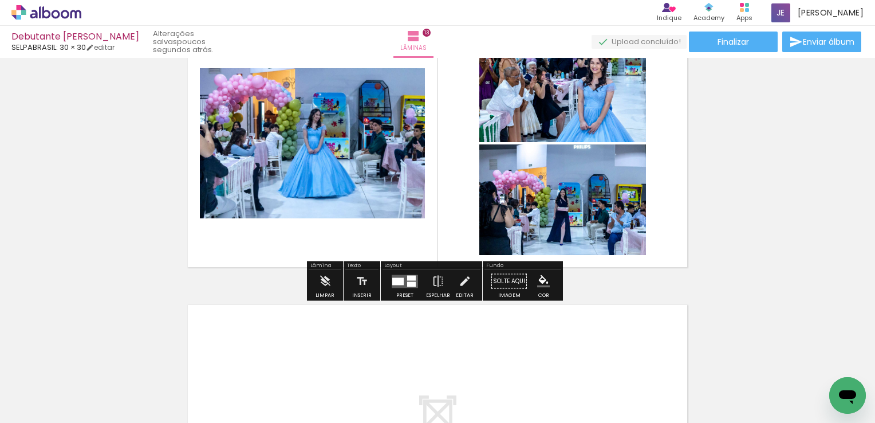
scroll to position [3491, 0]
click at [387, 276] on paper-button "Preset" at bounding box center [405, 284] width 37 height 29
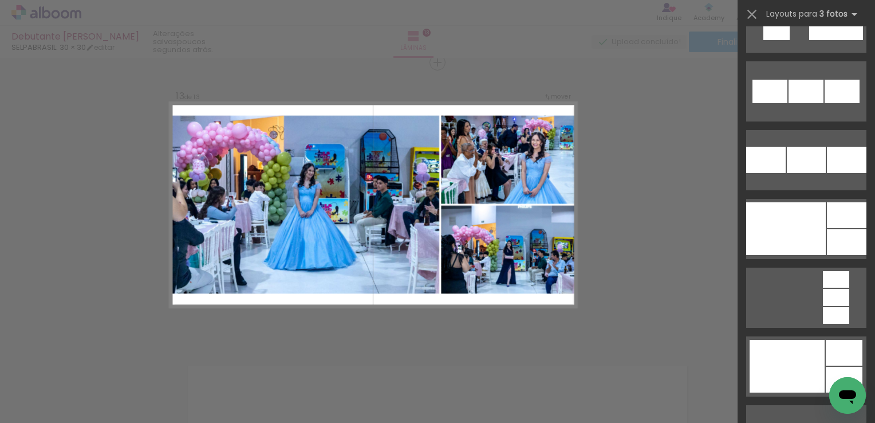
scroll to position [1418, 0]
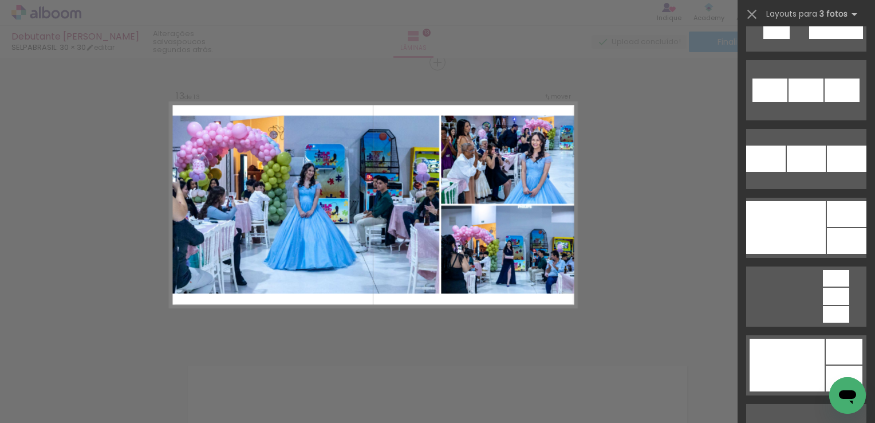
click at [799, 216] on div at bounding box center [786, 227] width 80 height 53
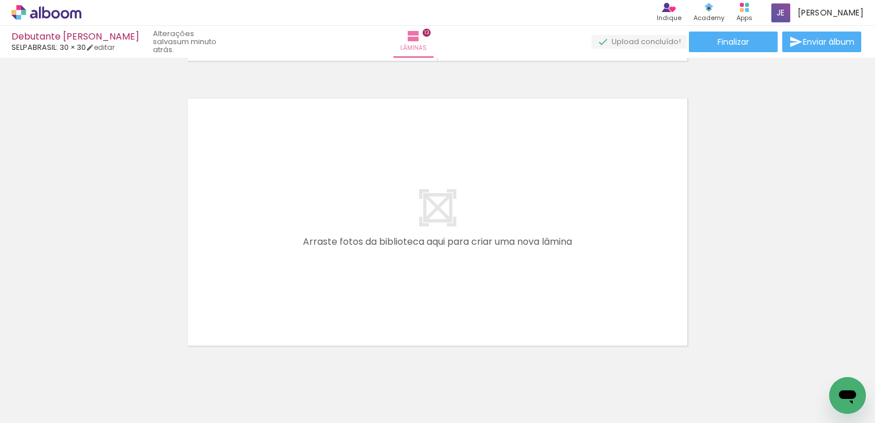
scroll to position [0, 2138]
drag, startPoint x: 381, startPoint y: 385, endPoint x: 316, endPoint y: 403, distance: 67.3
click at [0, 0] on slot at bounding box center [0, 0] width 0 height 0
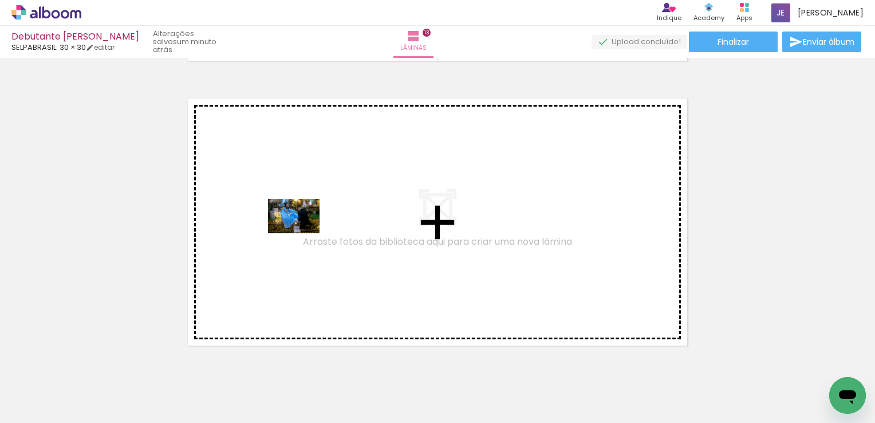
drag, startPoint x: 277, startPoint y: 392, endPoint x: 304, endPoint y: 230, distance: 163.8
click at [304, 230] on quentale-workspace at bounding box center [437, 211] width 875 height 423
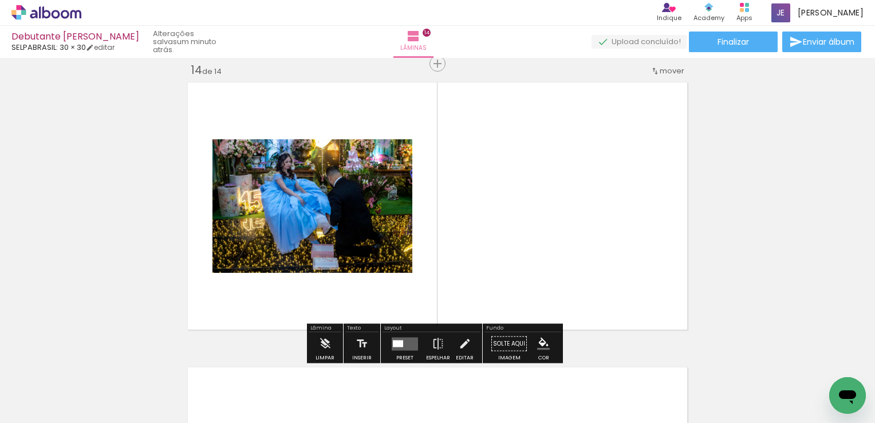
scroll to position [3714, 0]
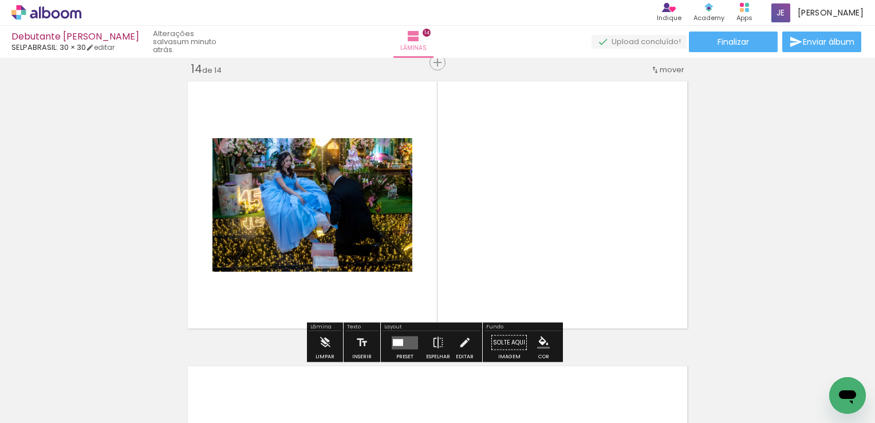
click at [357, 407] on quentale-thumb at bounding box center [350, 384] width 64 height 66
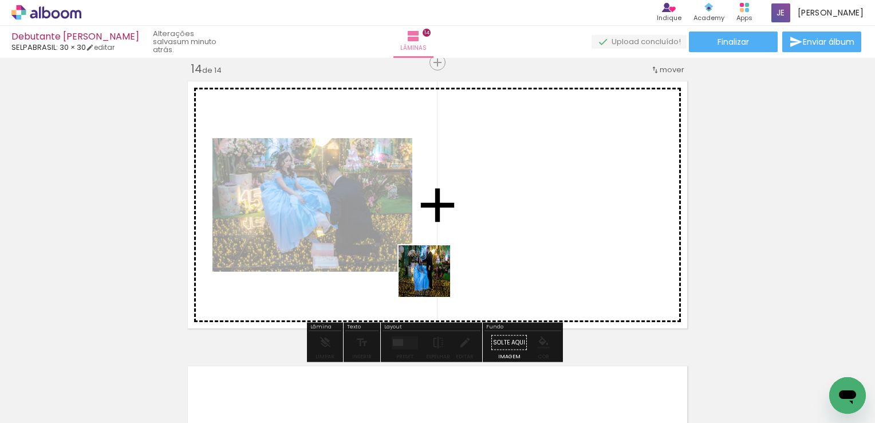
drag, startPoint x: 357, startPoint y: 396, endPoint x: 450, endPoint y: 269, distance: 157.0
click at [450, 269] on quentale-workspace at bounding box center [437, 211] width 875 height 423
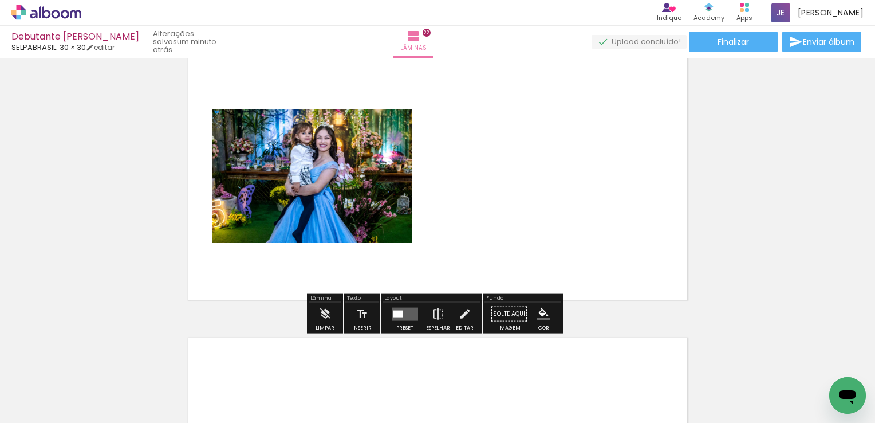
scroll to position [0, 3306]
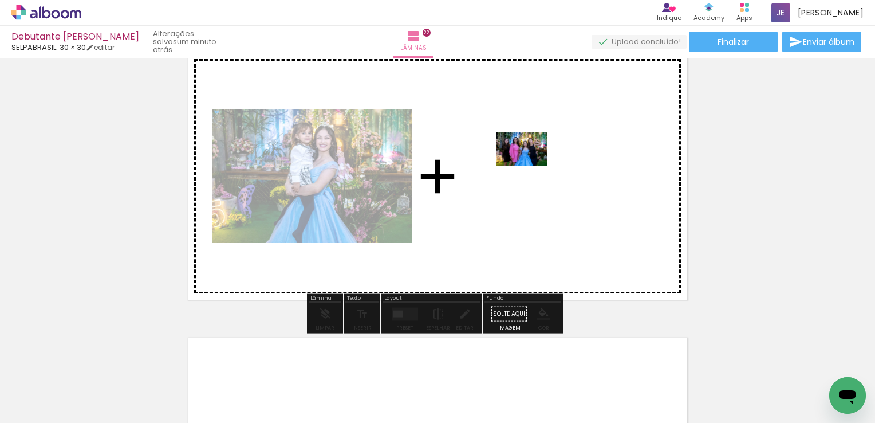
drag, startPoint x: 535, startPoint y: 391, endPoint x: 530, endPoint y: 166, distance: 224.5
click at [530, 166] on quentale-workspace at bounding box center [437, 211] width 875 height 423
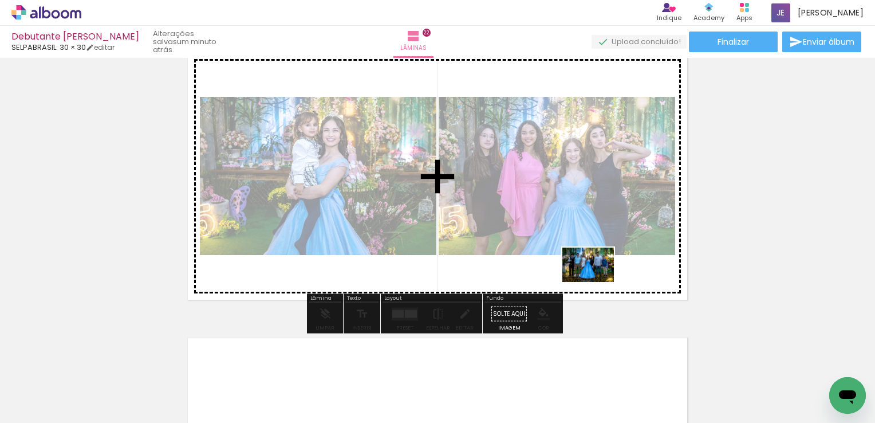
drag, startPoint x: 667, startPoint y: 382, endPoint x: 596, endPoint y: 280, distance: 123.9
click at [596, 280] on quentale-workspace at bounding box center [437, 211] width 875 height 423
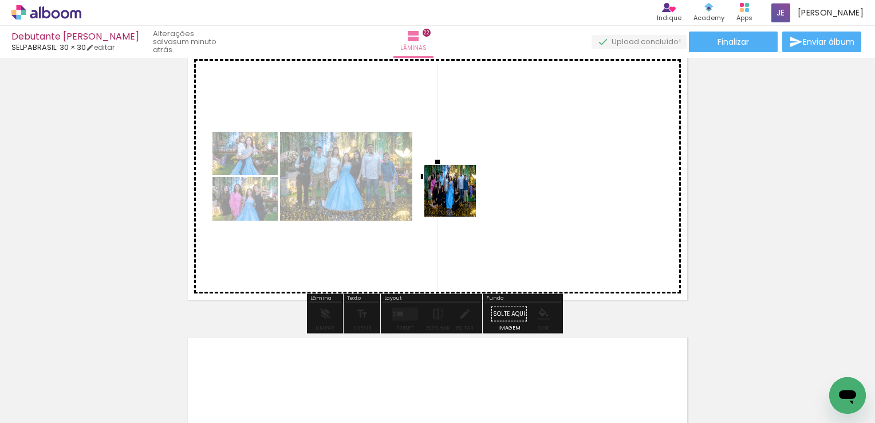
drag, startPoint x: 728, startPoint y: 393, endPoint x: 451, endPoint y: 190, distance: 343.4
click at [451, 190] on quentale-workspace at bounding box center [437, 211] width 875 height 423
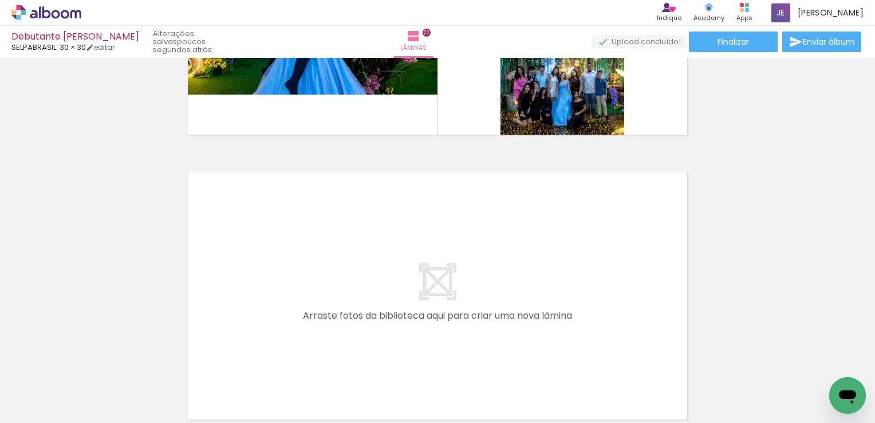
scroll to position [6187, 0]
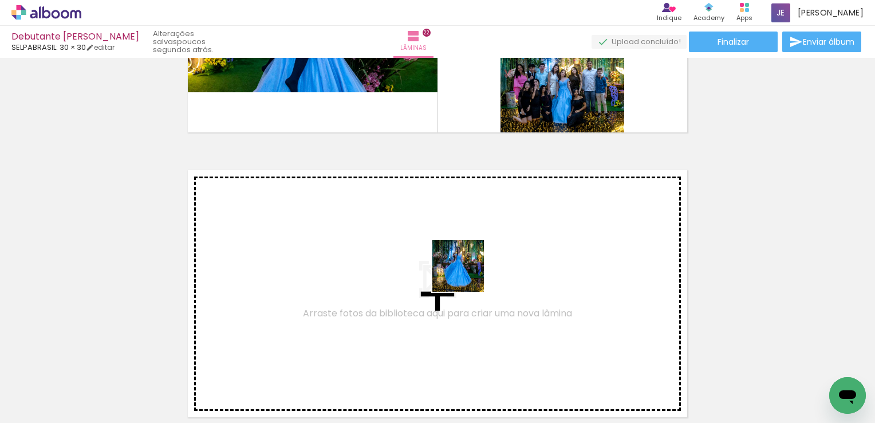
drag, startPoint x: 581, startPoint y: 399, endPoint x: 467, endPoint y: 274, distance: 168.6
click at [467, 274] on quentale-workspace at bounding box center [437, 211] width 875 height 423
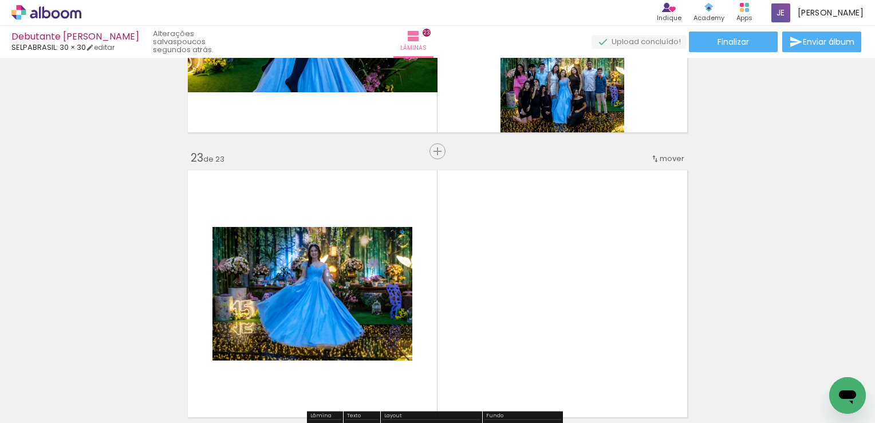
scroll to position [6276, 0]
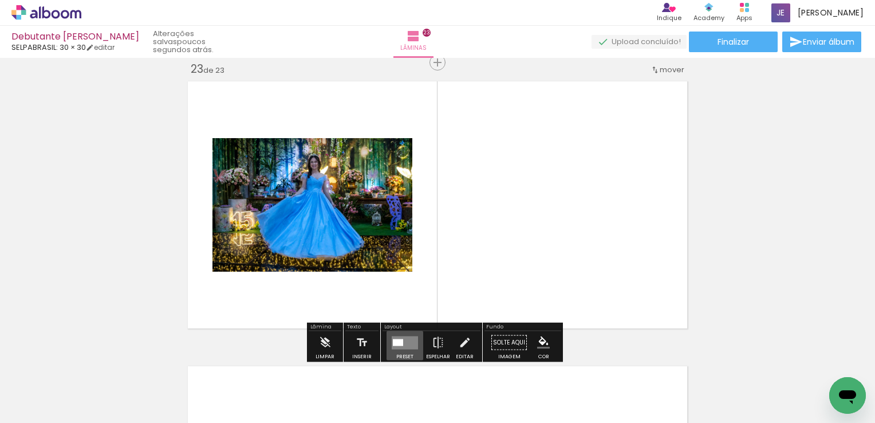
click at [404, 341] on quentale-layouter at bounding box center [405, 342] width 26 height 13
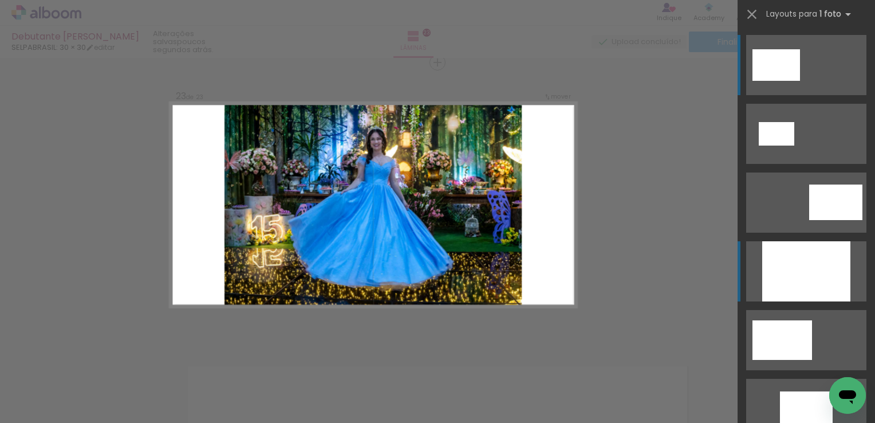
click div
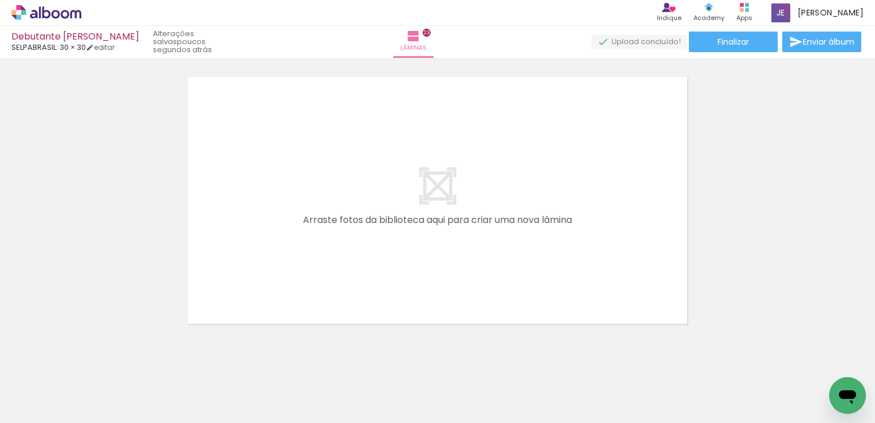
scroll to position [0, 3519]
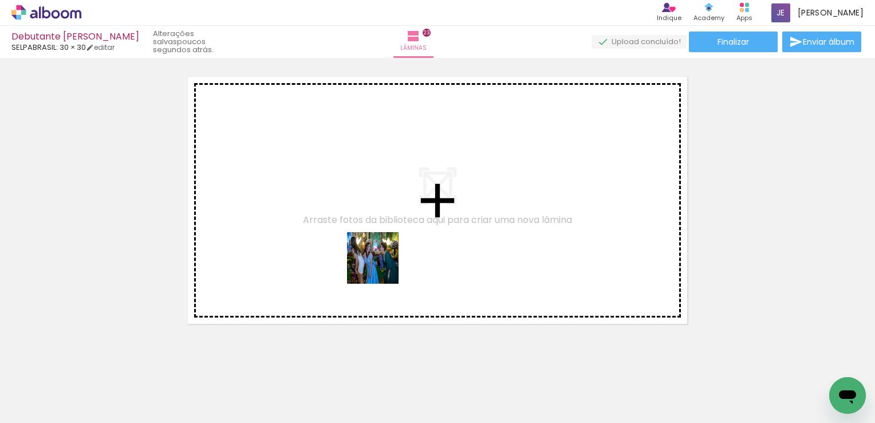
drag, startPoint x: 572, startPoint y: 388, endPoint x: 361, endPoint y: 235, distance: 260.8
click quentale-workspace
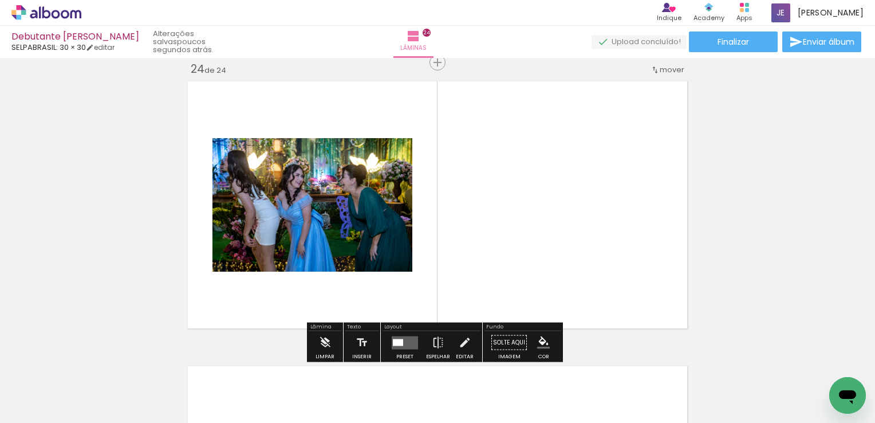
scroll to position [6561, 0]
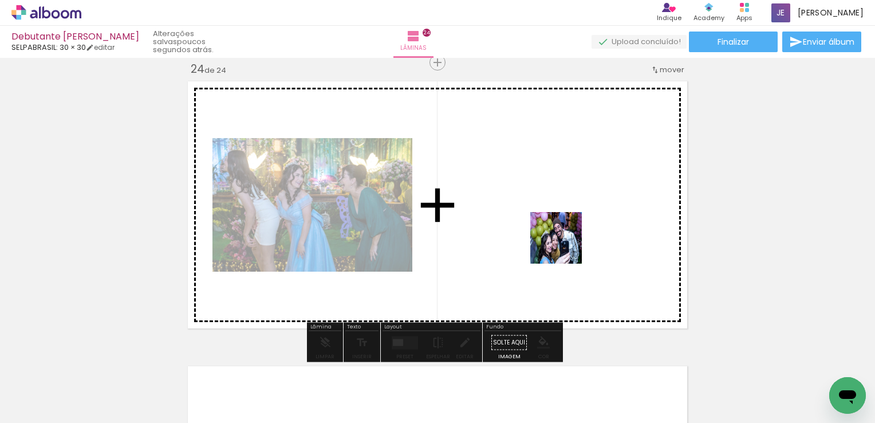
drag, startPoint x: 639, startPoint y: 389, endPoint x: 555, endPoint y: 212, distance: 196.5
click quentale-workspace
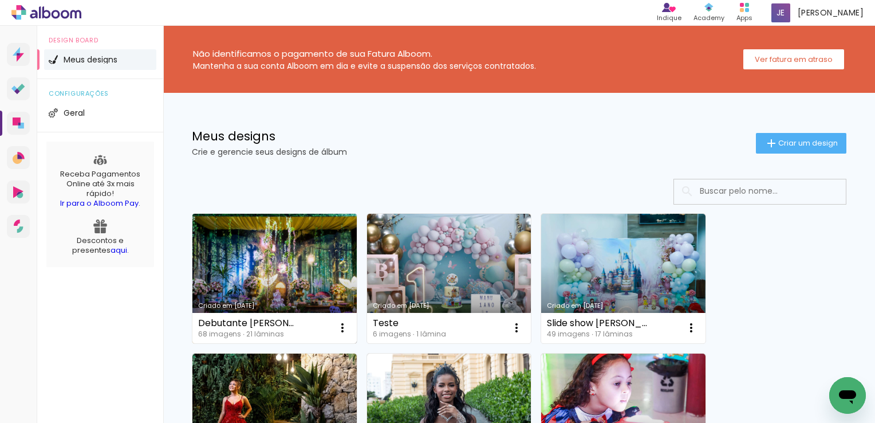
click at [309, 250] on link "Criado em [DATE]" at bounding box center [274, 278] width 164 height 129
